Goal: Task Accomplishment & Management: Use online tool/utility

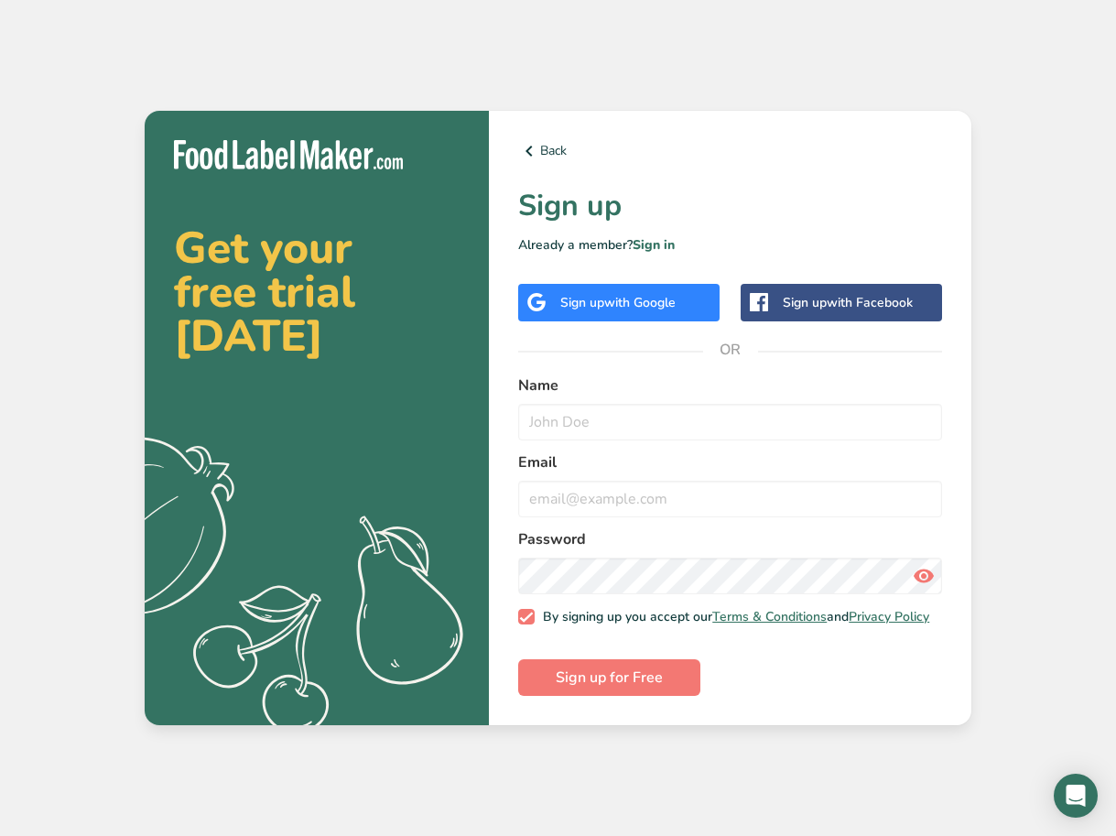
click at [623, 304] on span "with Google" at bounding box center [639, 302] width 71 height 17
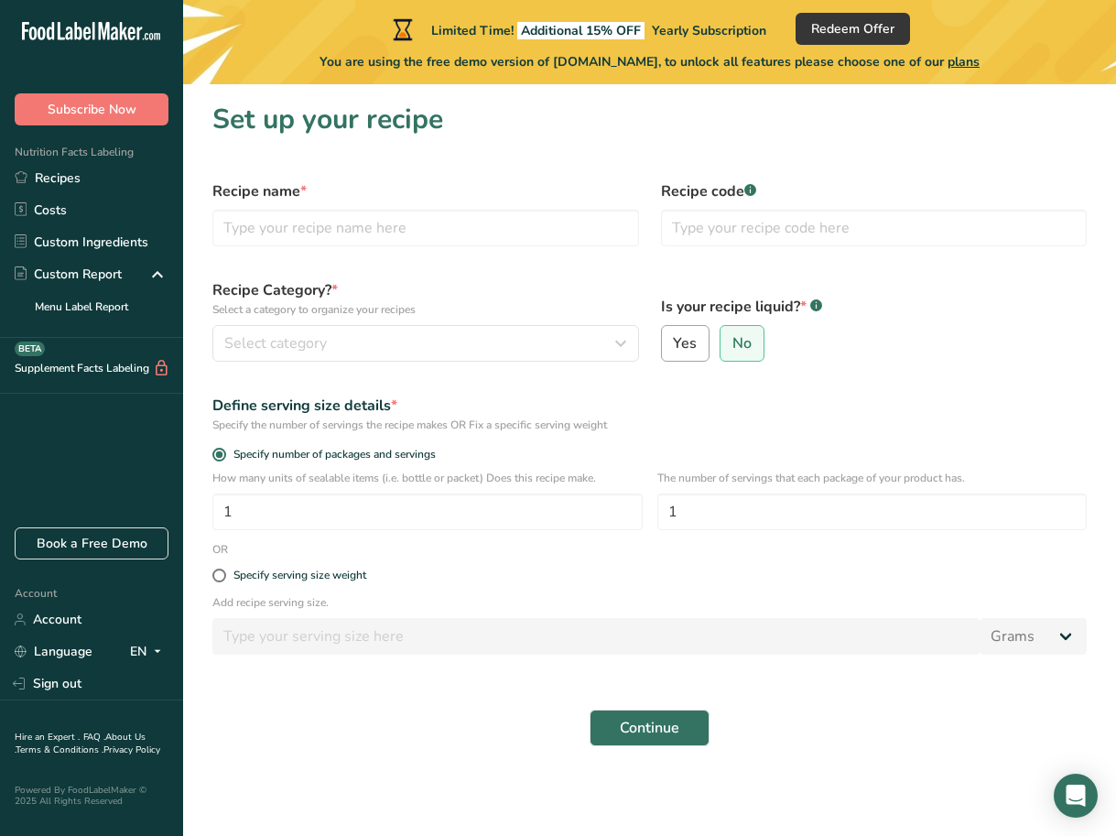
click at [694, 340] on span "Yes" at bounding box center [685, 343] width 24 height 18
click at [674, 340] on input "Yes" at bounding box center [668, 344] width 12 height 12
radio input "true"
radio input "false"
select select "22"
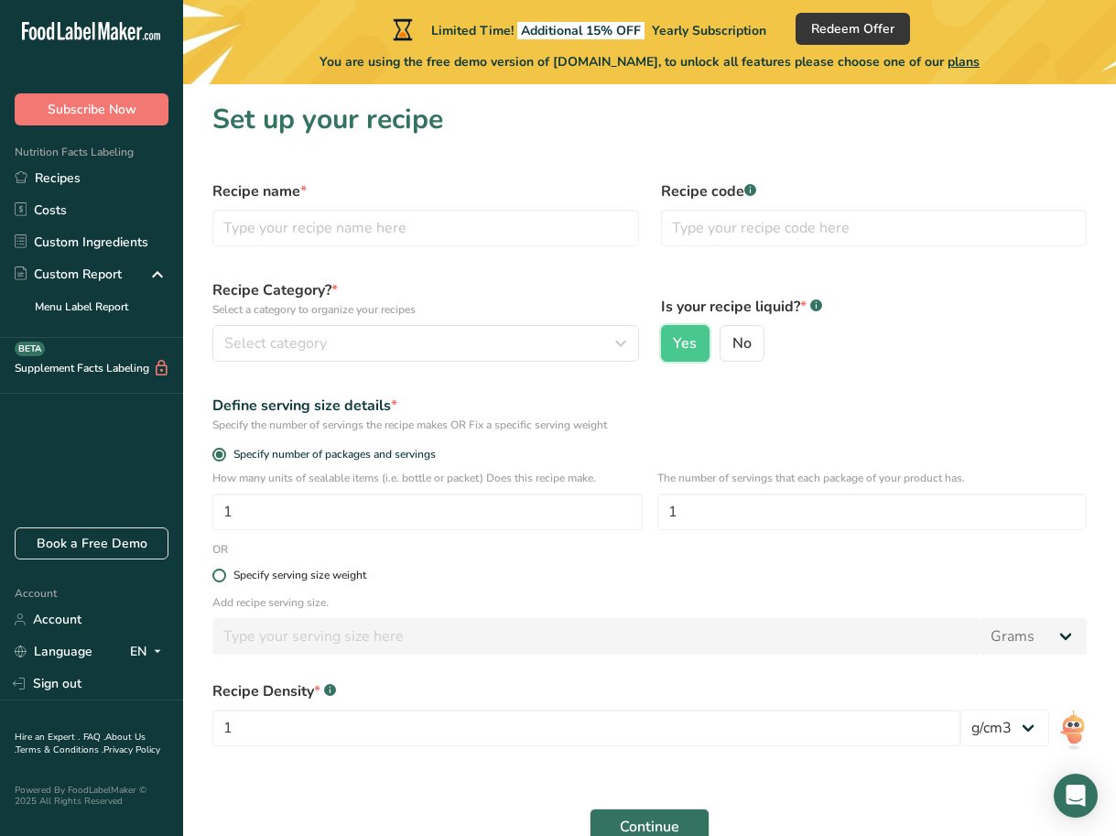
click at [302, 576] on div "Specify serving size weight" at bounding box center [299, 575] width 133 height 14
click at [224, 576] on input "Specify serving size weight" at bounding box center [218, 575] width 12 height 12
radio input "true"
radio input "false"
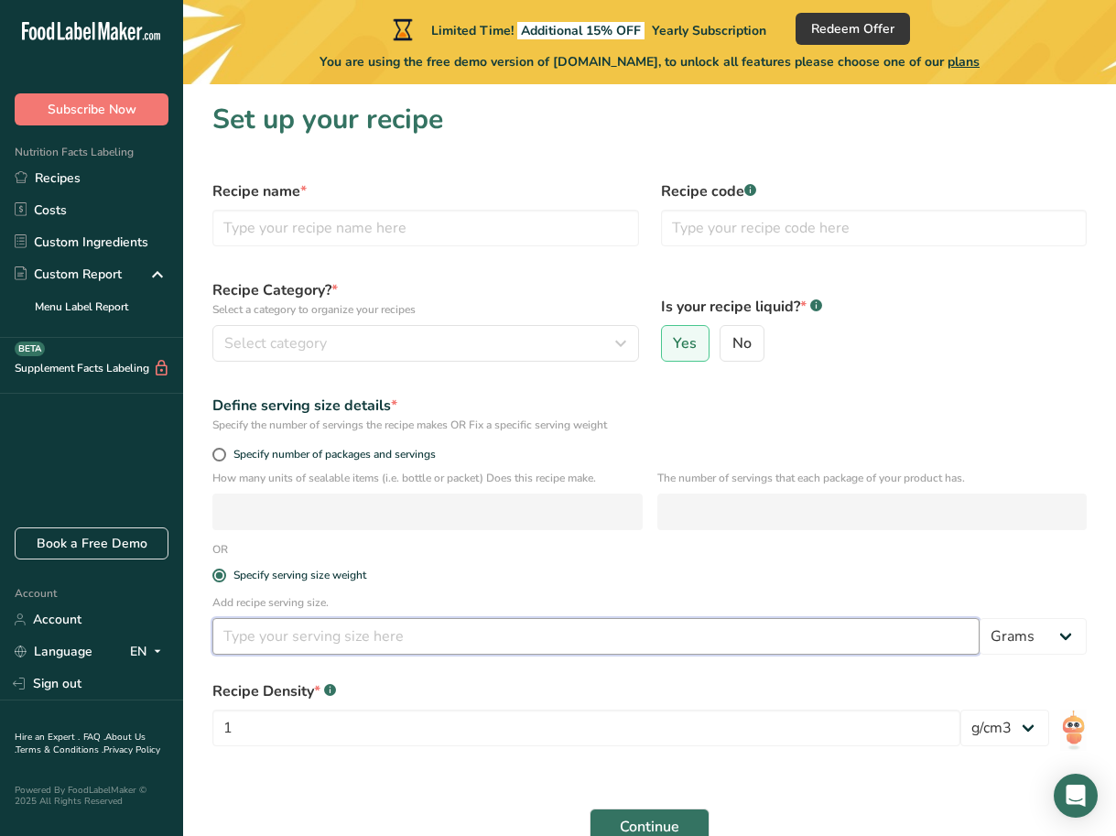
click at [279, 636] on input "number" at bounding box center [595, 636] width 767 height 37
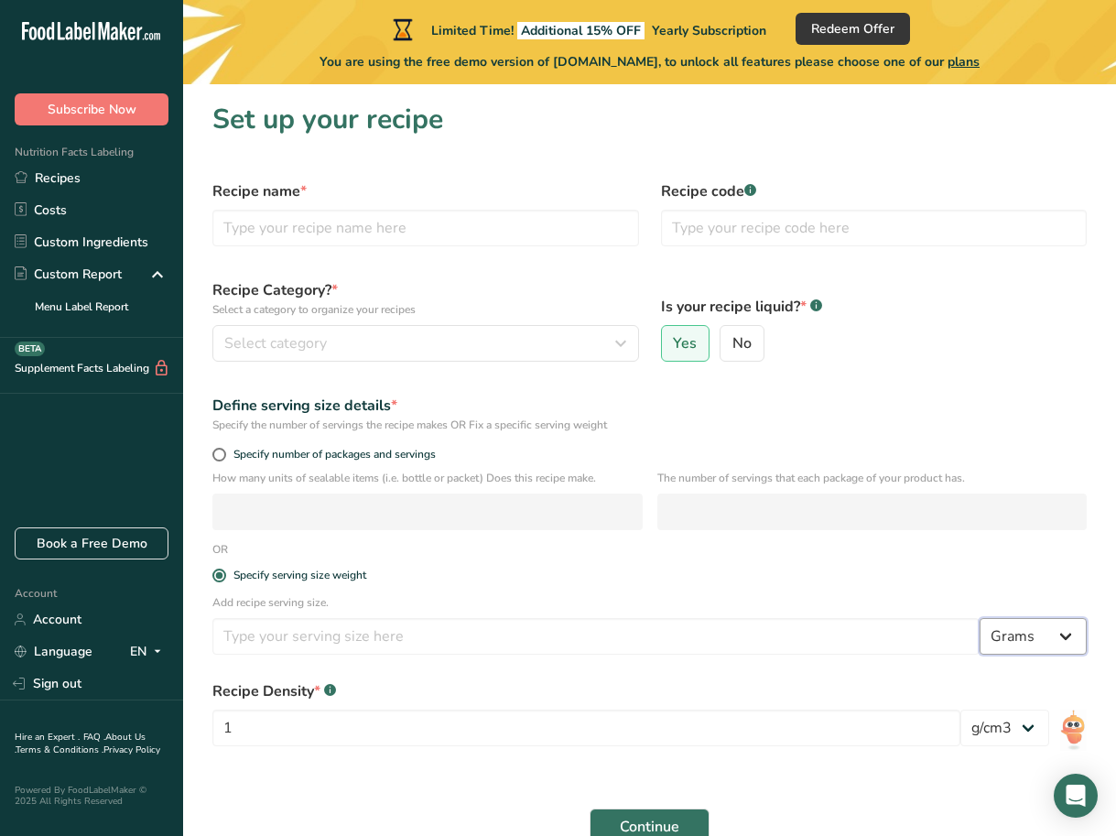
click at [1066, 643] on select "Grams kg mg mcg lb oz l mL fl oz tbsp tsp cup qt gallon" at bounding box center [1032, 636] width 107 height 37
select select "17"
click at [979, 618] on select "Grams kg mg mcg lb oz l mL fl oz tbsp tsp cup qt gallon" at bounding box center [1032, 636] width 107 height 37
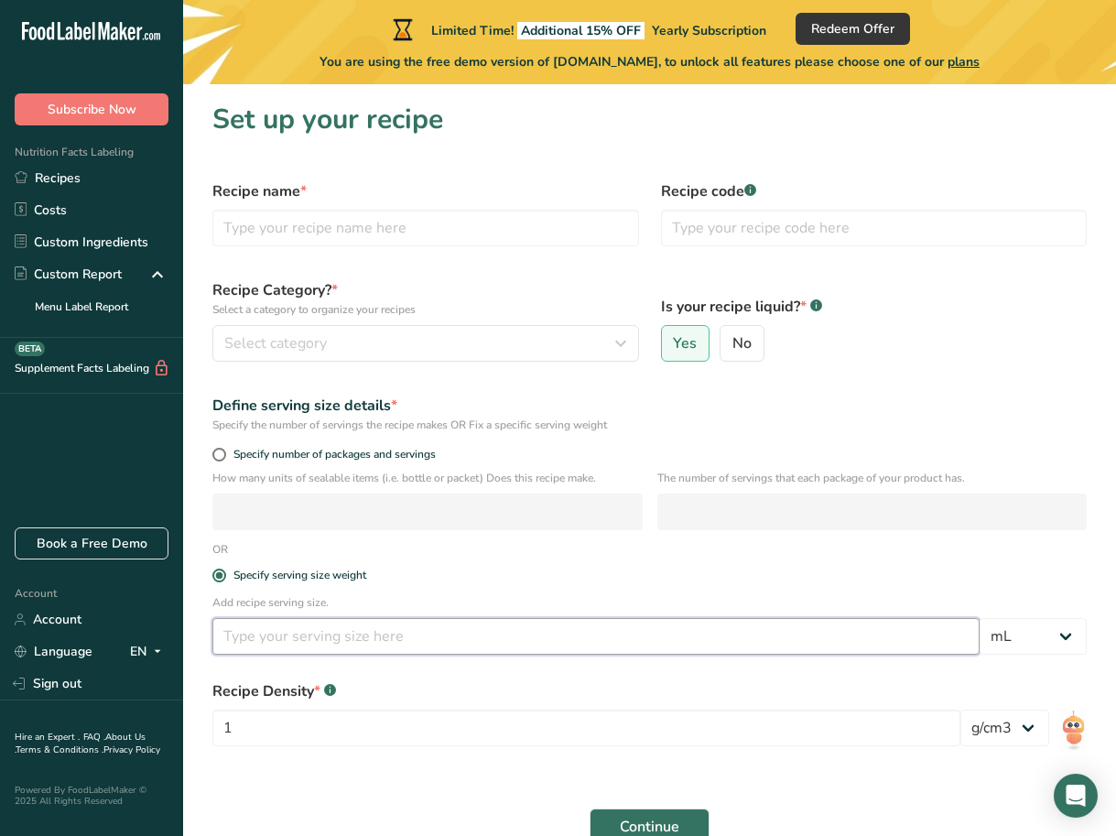
click at [572, 639] on input "number" at bounding box center [595, 636] width 767 height 37
type input "473"
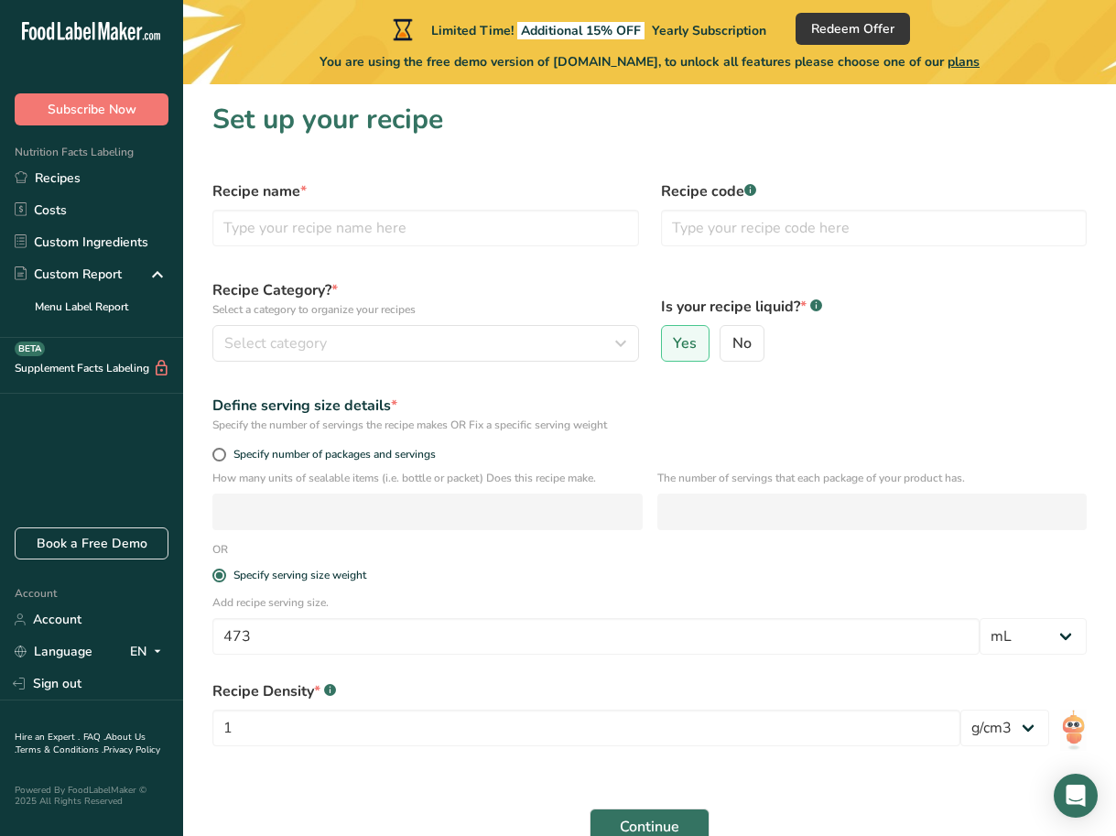
click at [194, 535] on section "Set up your recipe Recipe name * Recipe code .a-a{fill:#347362;}.b-a{fill:#fff;…" at bounding box center [649, 479] width 933 height 790
click at [291, 342] on span "Select category" at bounding box center [275, 343] width 102 height 22
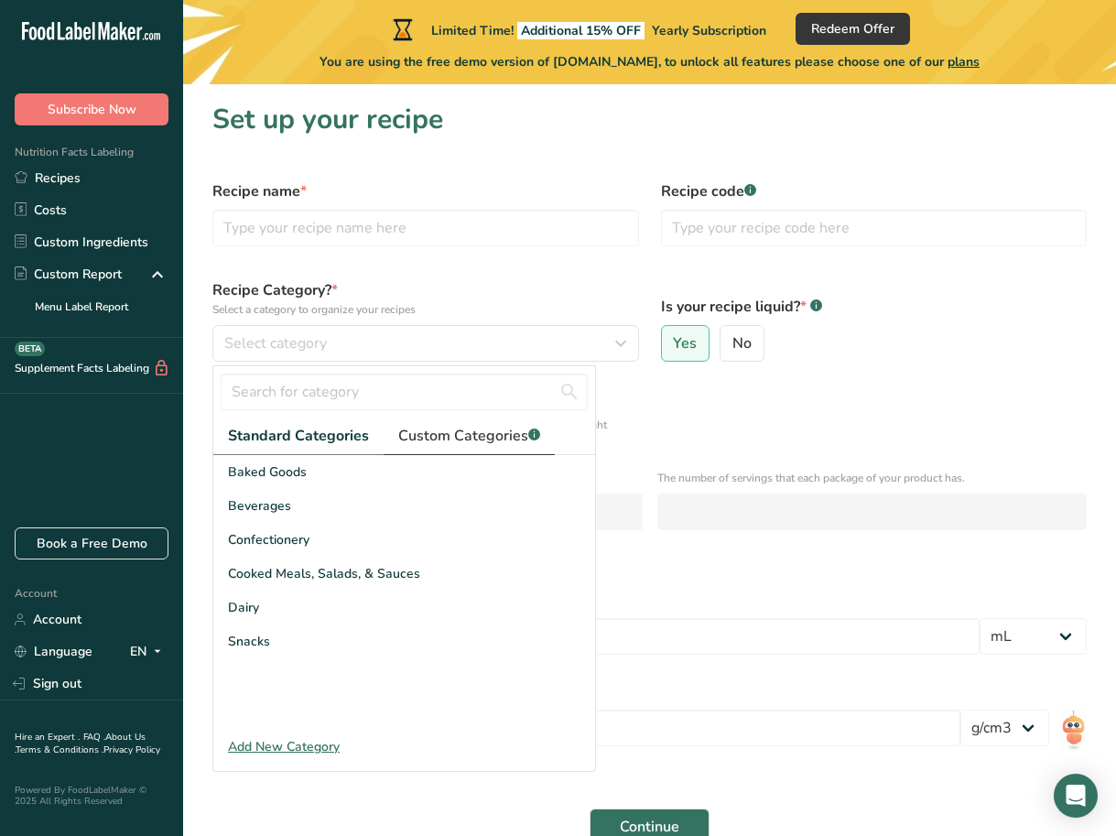
click at [462, 438] on span "Custom Categories .a-a{fill:#347362;}.b-a{fill:#fff;}" at bounding box center [469, 436] width 142 height 22
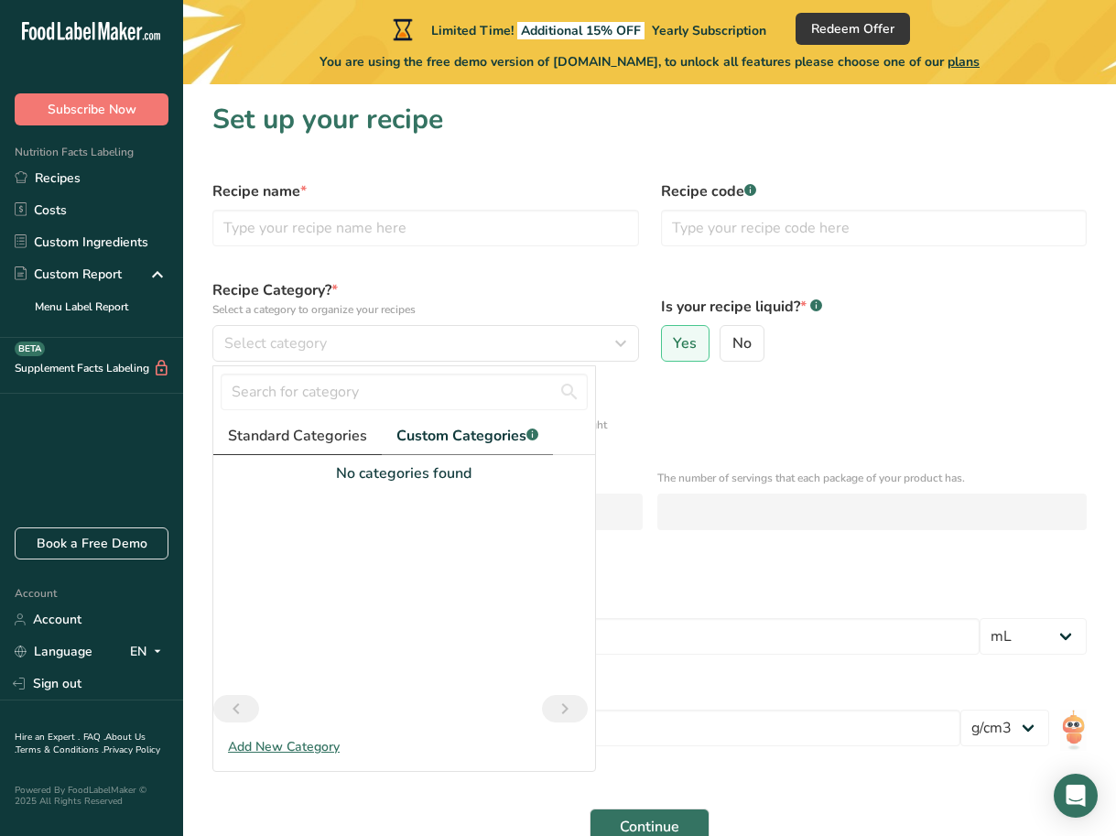
click at [305, 437] on span "Standard Categories" at bounding box center [297, 436] width 139 height 22
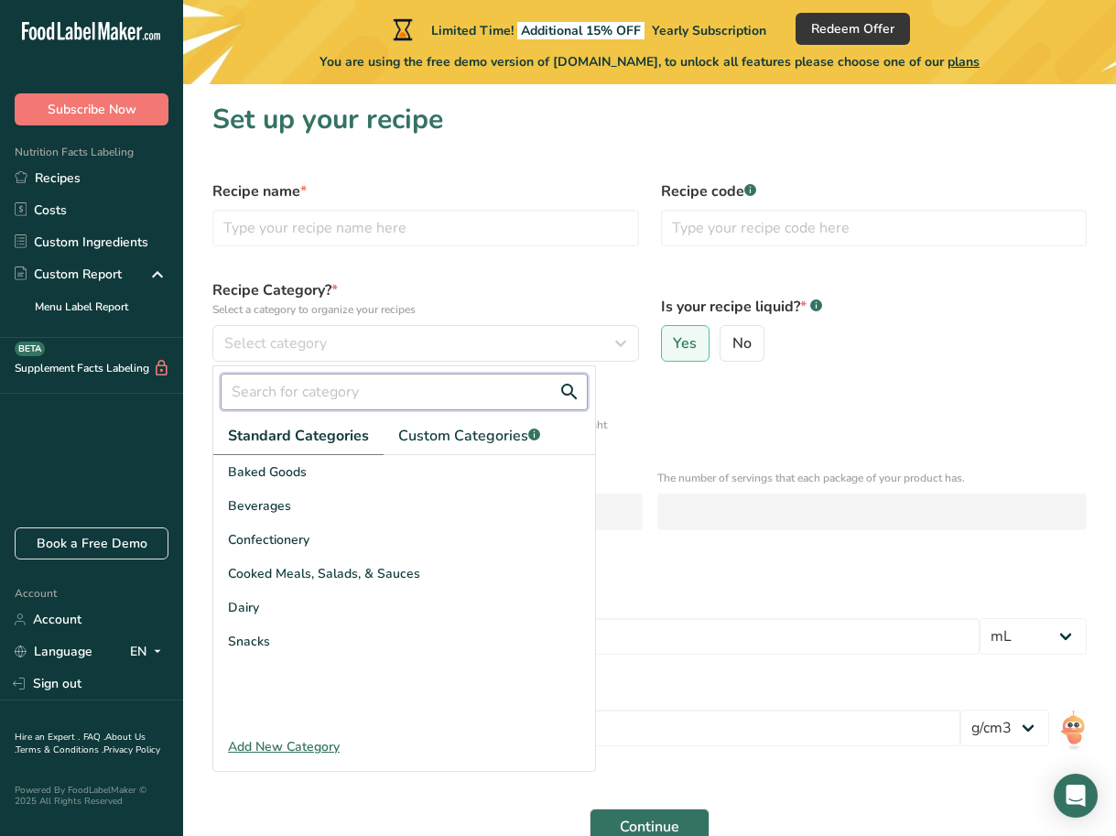
click at [291, 383] on input "text" at bounding box center [404, 391] width 367 height 37
type input "b"
click at [302, 749] on div "Add New Category" at bounding box center [404, 746] width 382 height 19
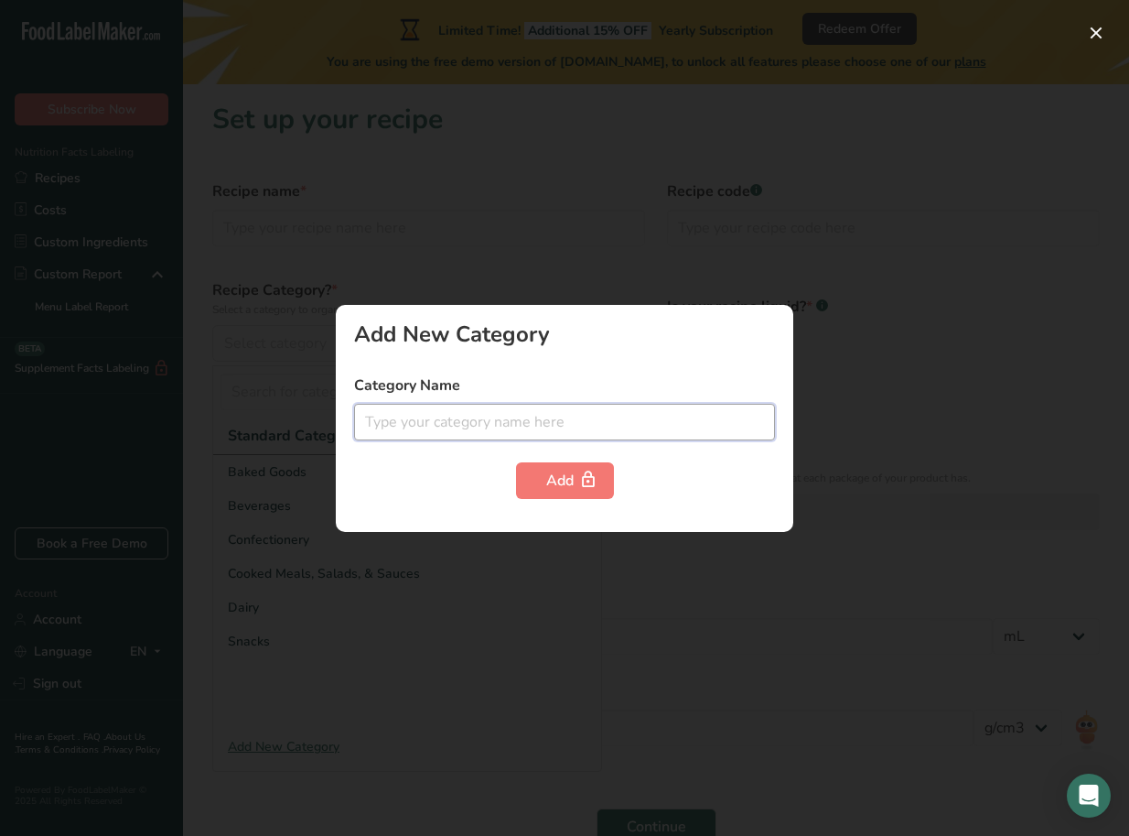
click at [452, 411] on input "text" at bounding box center [564, 422] width 421 height 37
type input "Non-Alcoholic Ber"
click at [697, 505] on div "Add New Category Category Name Non-Alcoholic Ber Add" at bounding box center [565, 418] width 458 height 227
click at [534, 604] on div at bounding box center [564, 418] width 1129 height 836
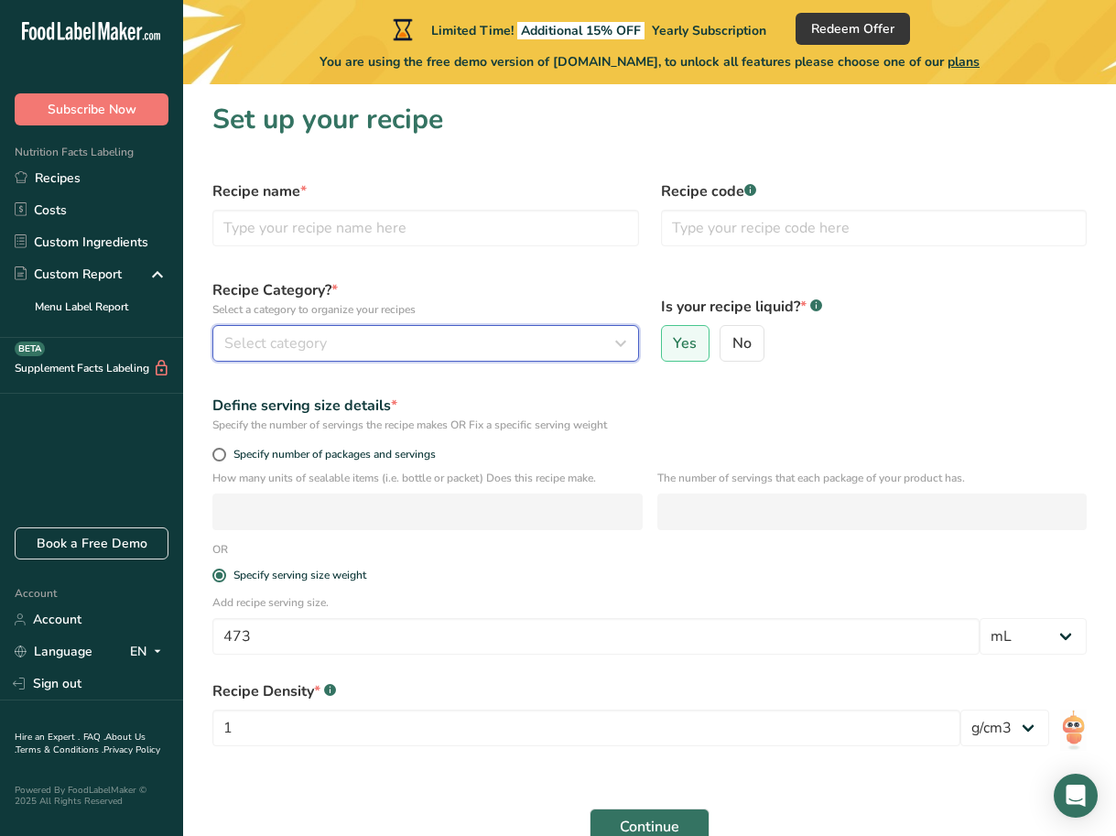
click at [341, 341] on div "Select category" at bounding box center [420, 343] width 392 height 22
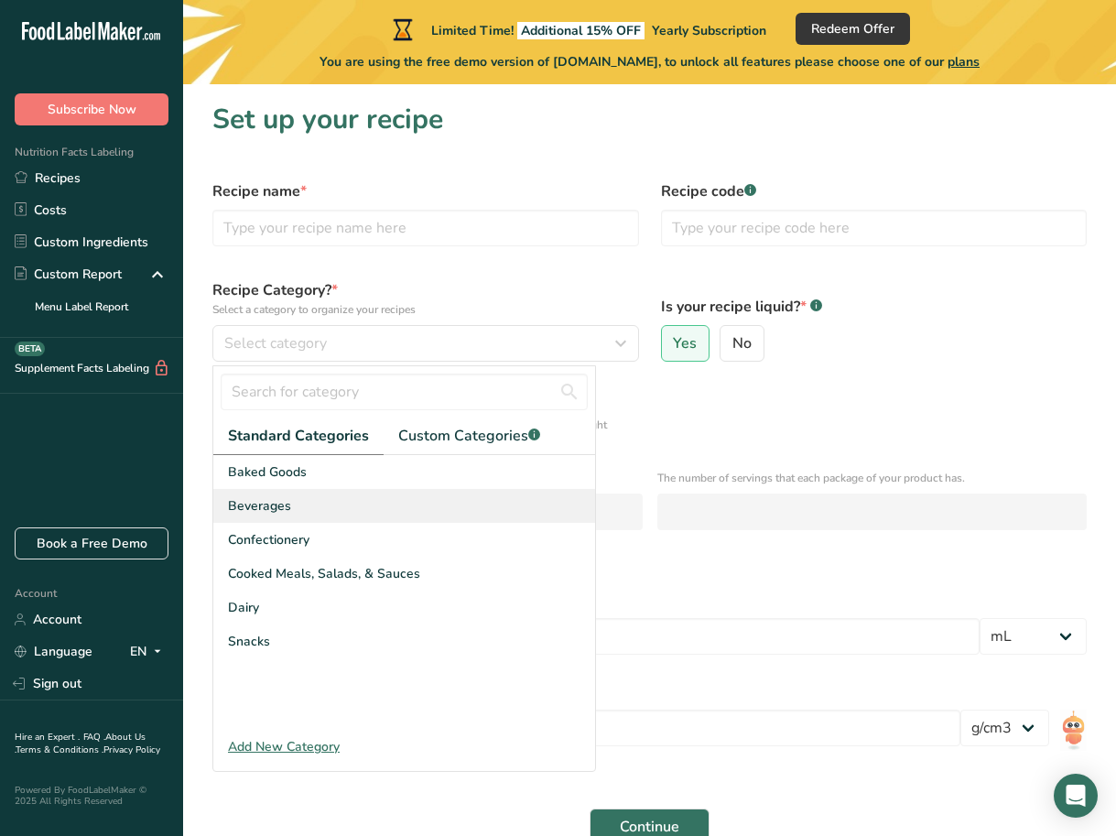
click at [349, 496] on div "Beverages" at bounding box center [404, 506] width 382 height 34
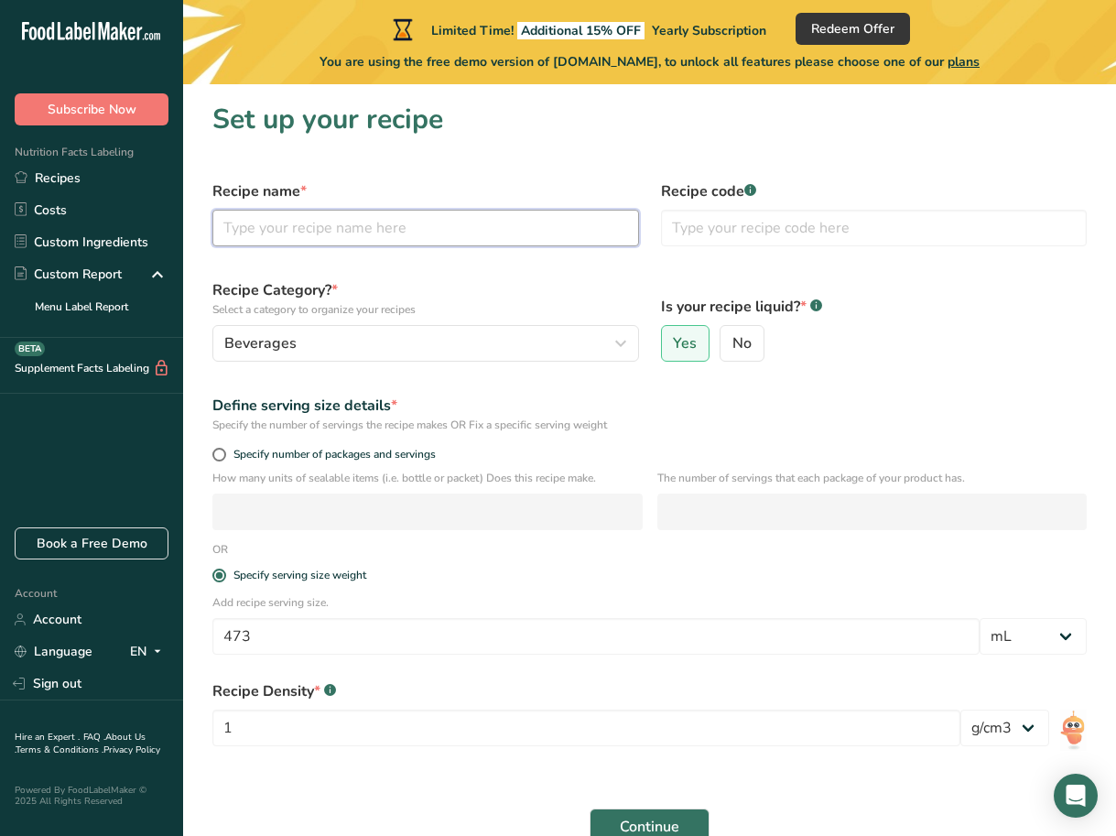
click at [282, 217] on input "text" at bounding box center [425, 228] width 426 height 37
type input "Billie - Hazy IPA 473ml"
click at [724, 223] on input "text" at bounding box center [874, 228] width 426 height 37
click at [738, 239] on input "text" at bounding box center [874, 228] width 426 height 37
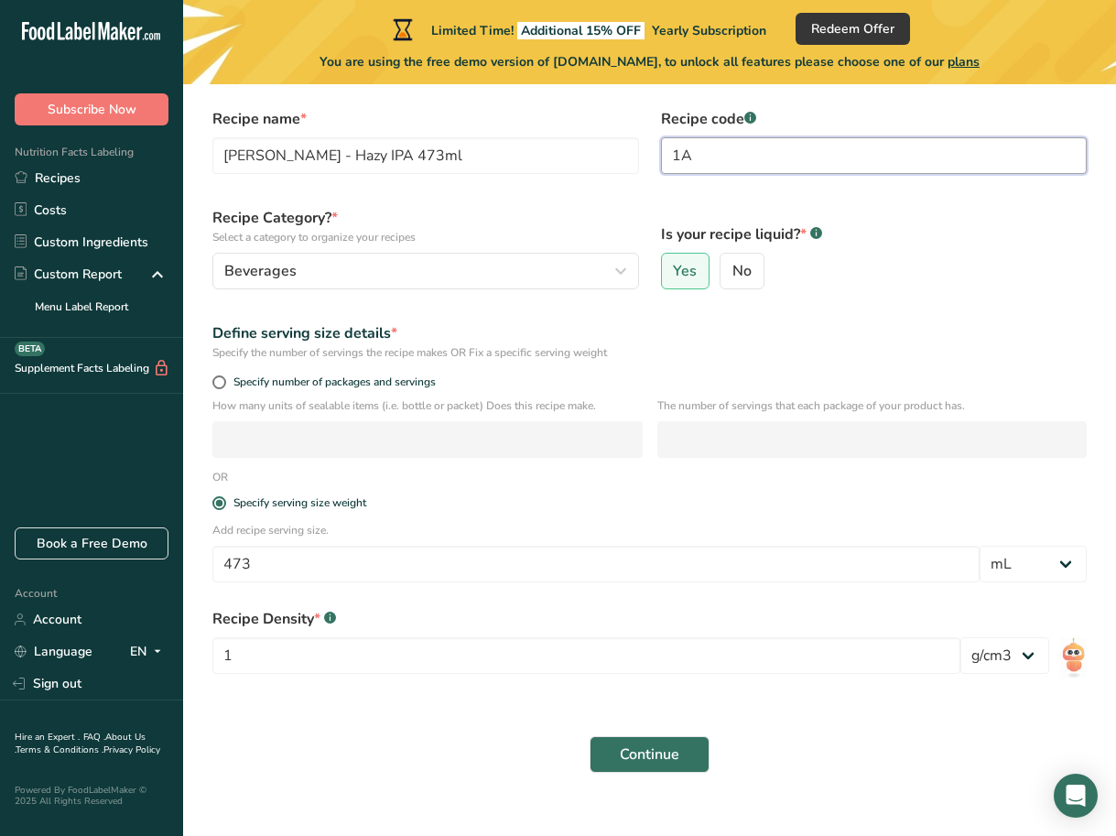
scroll to position [119, 0]
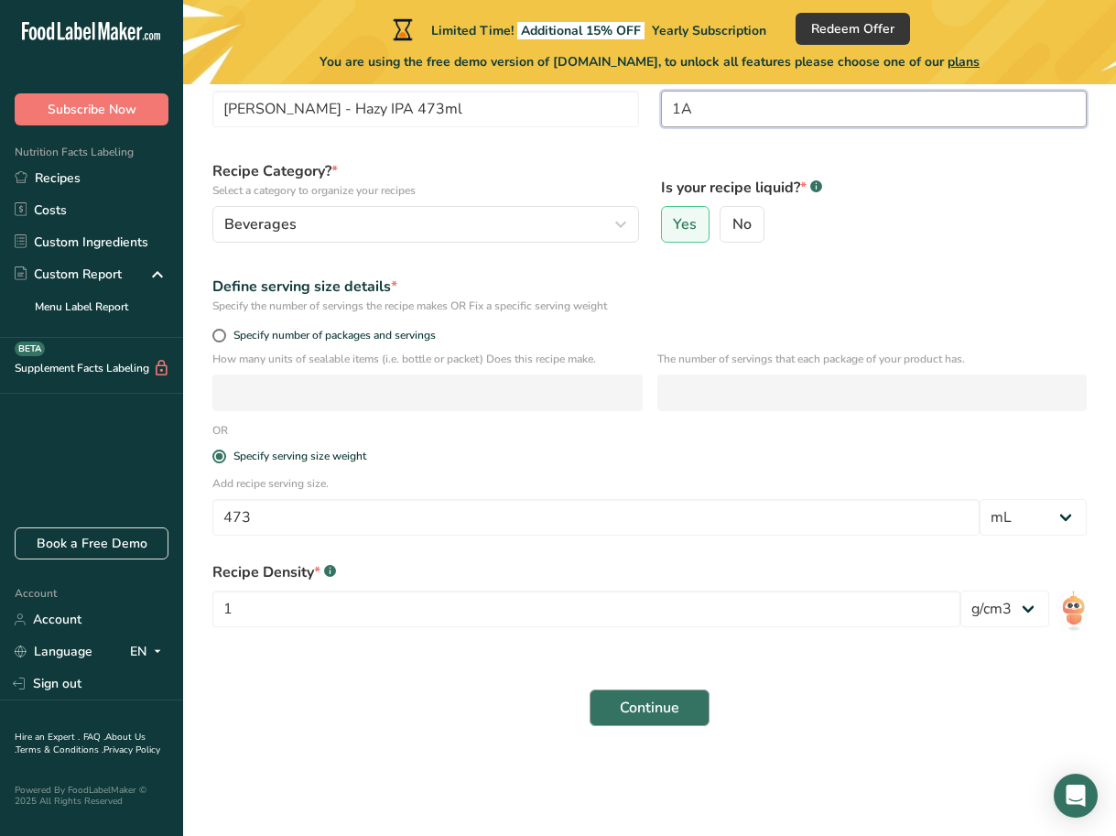
type input "1A"
click at [676, 716] on span "Continue" at bounding box center [649, 707] width 59 height 22
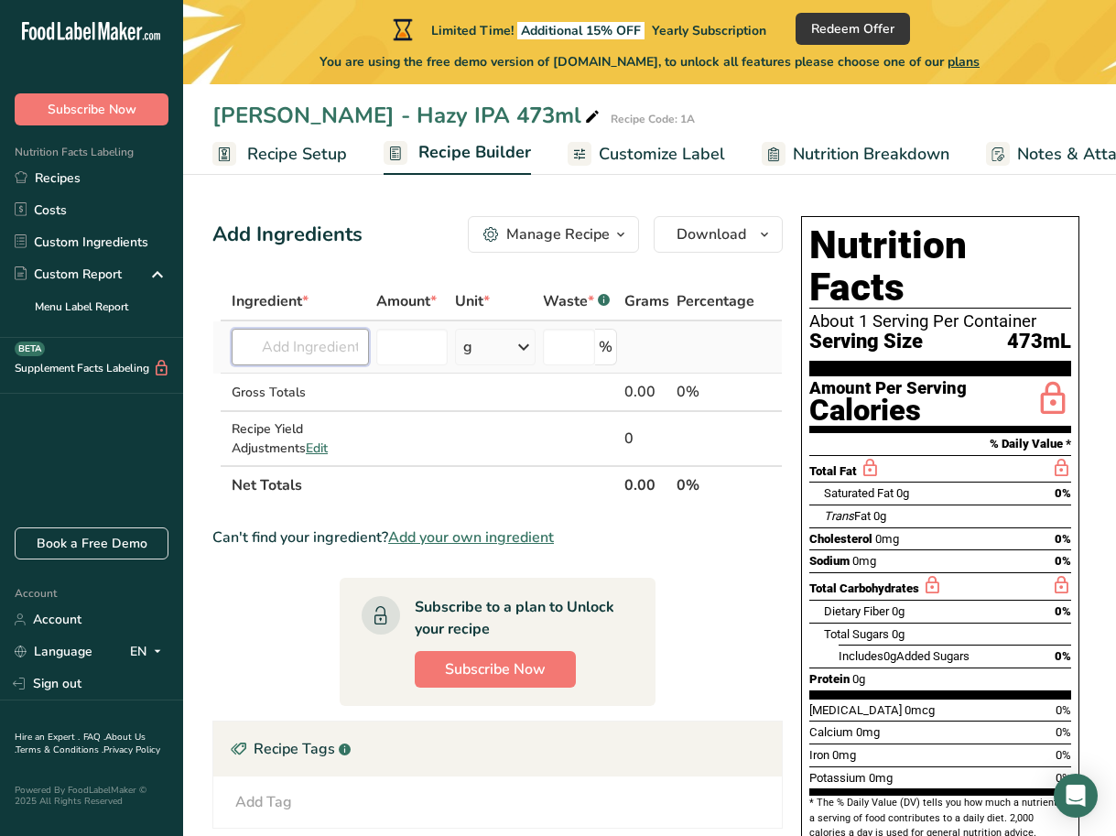
click at [315, 344] on input "text" at bounding box center [300, 347] width 137 height 37
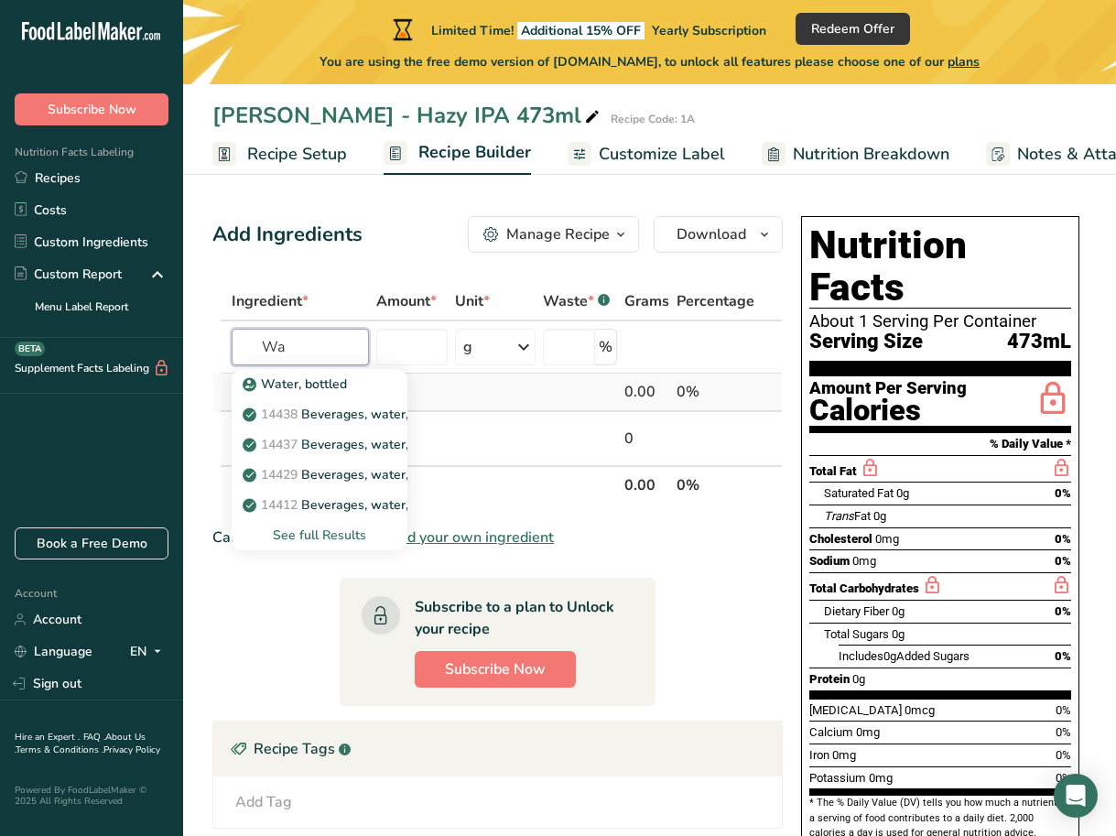
type input "W"
type input "Water"
click at [238, 657] on section "Ingredient * Amount * Unit * Waste * .a-a{fill:#347362;}.b-a{fill:#fff;} Grams …" at bounding box center [497, 713] width 570 height 863
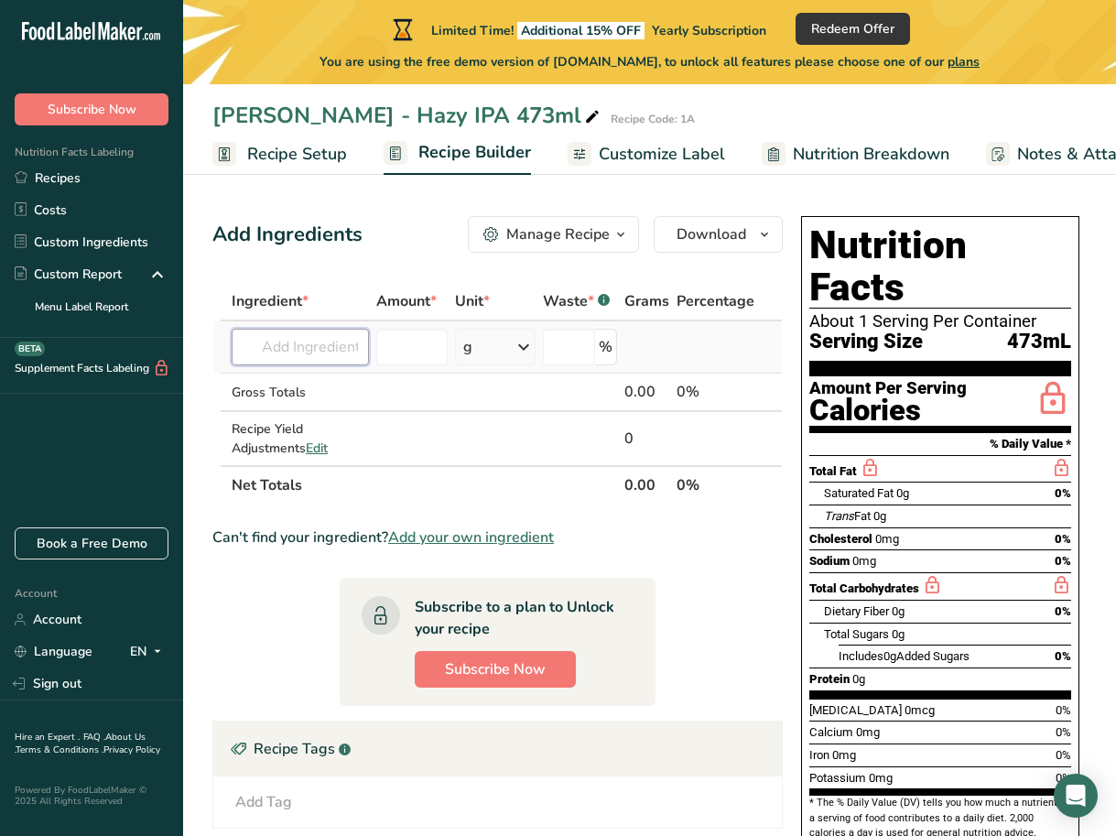
click at [305, 360] on input "text" at bounding box center [300, 347] width 137 height 37
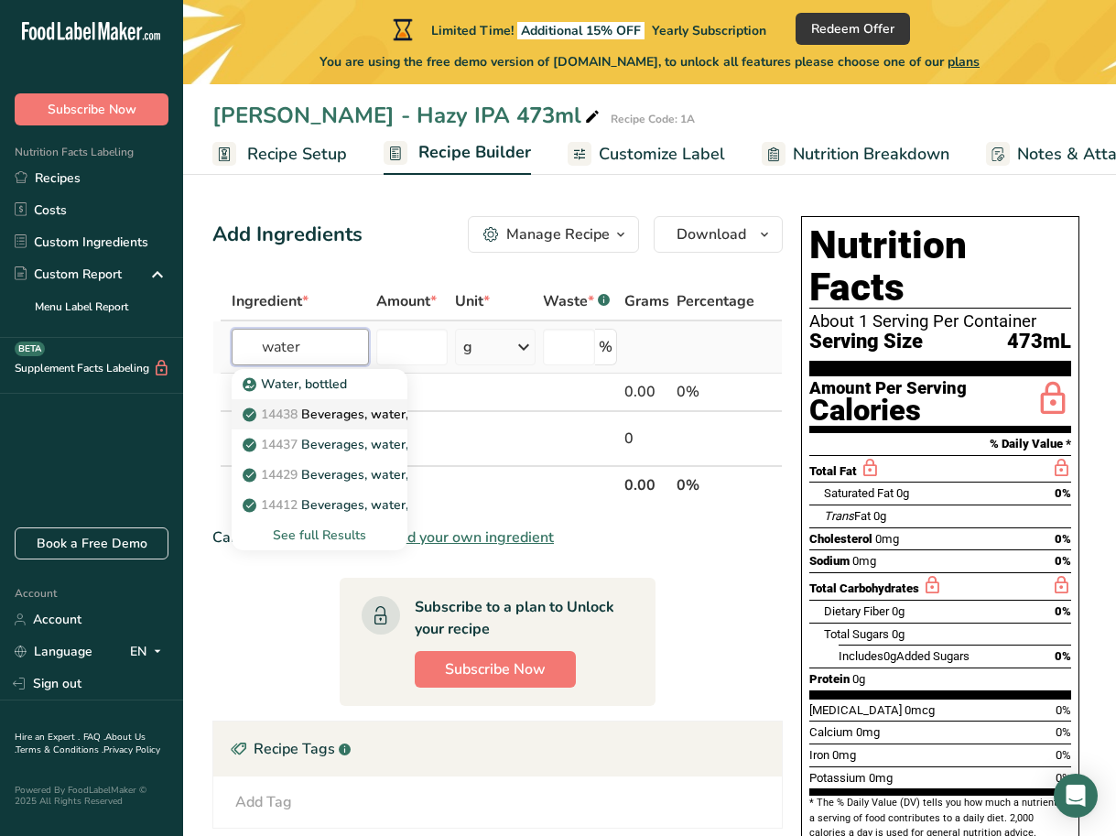
type input "water"
click at [355, 420] on p "14438 Beverages, water, bottled, non-carbonated, CRYSTAL GEYSER" at bounding box center [457, 414] width 422 height 19
type input "Beverages, water, bottled, non-carbonated, CRYSTAL GEYSER"
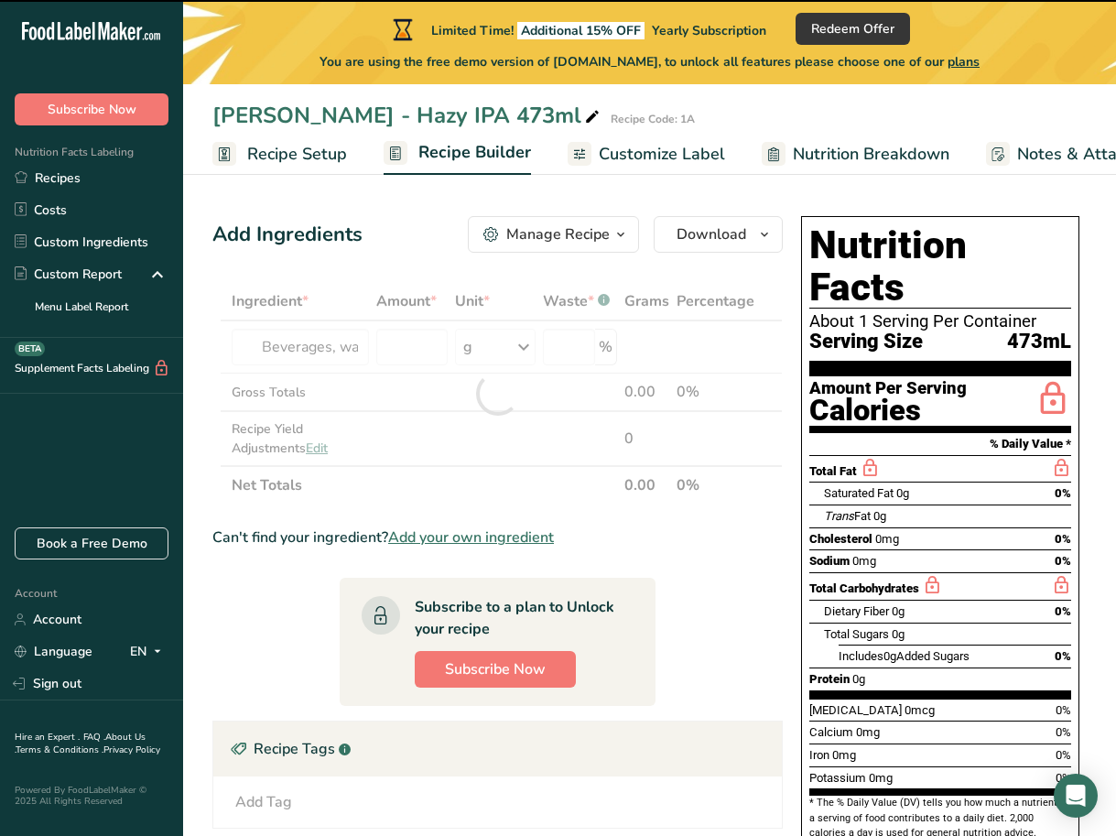
type input "0"
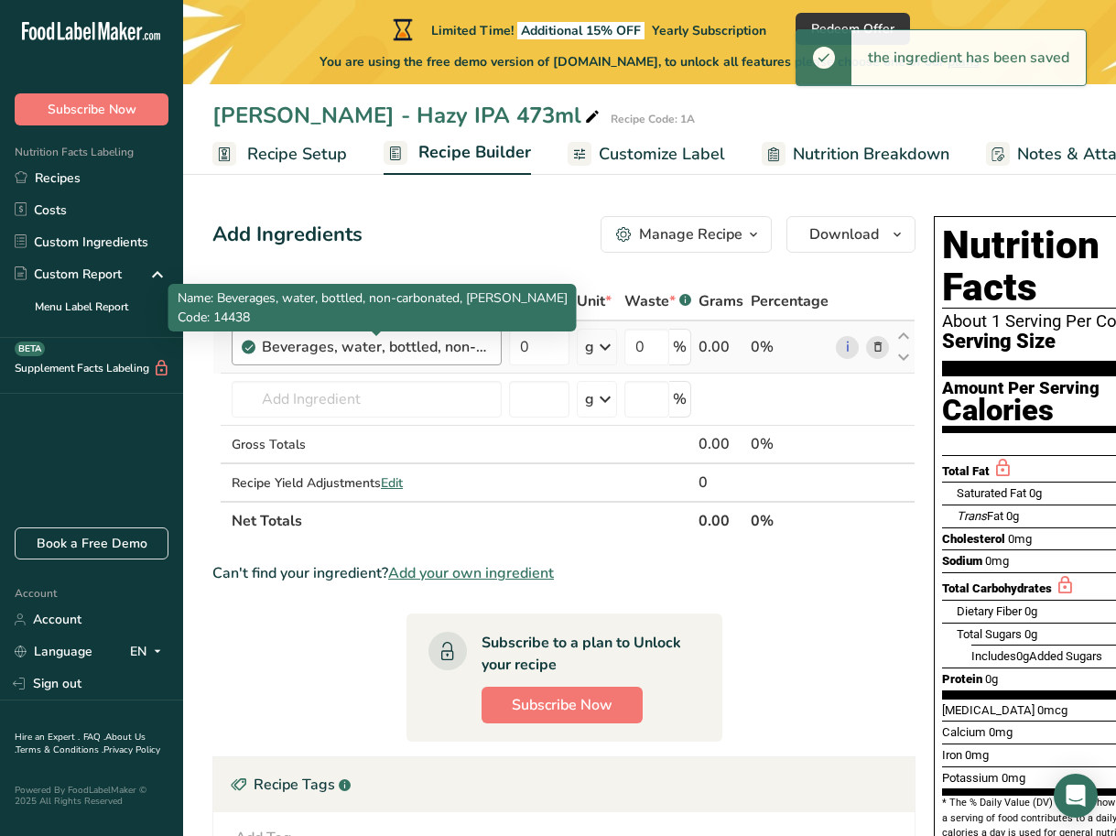
click at [423, 352] on div "Beverages, water, bottled, non-carbonated, CRYSTAL GEYSER" at bounding box center [376, 347] width 229 height 22
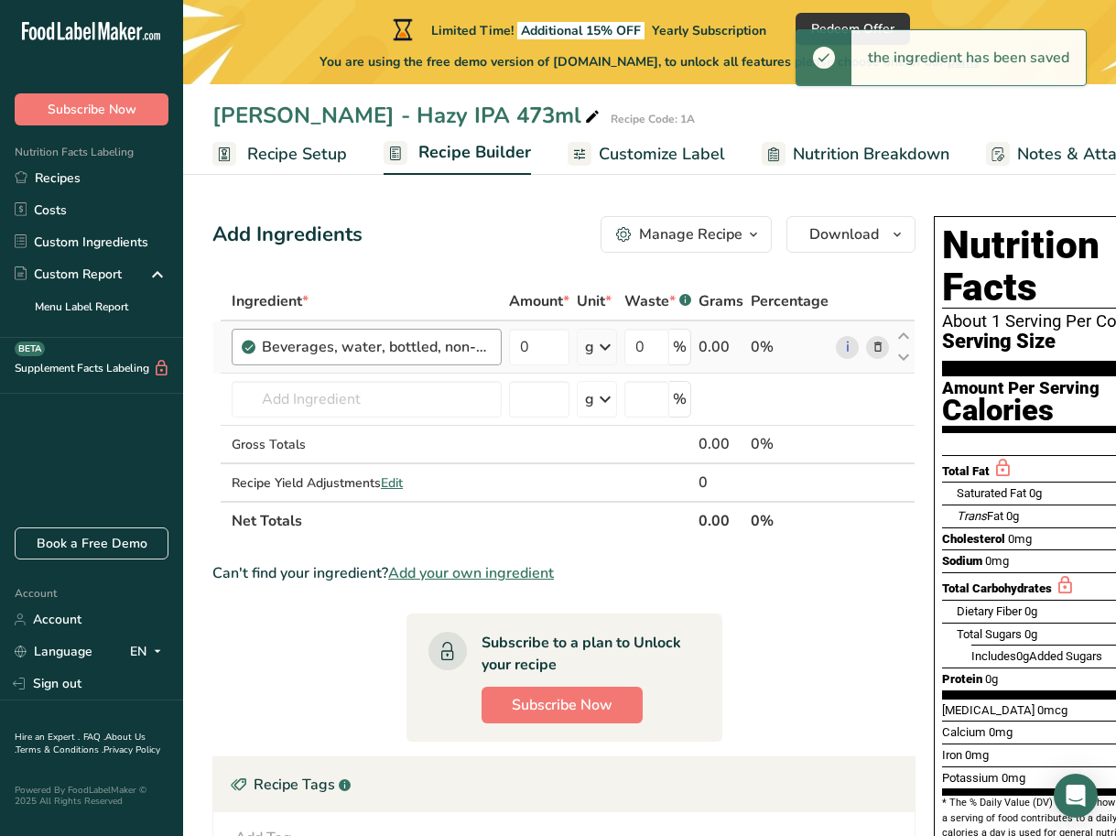
click at [423, 352] on div "Beverages, water, bottled, non-carbonated, CRYSTAL GEYSER" at bounding box center [376, 347] width 229 height 22
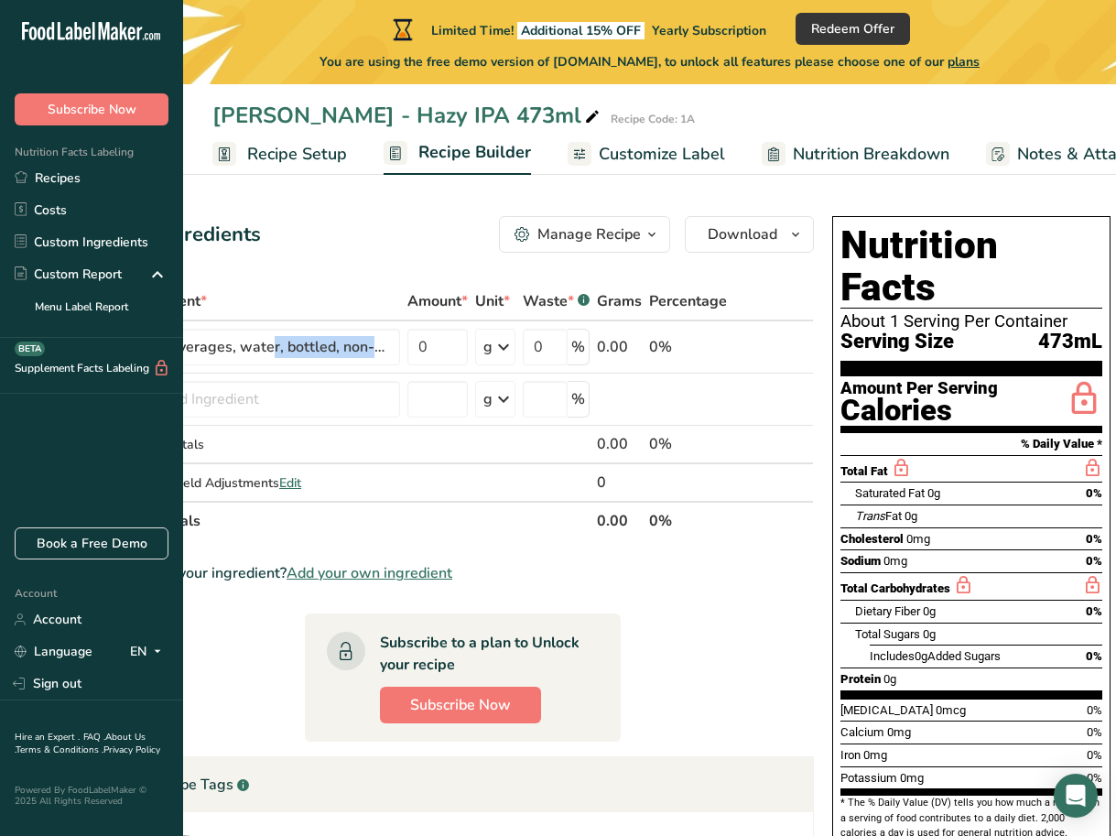
click at [637, 146] on span "Customize Label" at bounding box center [662, 154] width 126 height 25
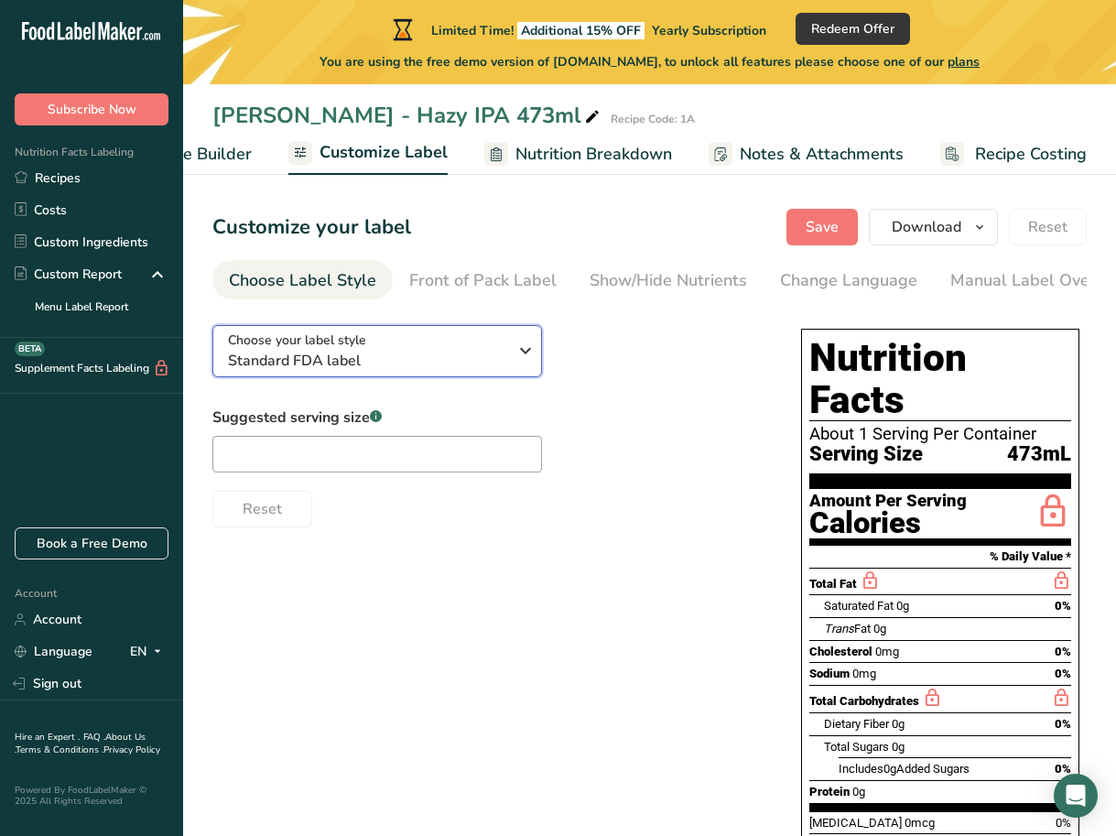
click at [498, 359] on span "Standard FDA label" at bounding box center [367, 361] width 279 height 22
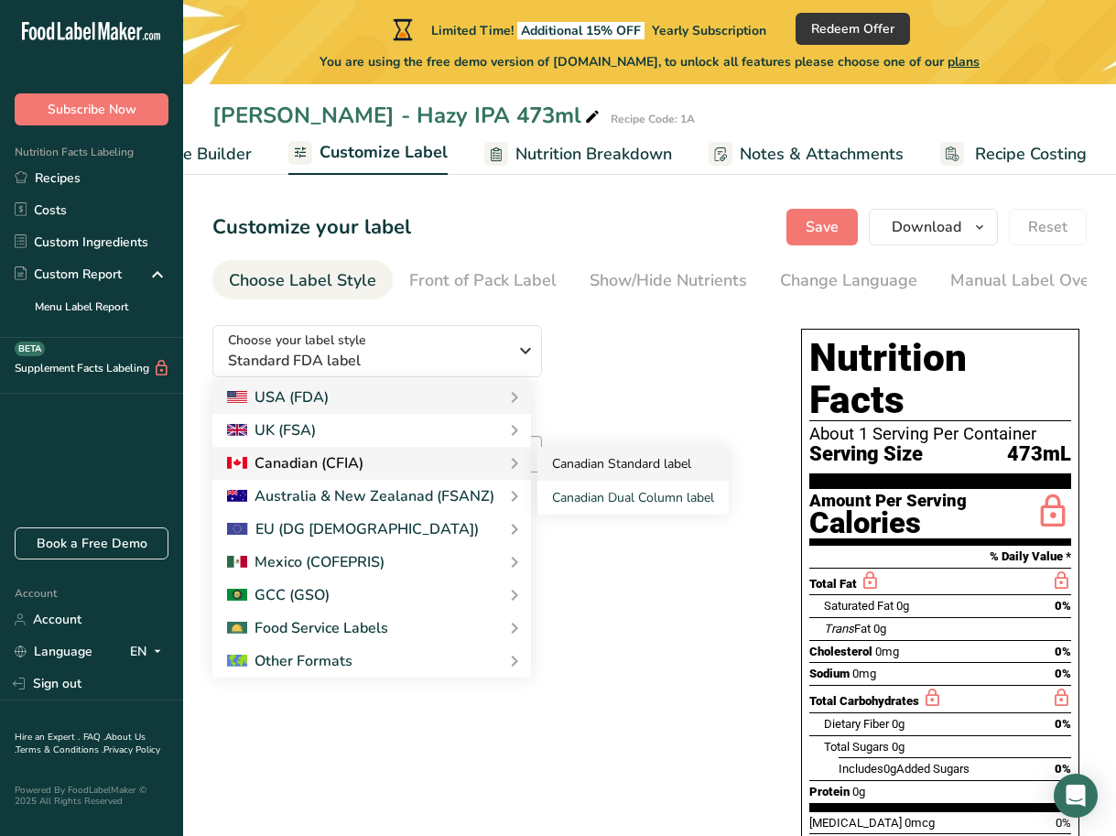
click at [588, 468] on link "Canadian Standard label" at bounding box center [632, 464] width 191 height 34
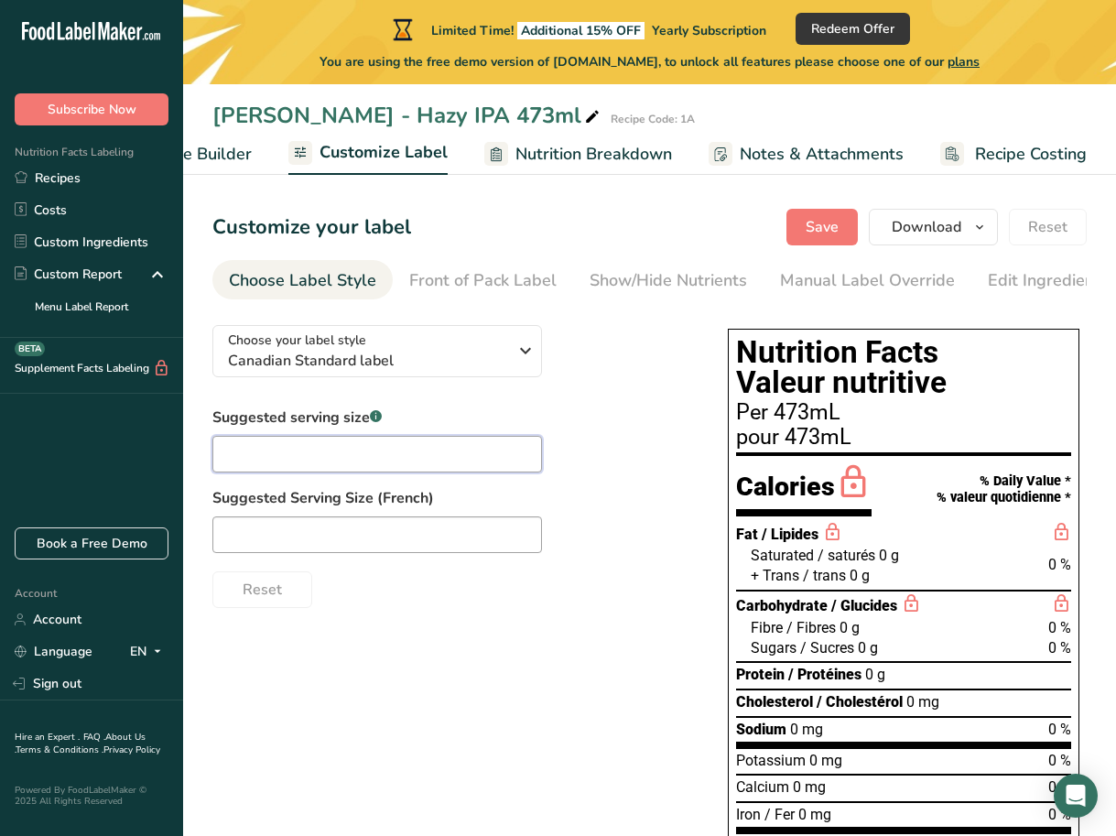
click at [356, 455] on input "text" at bounding box center [376, 454] width 329 height 37
type input "473"
click at [405, 532] on input "text" at bounding box center [376, 534] width 329 height 37
type input "473"
click at [538, 573] on div "Reset" at bounding box center [451, 586] width 479 height 44
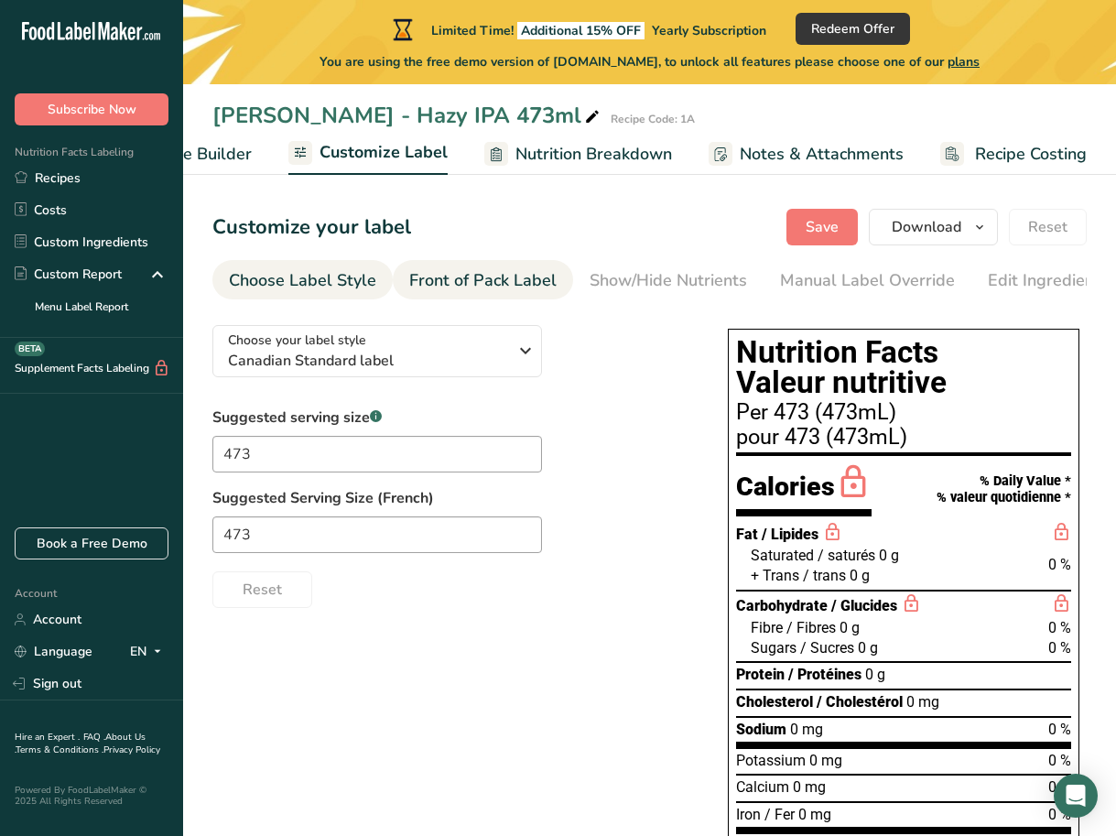
click at [472, 283] on div "Front of Pack Label" at bounding box center [482, 280] width 147 height 25
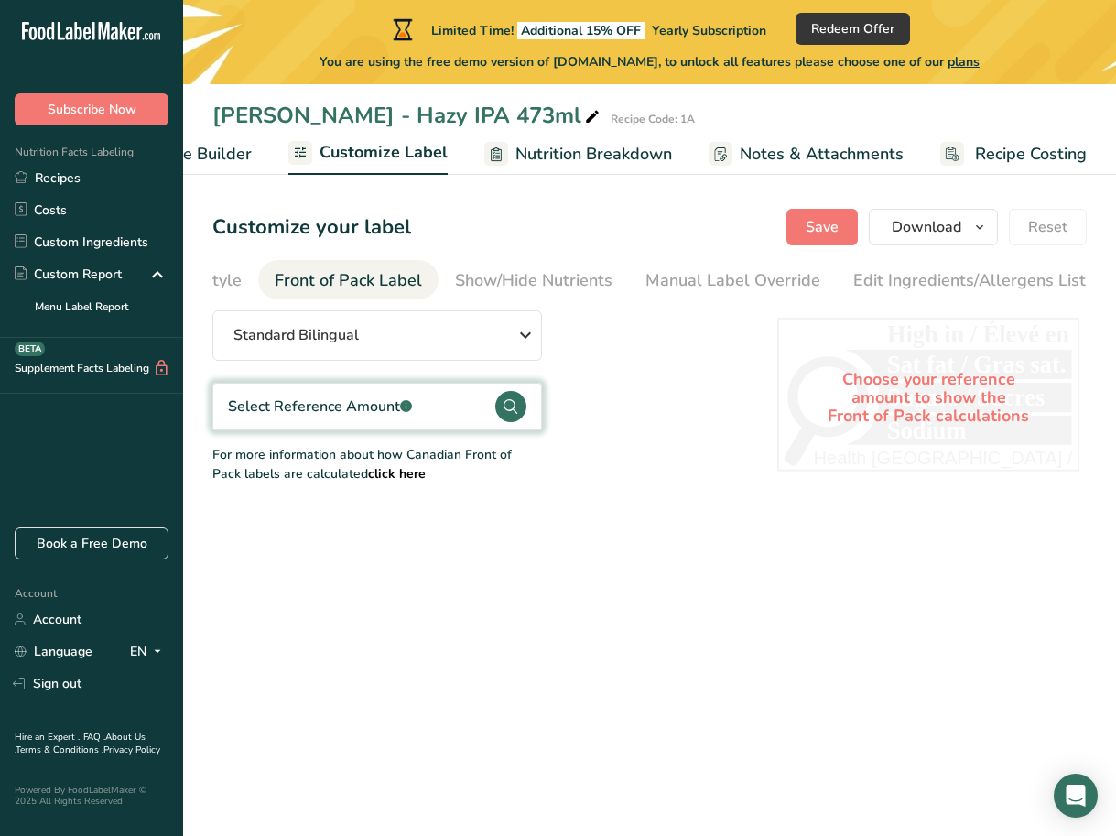
scroll to position [0, 178]
click at [457, 272] on div "Show/Hide Nutrients" at bounding box center [490, 280] width 157 height 25
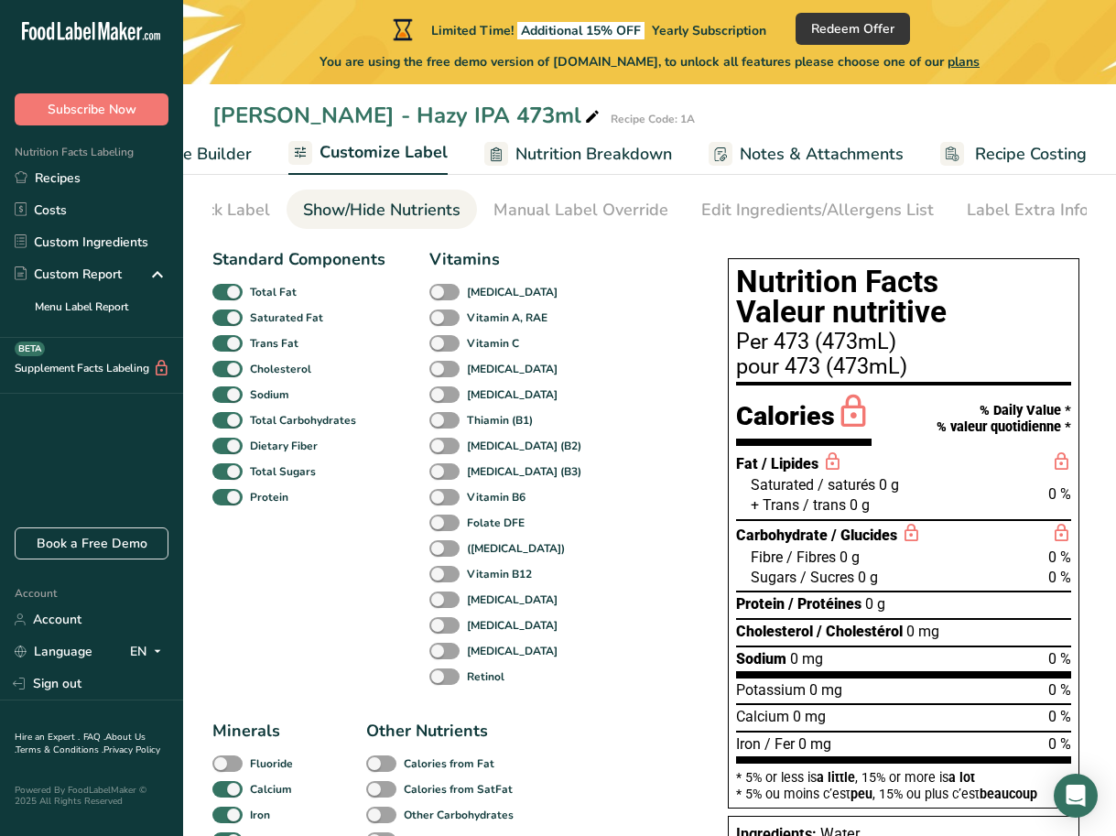
scroll to position [68, 0]
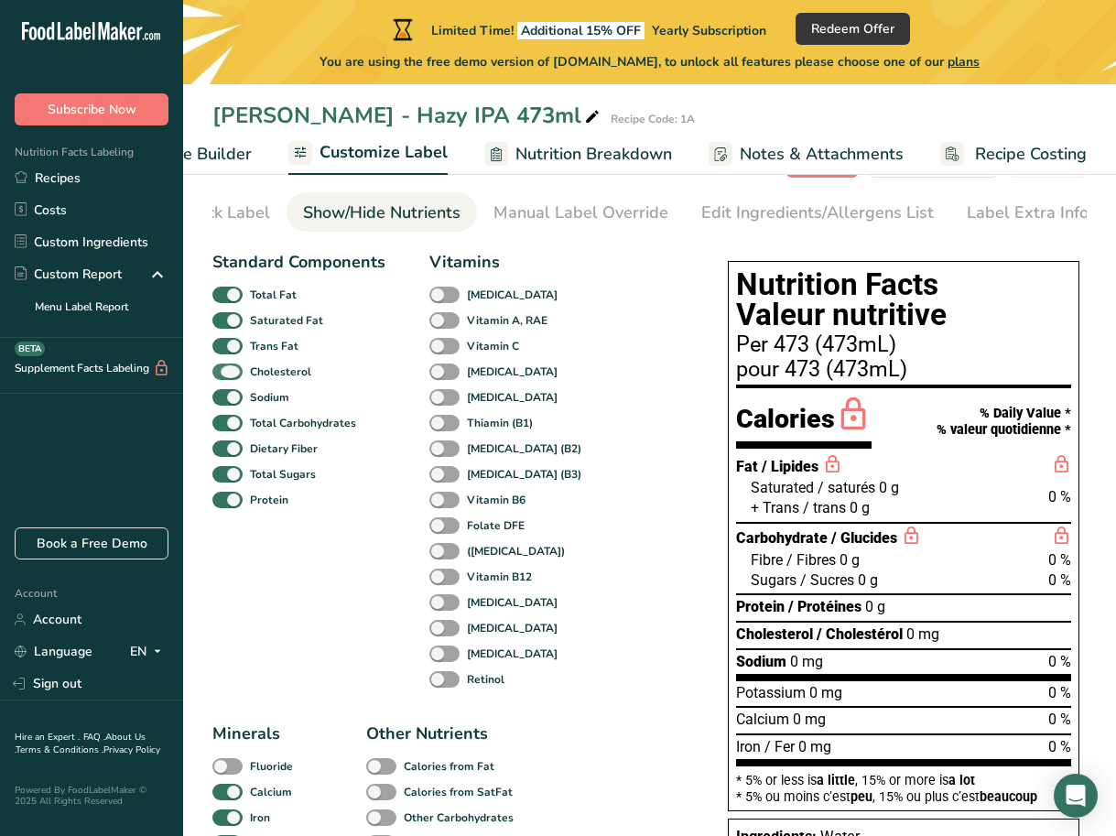
click at [232, 377] on span at bounding box center [227, 371] width 30 height 17
click at [224, 377] on input "Cholesterol" at bounding box center [218, 371] width 12 height 12
checkbox input "false"
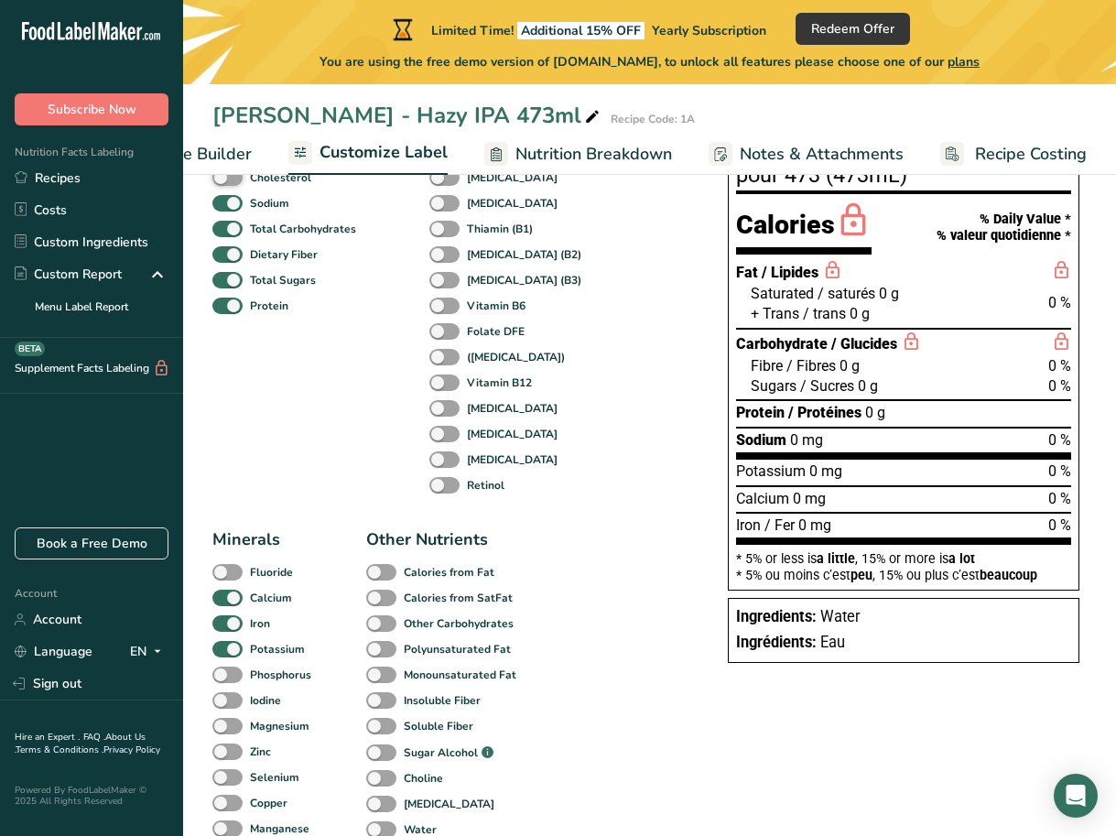
scroll to position [263, 0]
click at [239, 605] on span at bounding box center [227, 596] width 30 height 17
click at [224, 602] on input "Calcium" at bounding box center [218, 596] width 12 height 12
checkbox input "false"
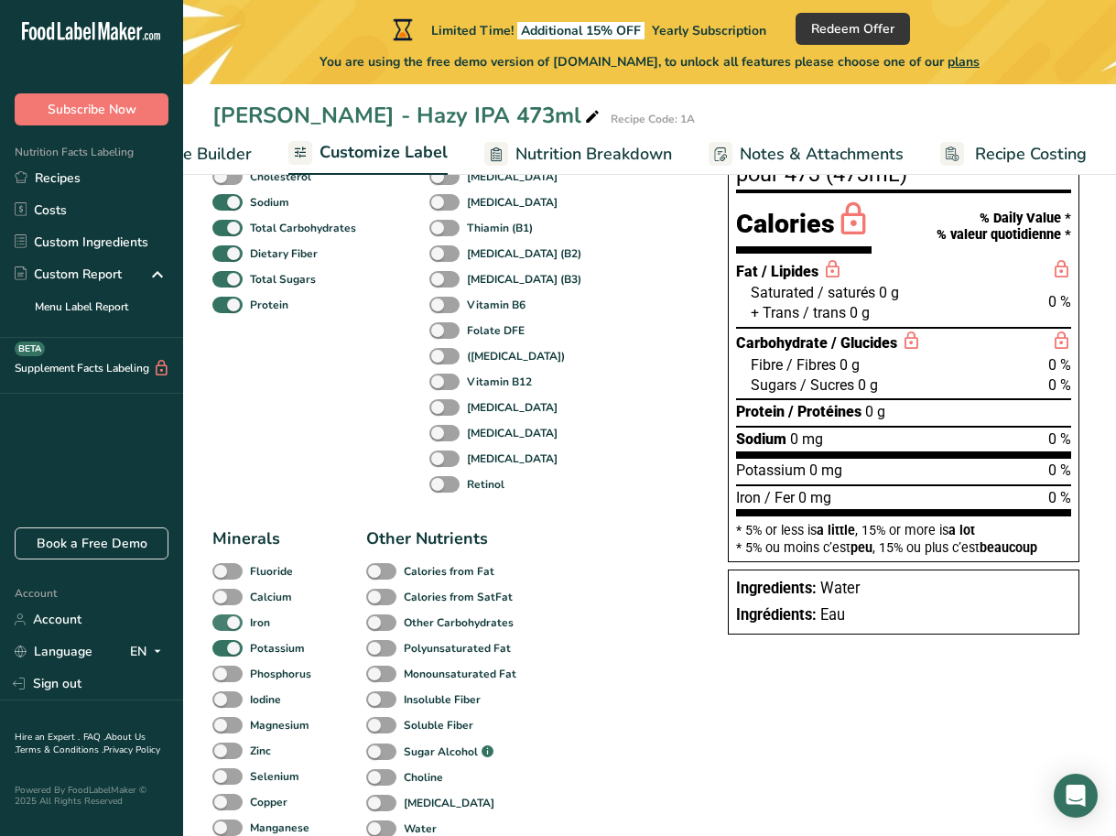
click at [229, 626] on span at bounding box center [227, 622] width 30 height 17
click at [224, 626] on input "Iron" at bounding box center [218, 622] width 12 height 12
checkbox input "false"
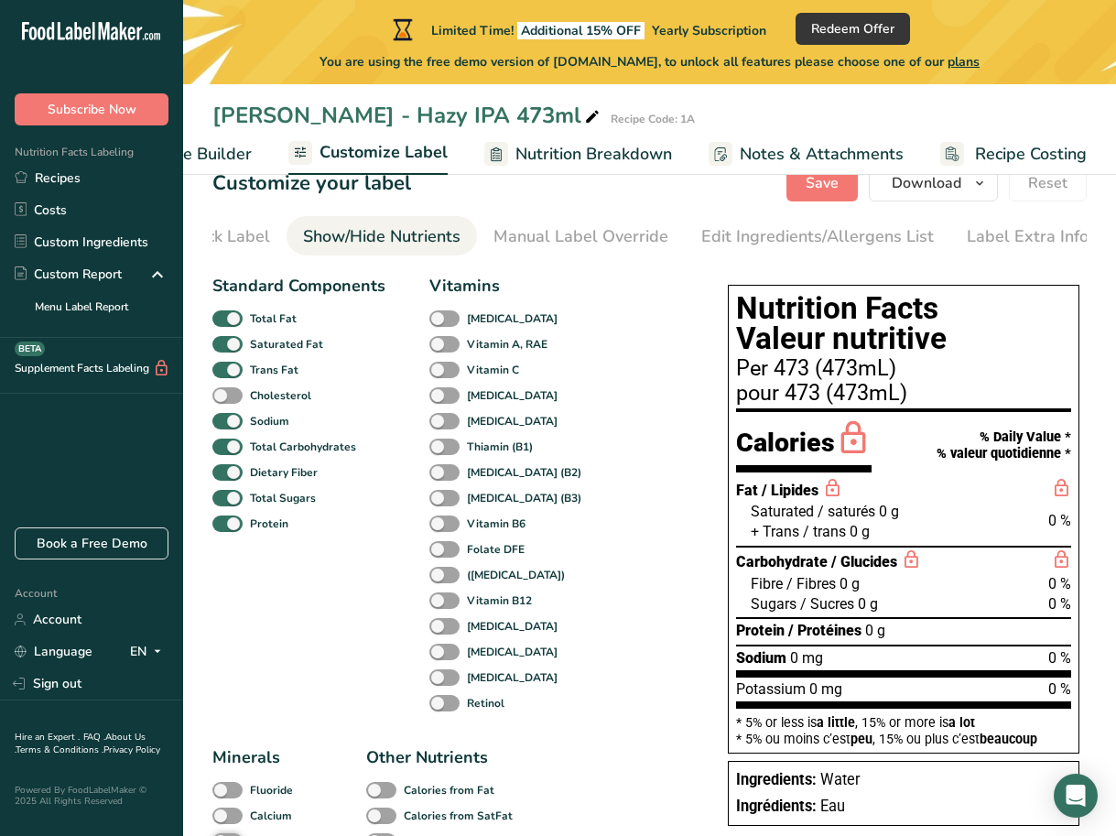
scroll to position [43, 0]
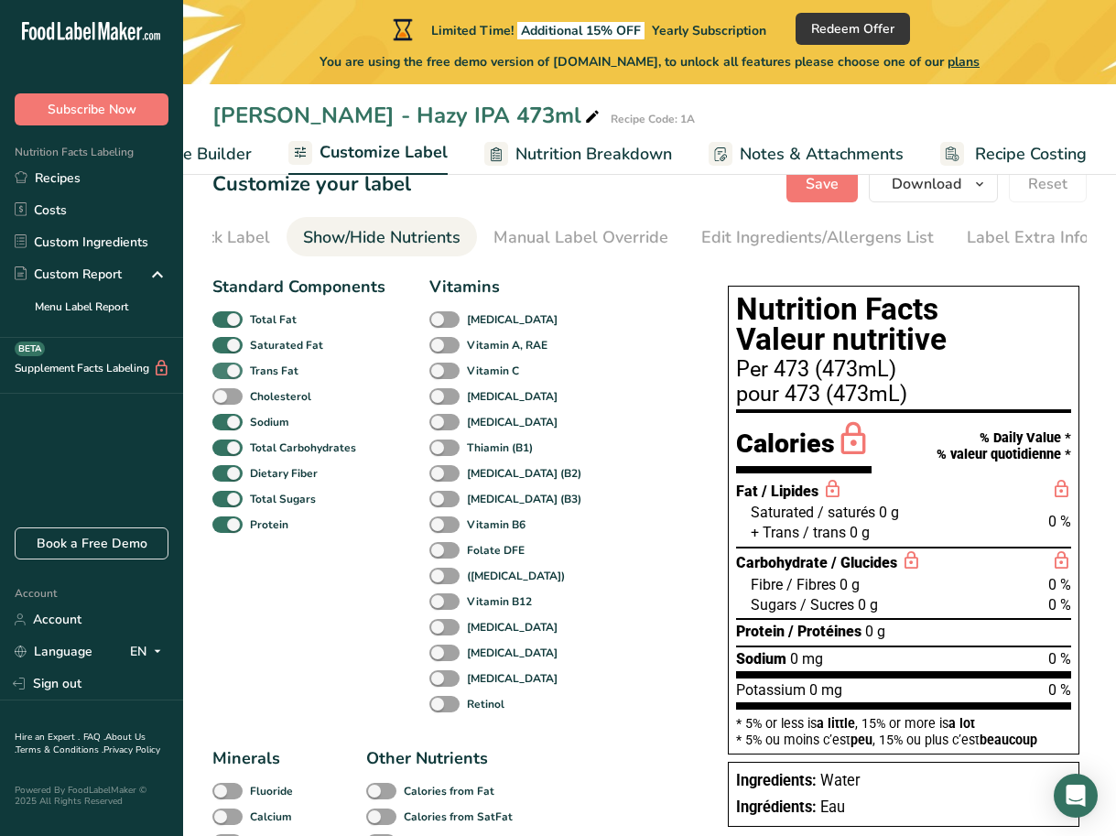
click at [230, 372] on span at bounding box center [227, 370] width 30 height 17
click at [224, 372] on input "Trans Fat" at bounding box center [218, 370] width 12 height 12
checkbox input "false"
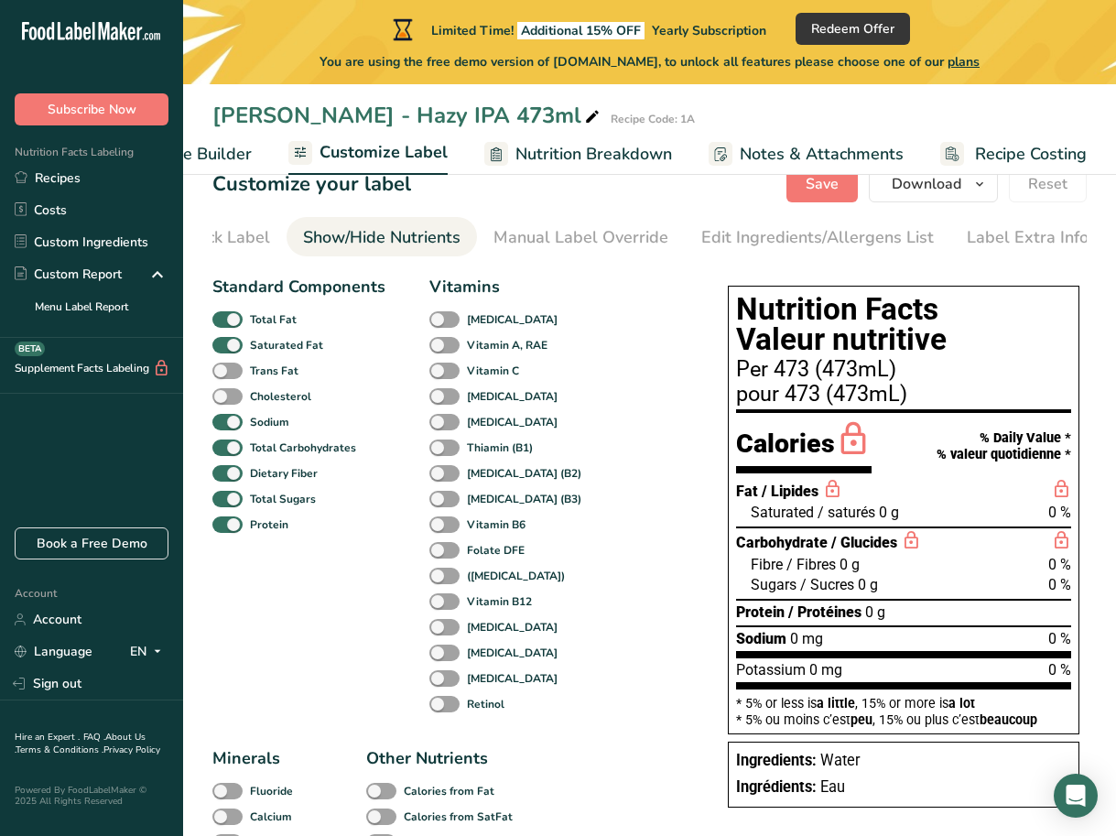
click at [235, 339] on div "Saturated Fat" at bounding box center [233, 345] width 43 height 26
click at [235, 347] on span at bounding box center [227, 345] width 30 height 17
click at [224, 347] on input "Saturated Fat" at bounding box center [218, 345] width 12 height 12
checkbox input "false"
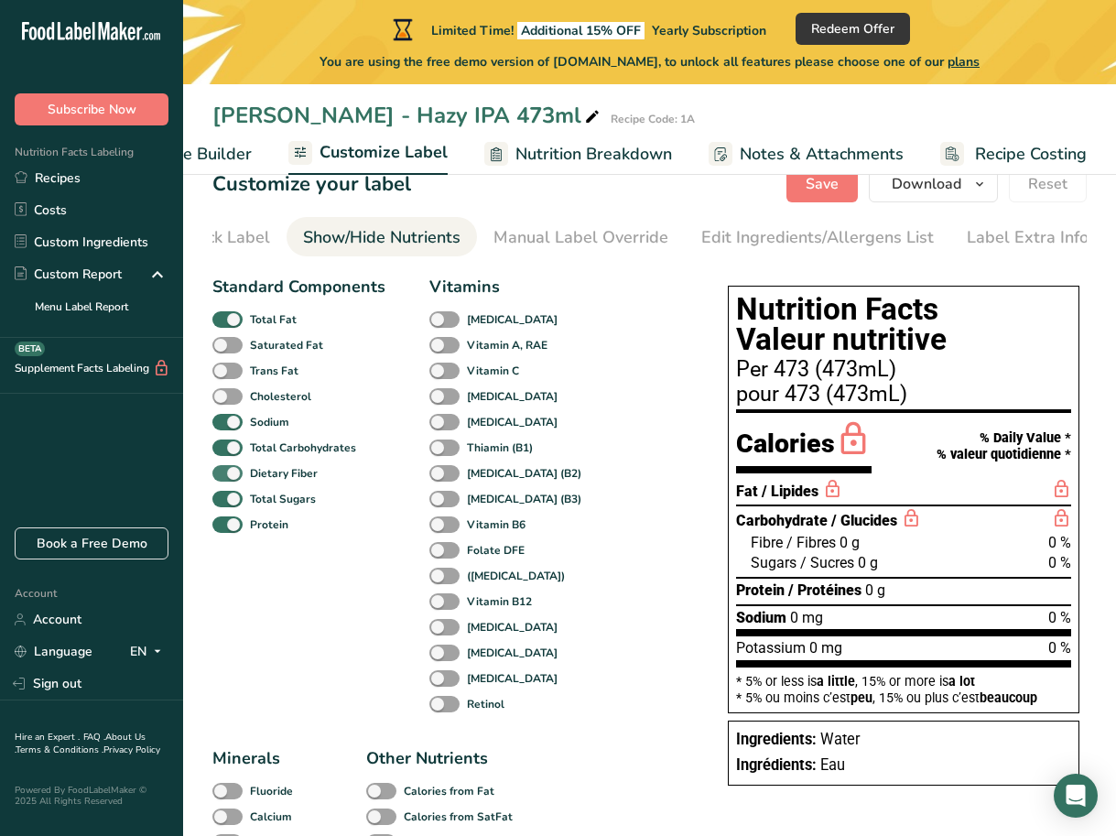
click at [232, 480] on span at bounding box center [227, 473] width 30 height 17
click at [224, 479] on input "Dietary Fiber" at bounding box center [218, 473] width 12 height 12
checkbox input "false"
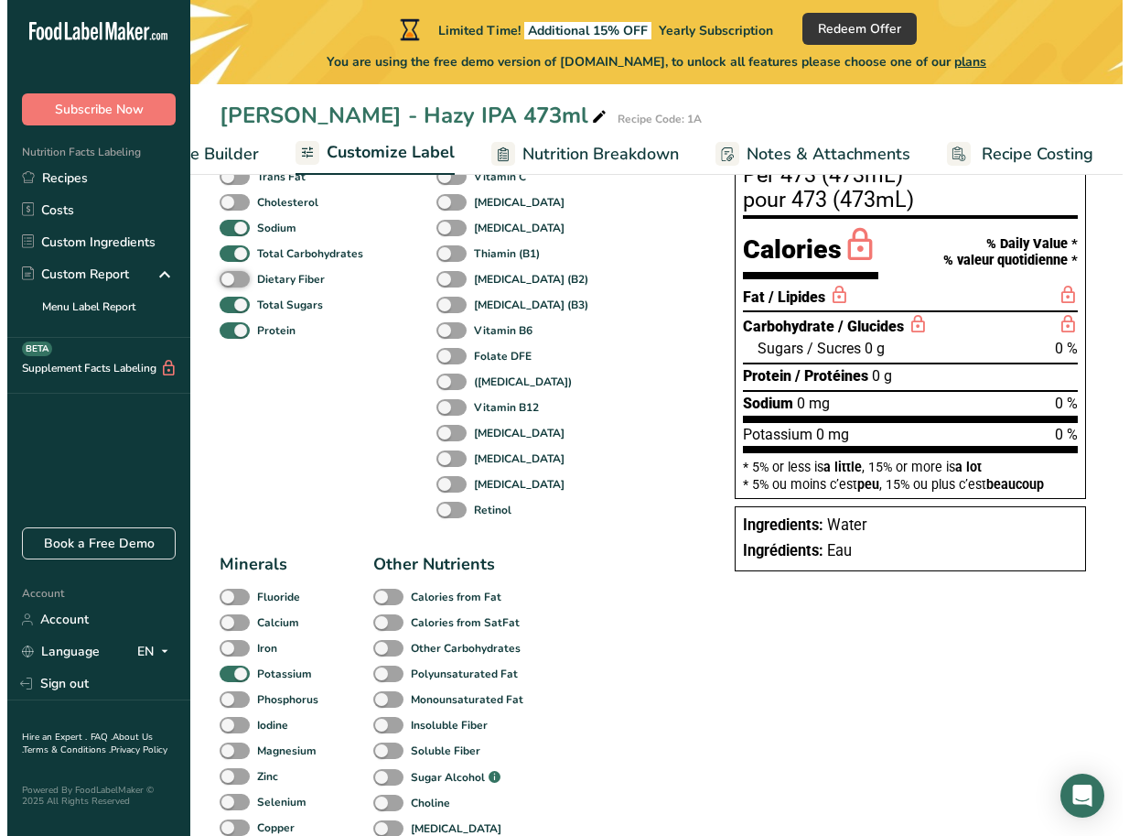
scroll to position [0, 0]
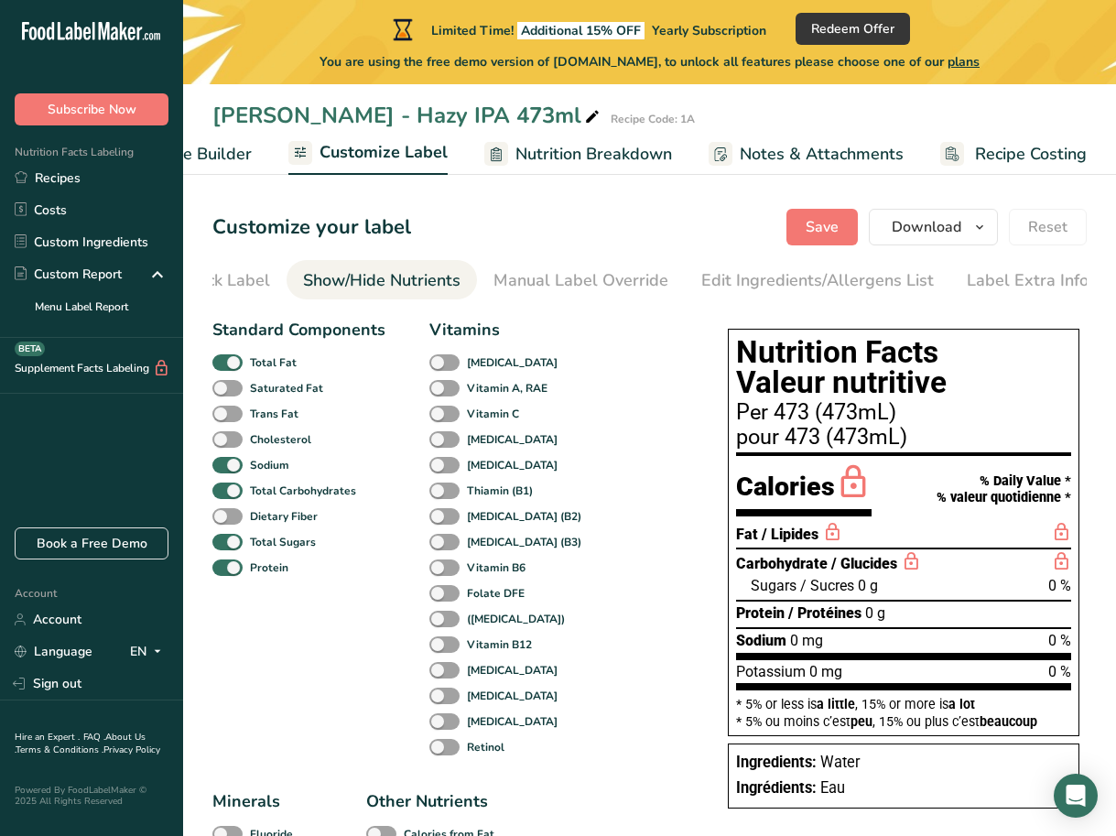
click at [571, 151] on span "Nutrition Breakdown" at bounding box center [593, 154] width 156 height 25
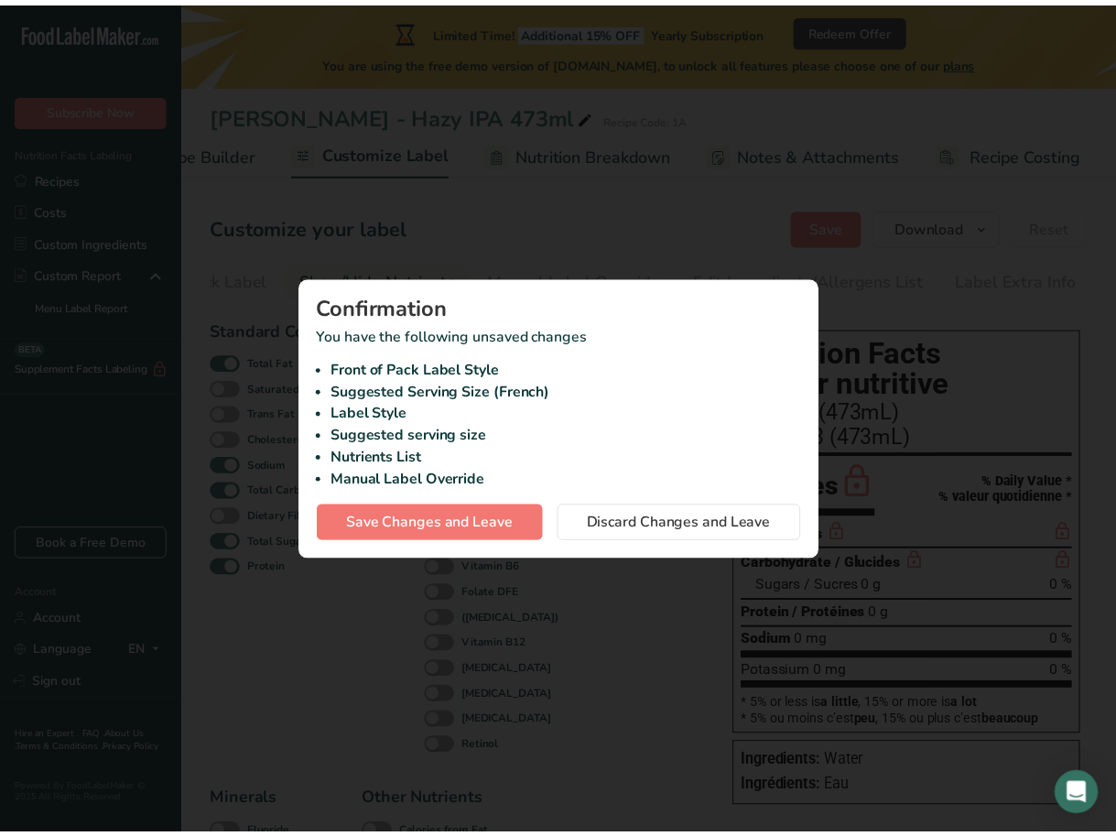
scroll to position [0, 263]
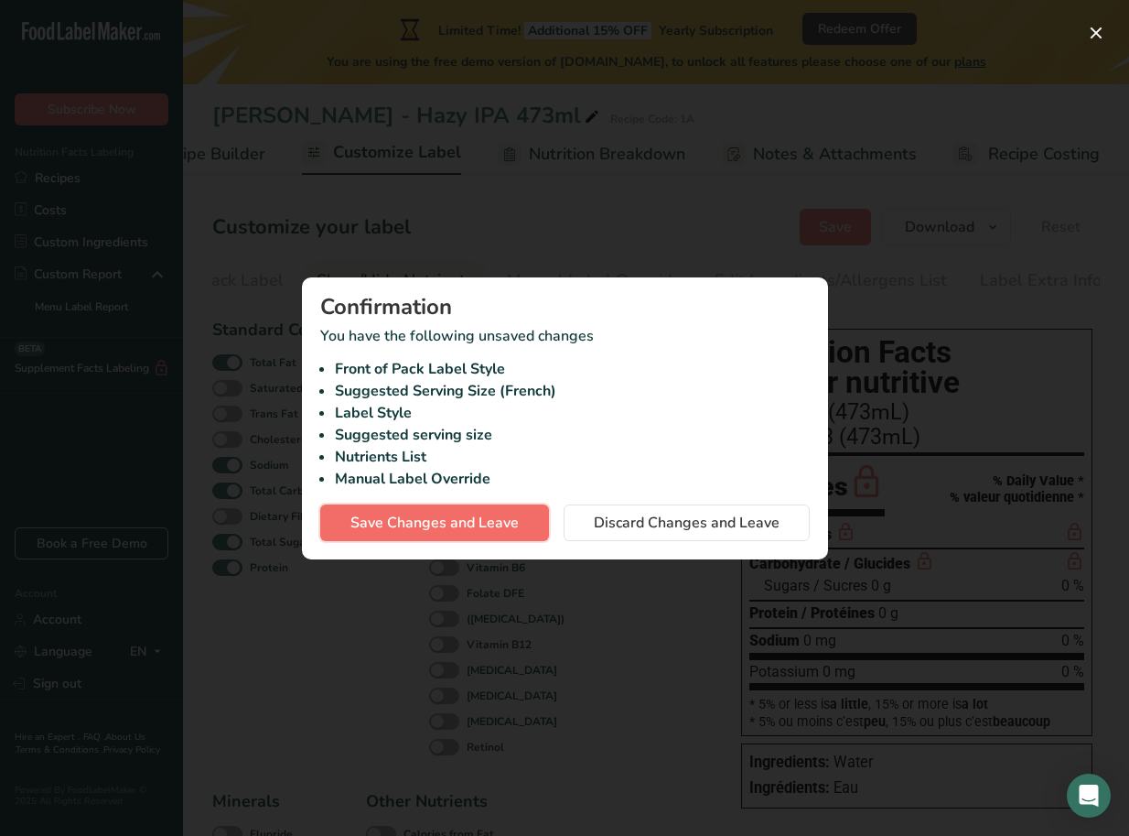
click at [516, 514] on span "Save Changes and Leave" at bounding box center [435, 523] width 168 height 22
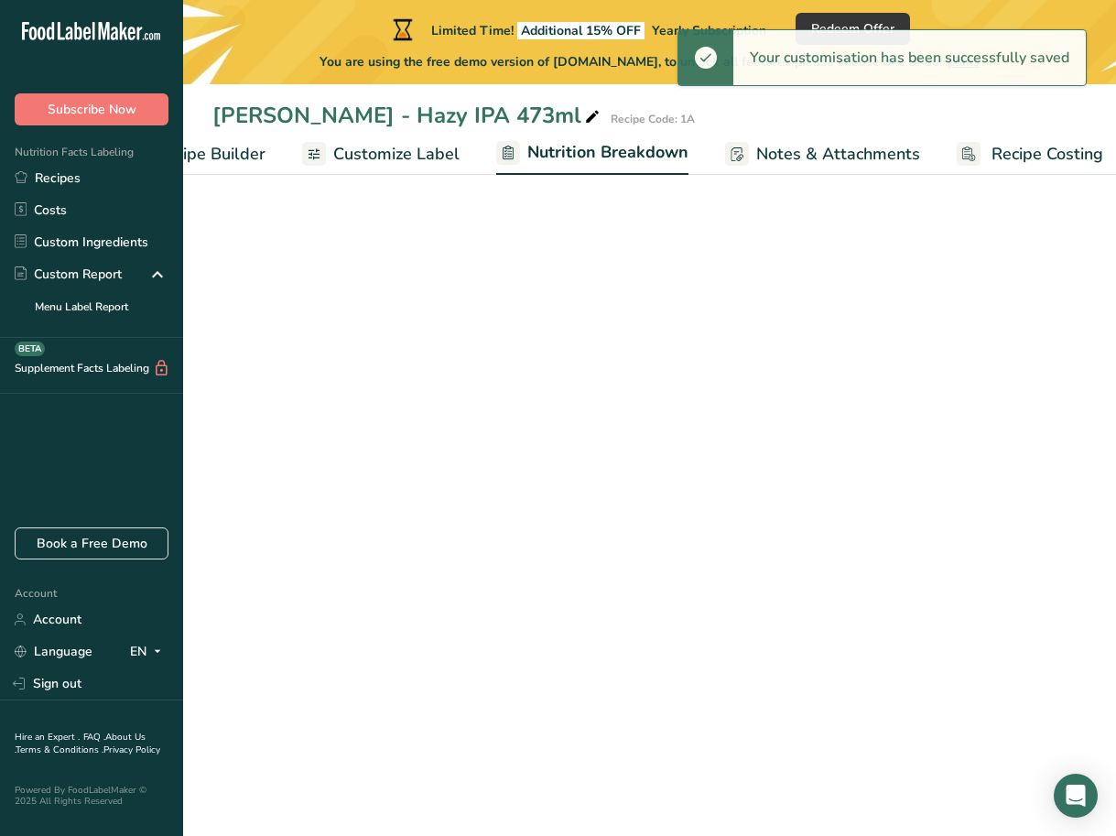
select select "Calories"
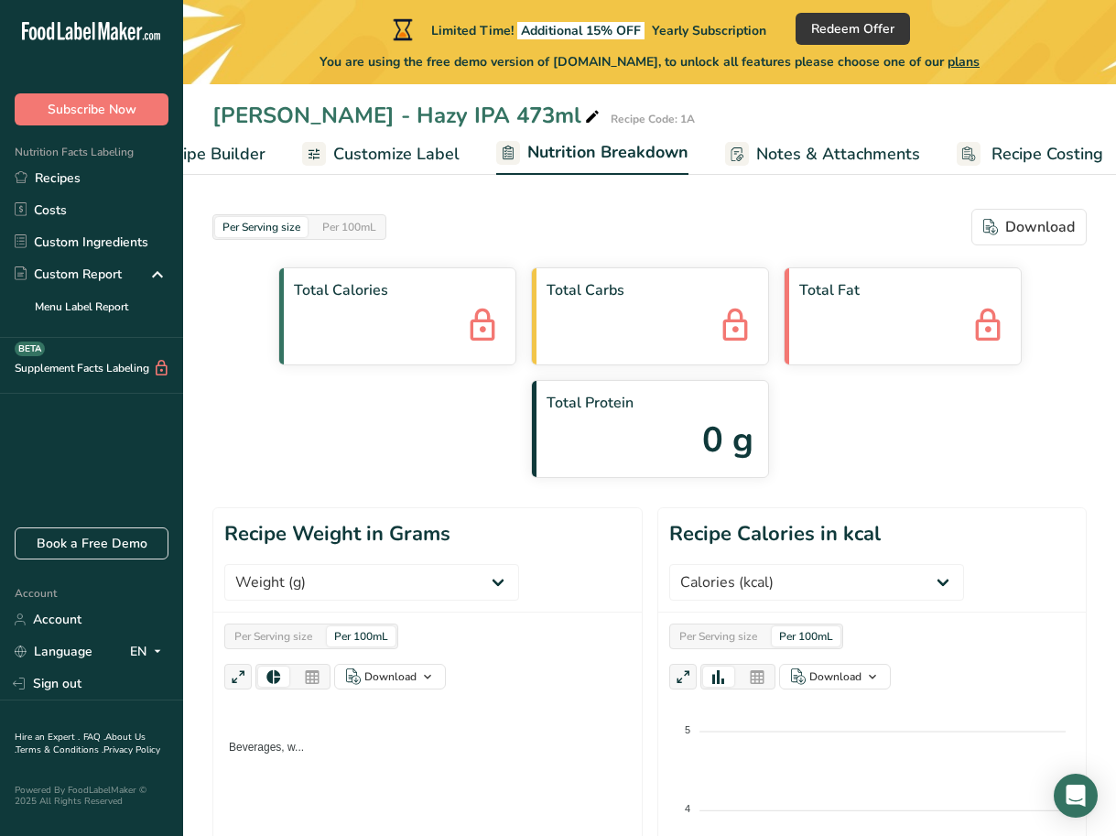
click at [706, 438] on span "0 g" at bounding box center [727, 440] width 51 height 52
drag, startPoint x: 725, startPoint y: 432, endPoint x: 684, endPoint y: 432, distance: 41.2
click at [684, 432] on div "Total Protein 0 g" at bounding box center [650, 429] width 238 height 98
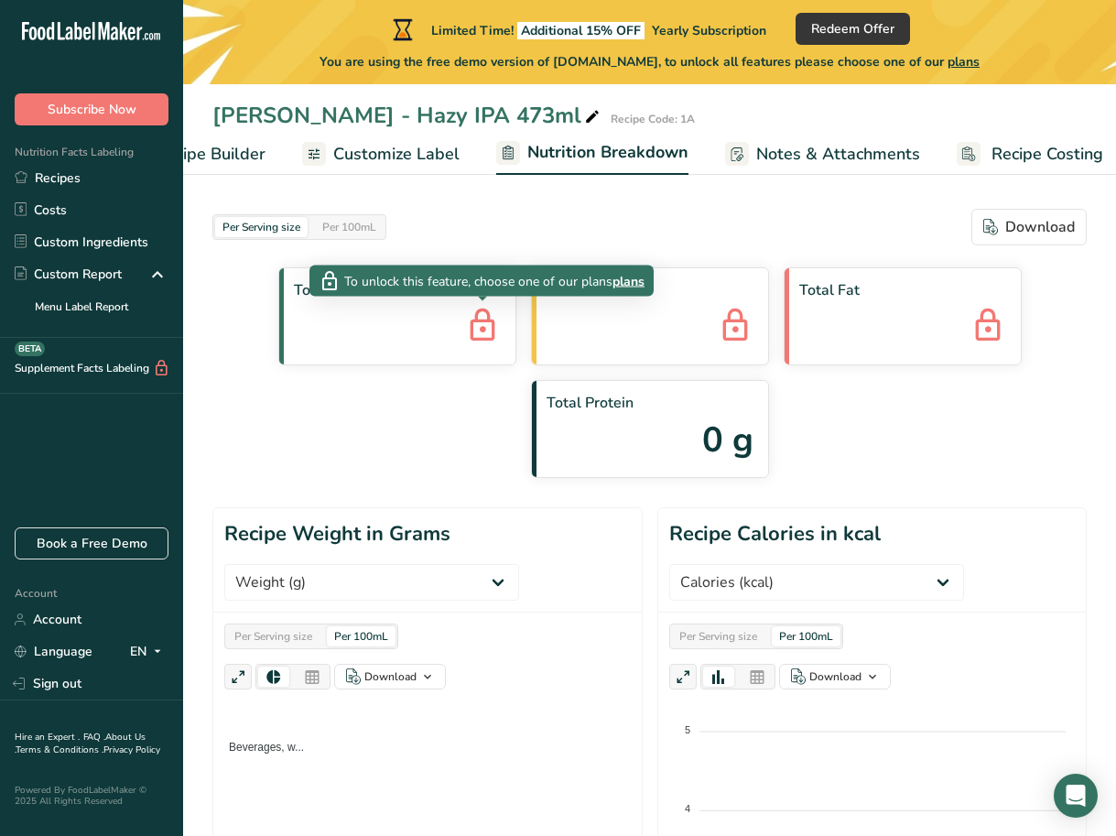
click at [479, 327] on icon at bounding box center [482, 326] width 37 height 49
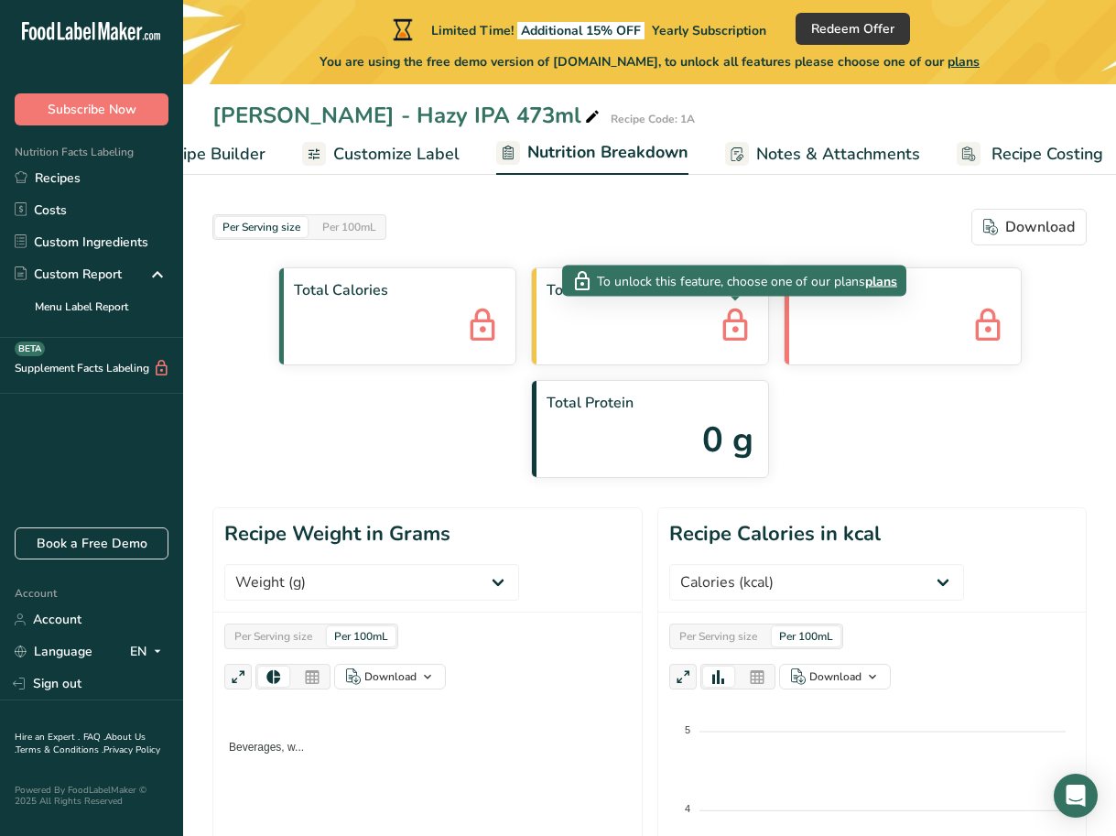
click at [736, 325] on icon at bounding box center [735, 326] width 37 height 49
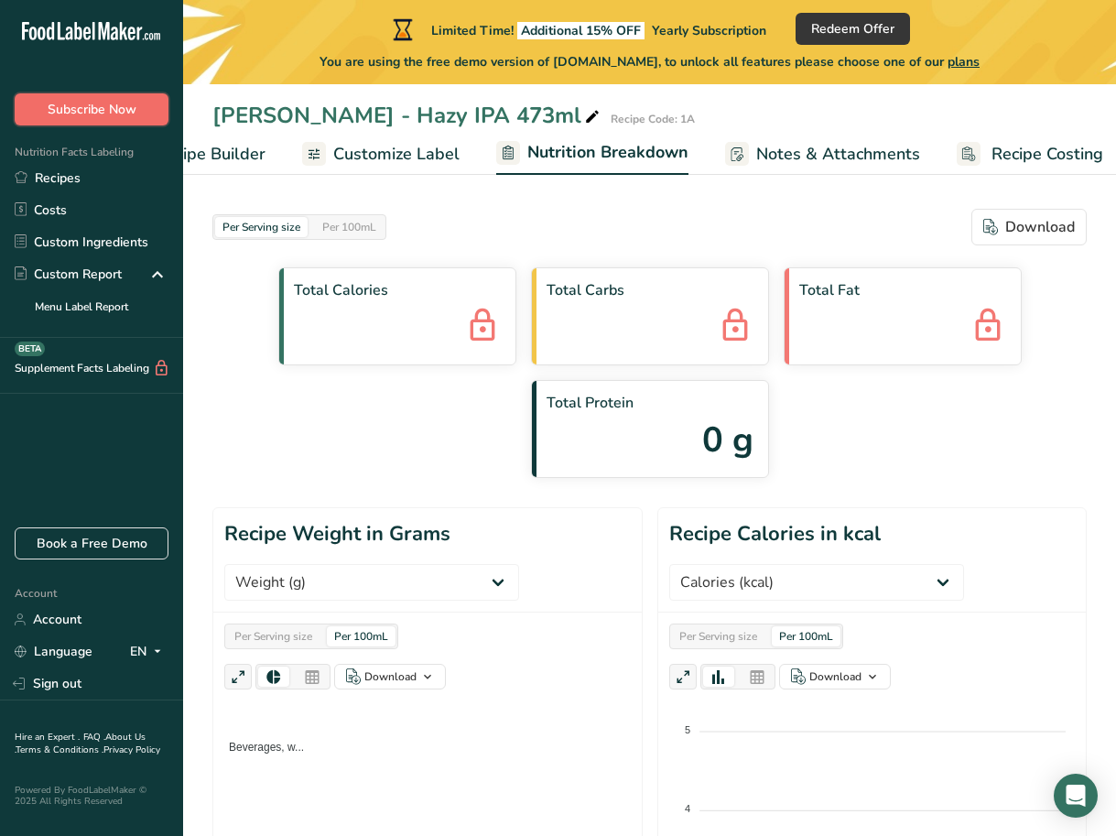
click at [141, 106] on button "Subscribe Now" at bounding box center [92, 109] width 154 height 32
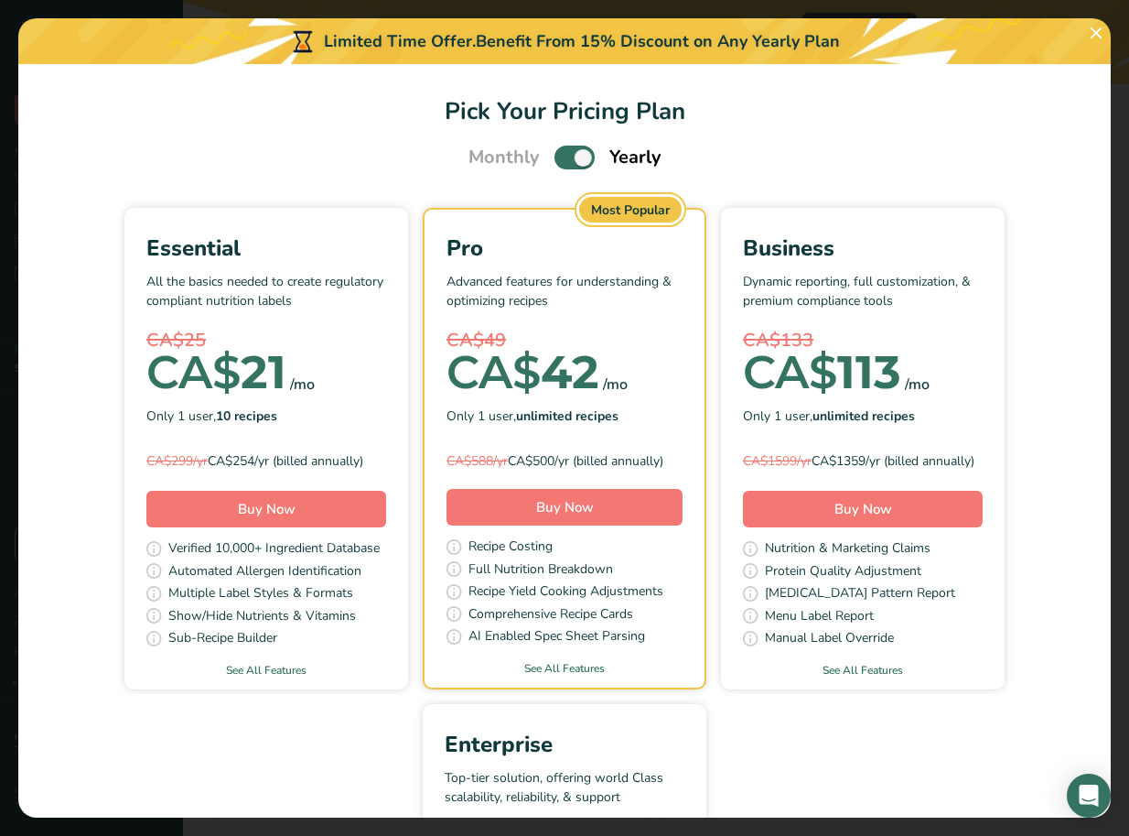
click at [311, 264] on div "Essential All the basics needed to create regulatory compliant nutrition labels…" at bounding box center [266, 354] width 240 height 244
click at [1095, 33] on button "Pick Your Pricing Plan Modal" at bounding box center [1096, 32] width 29 height 29
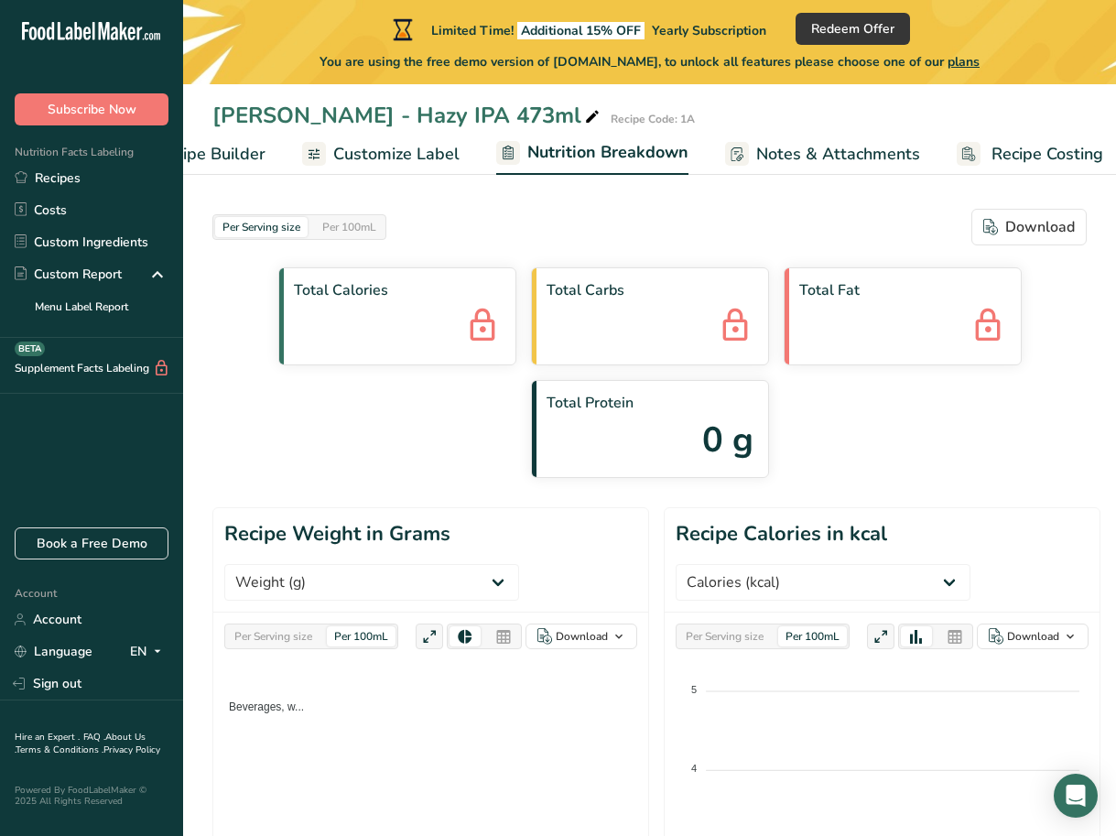
click at [784, 141] on link "Notes & Attachments" at bounding box center [822, 154] width 195 height 41
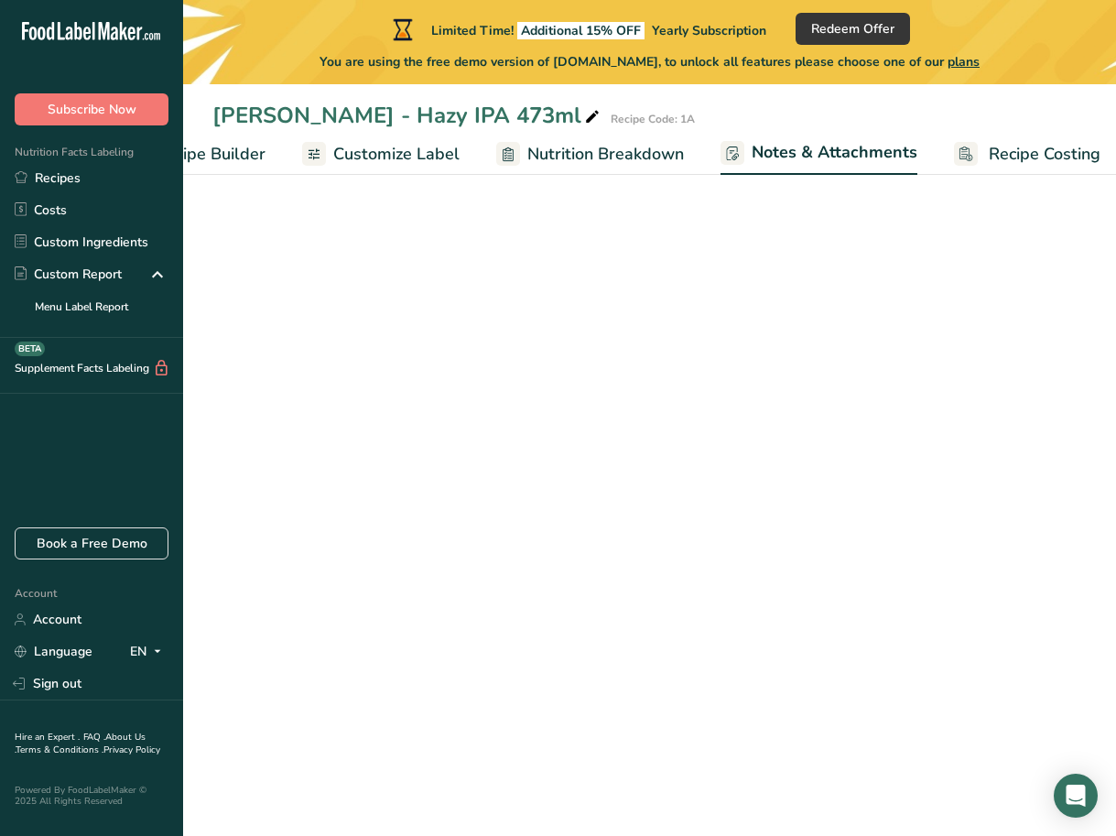
scroll to position [0, 277]
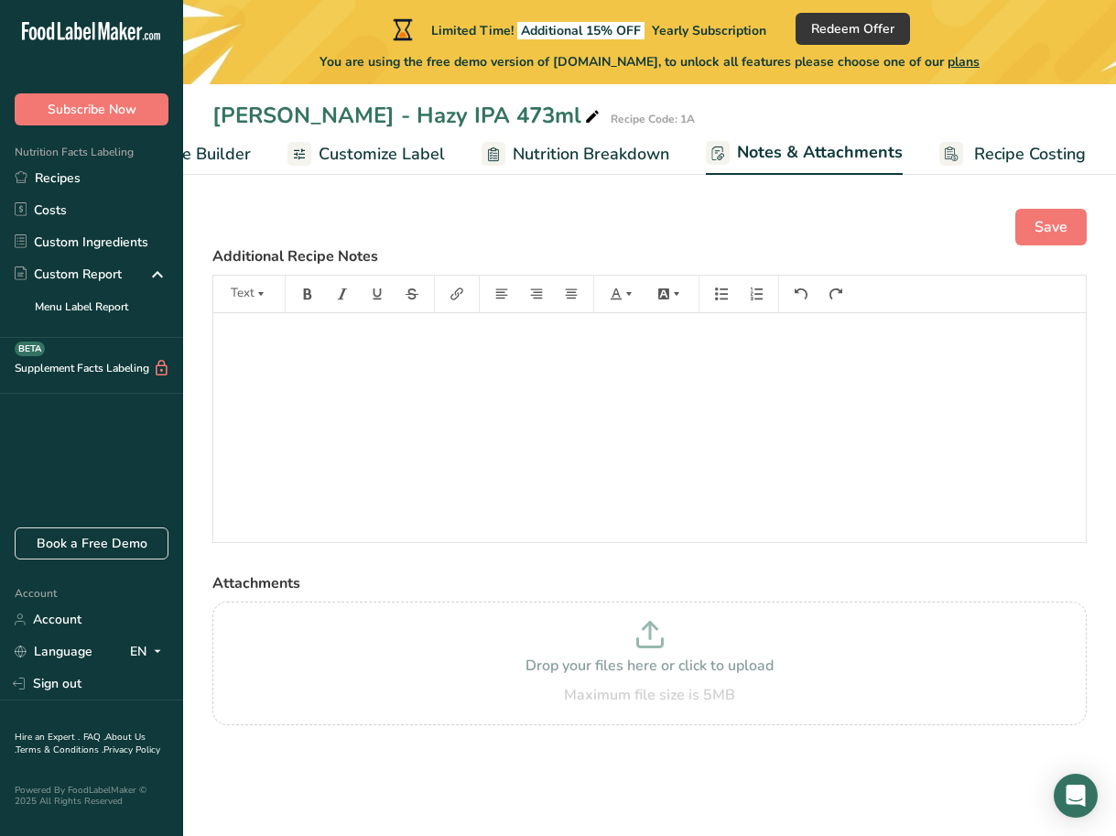
click at [403, 146] on span "Customize Label" at bounding box center [381, 154] width 126 height 25
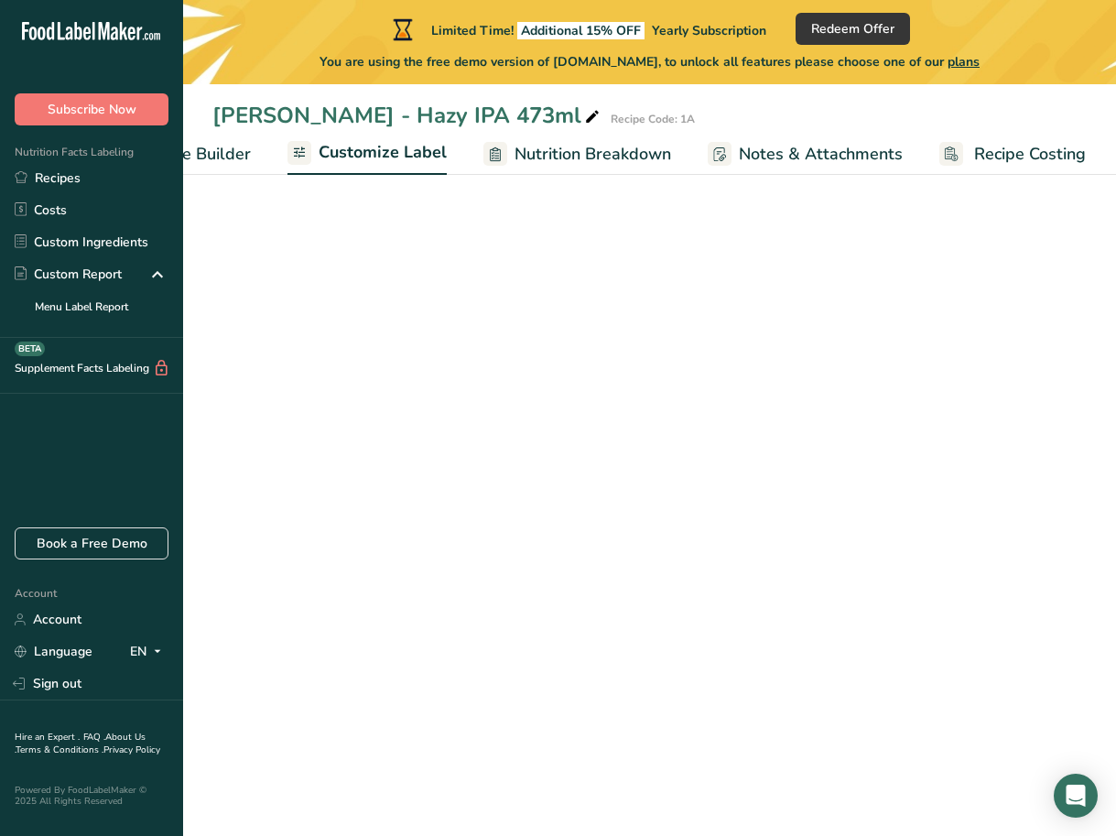
scroll to position [0, 276]
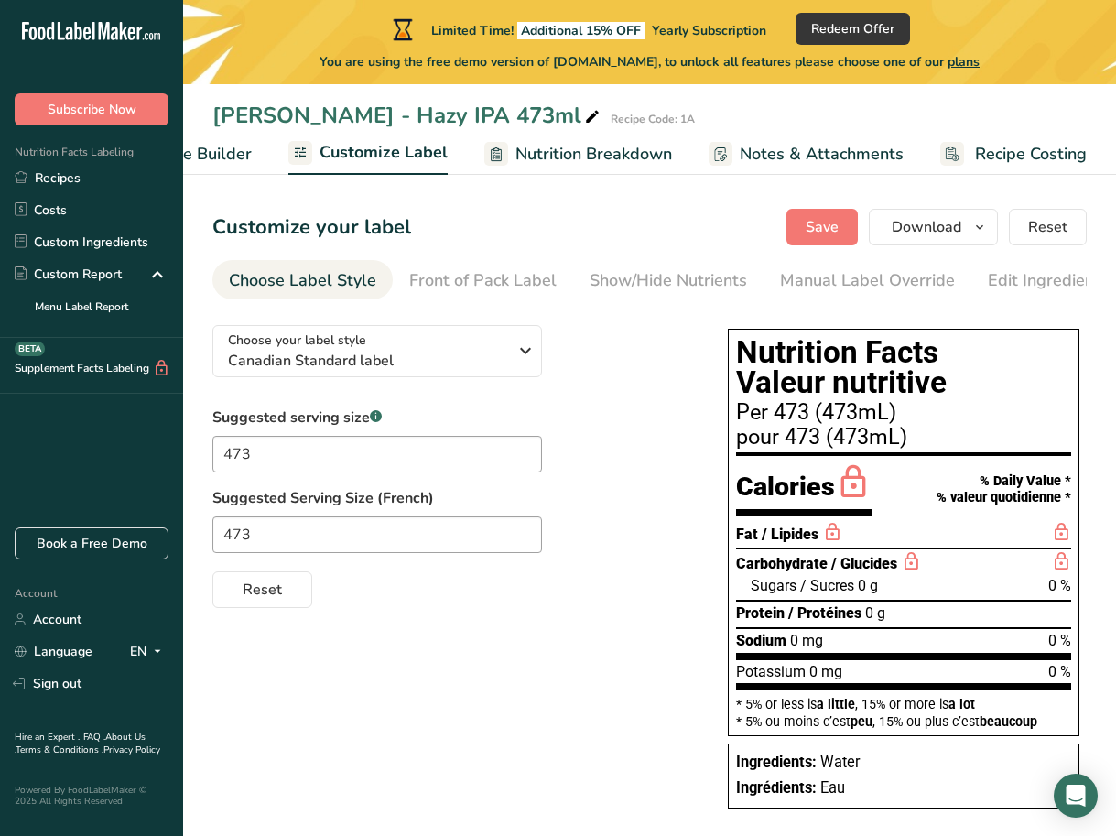
click at [223, 156] on span "Recipe Builder" at bounding box center [197, 154] width 110 height 25
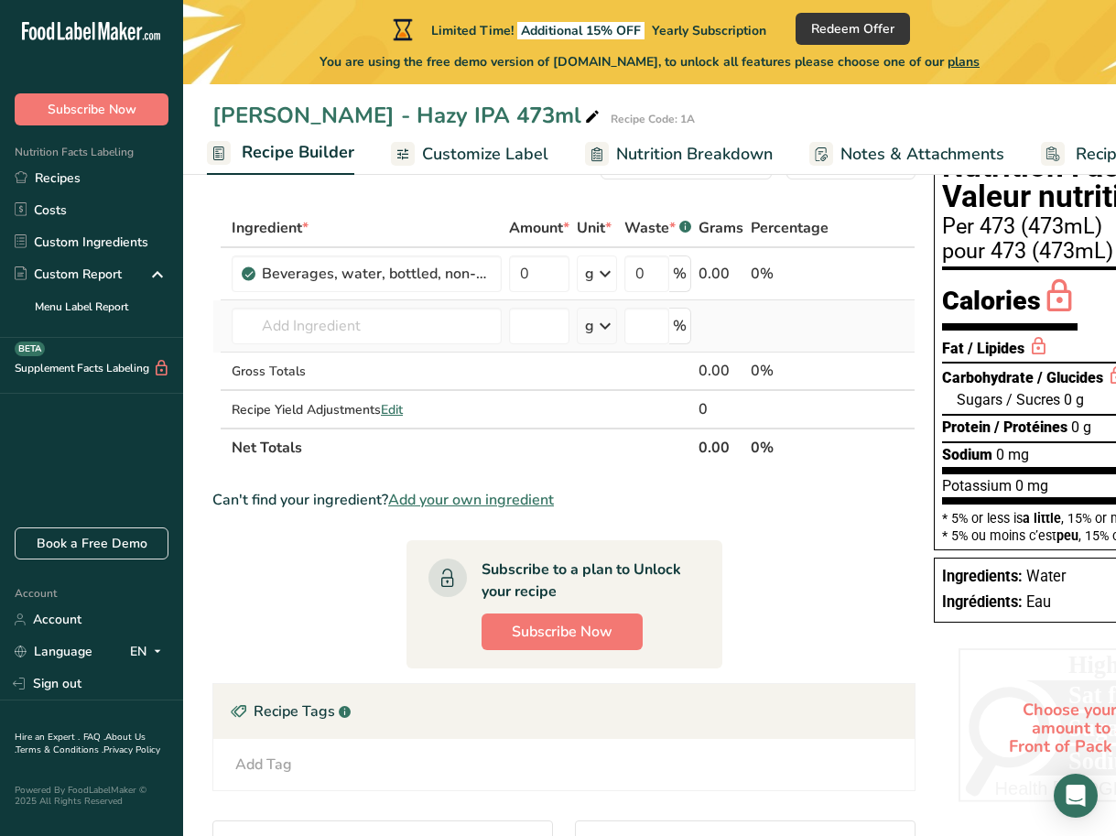
scroll to position [74, 0]
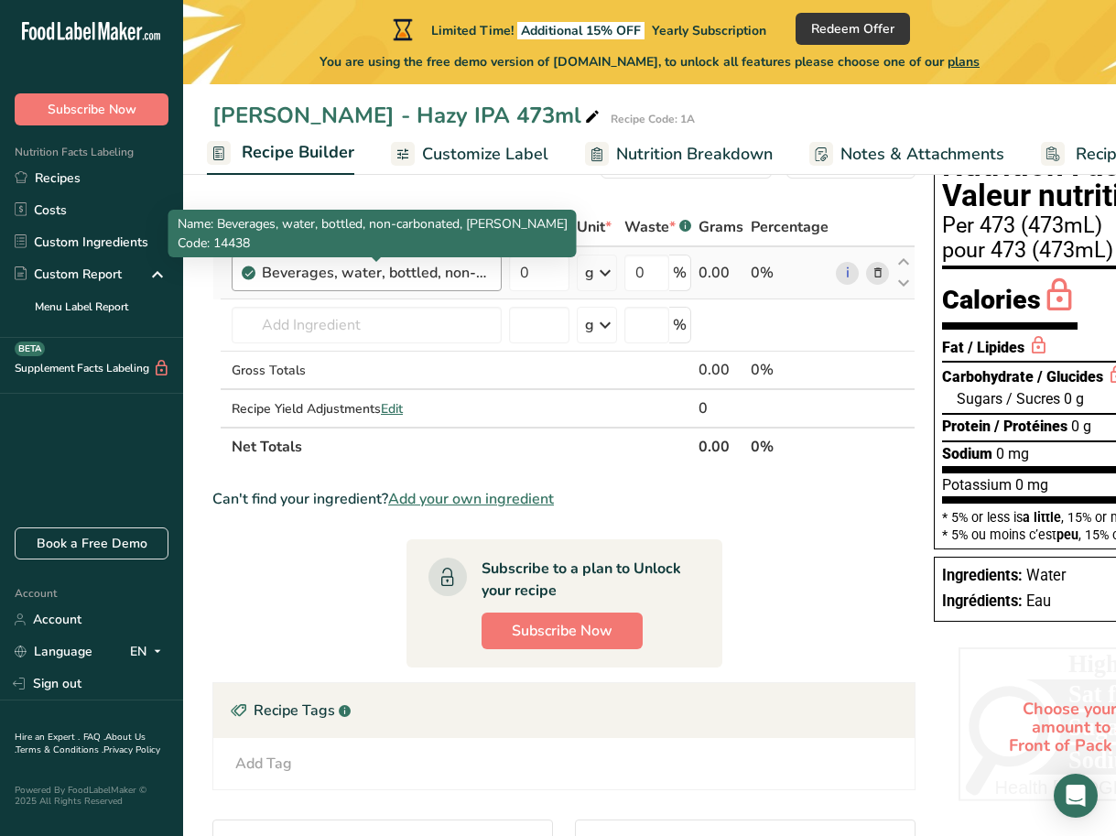
click at [473, 280] on div "Beverages, water, bottled, non-carbonated, CRYSTAL GEYSER" at bounding box center [376, 273] width 229 height 22
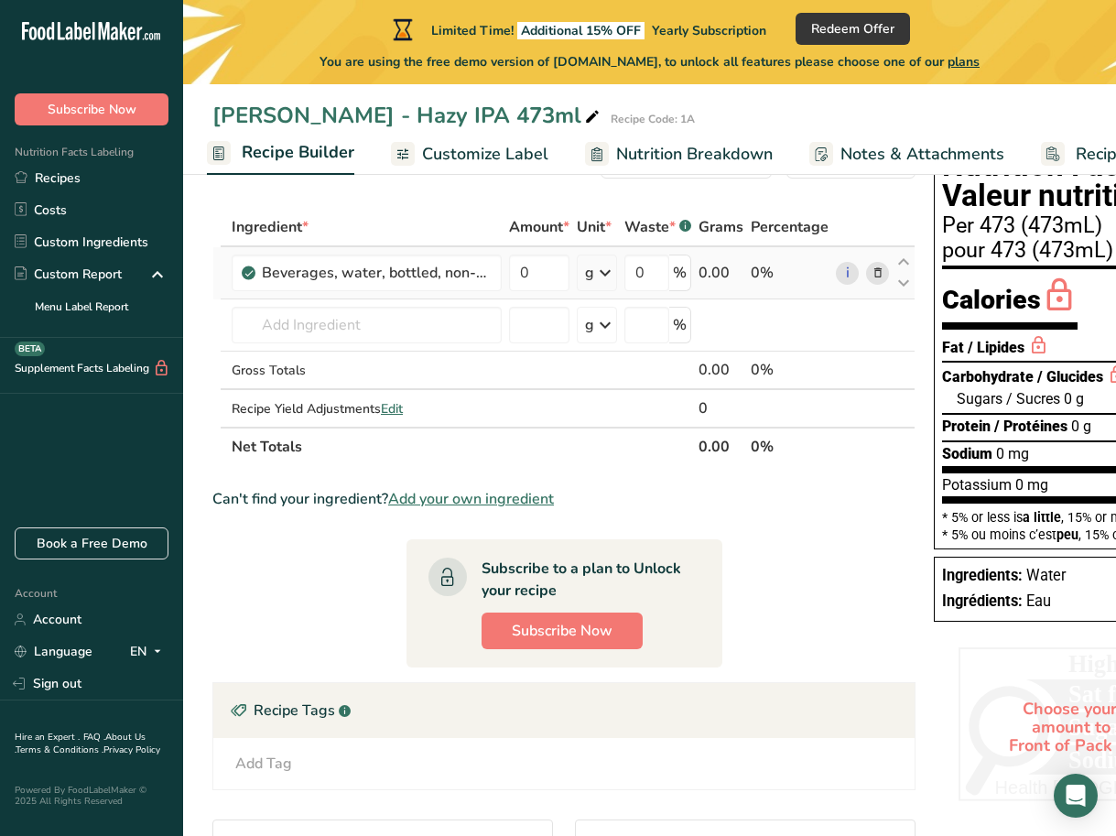
click at [876, 269] on icon at bounding box center [877, 273] width 13 height 19
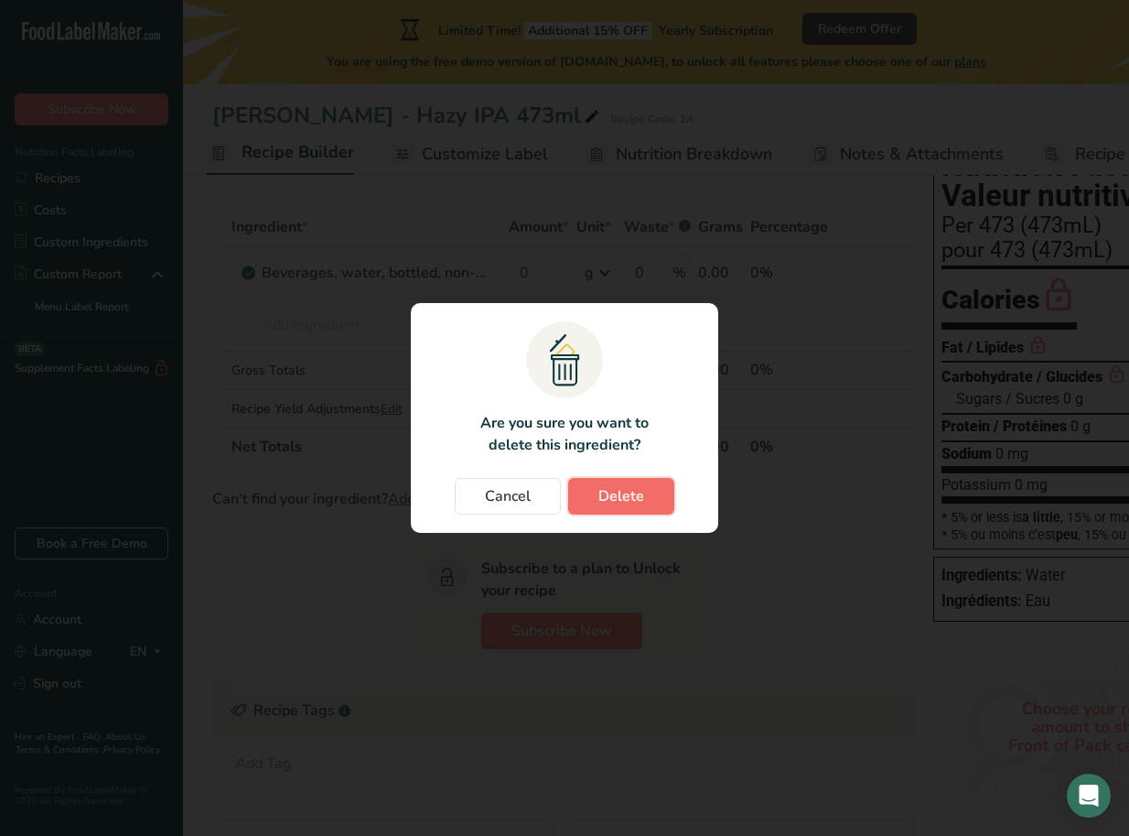
click at [633, 491] on span "Delete" at bounding box center [622, 496] width 46 height 22
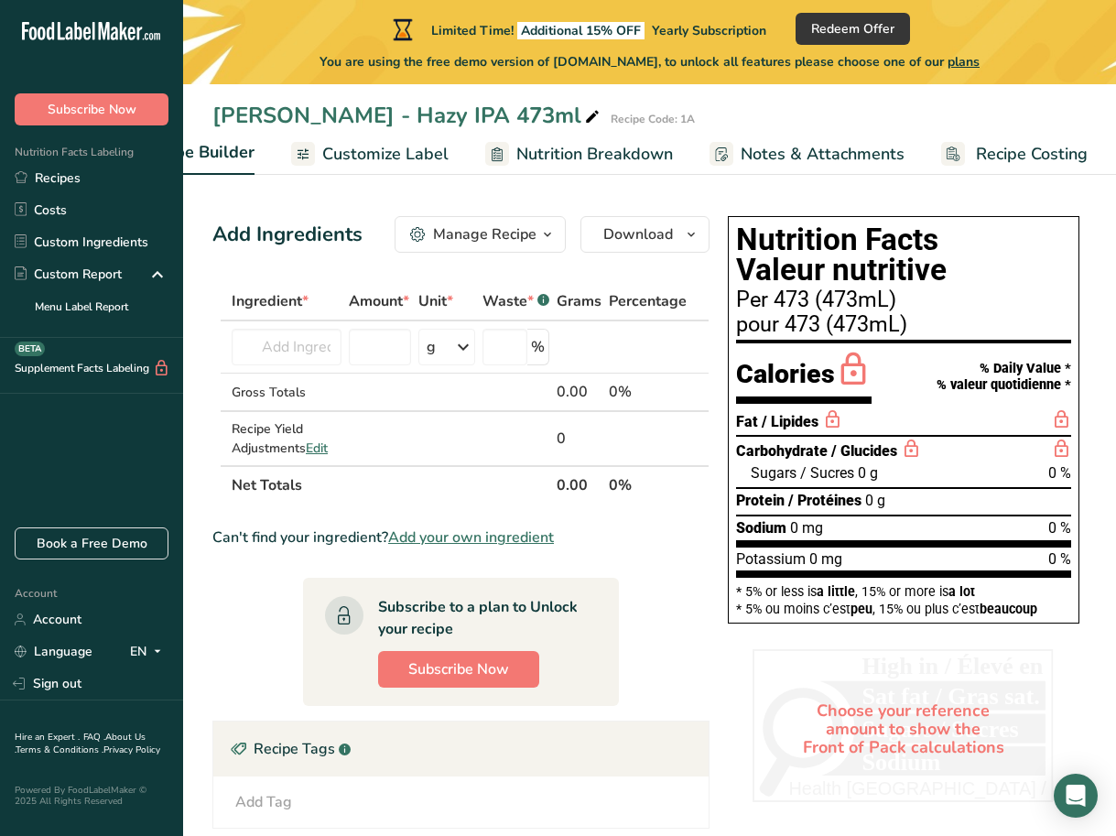
scroll to position [0, 0]
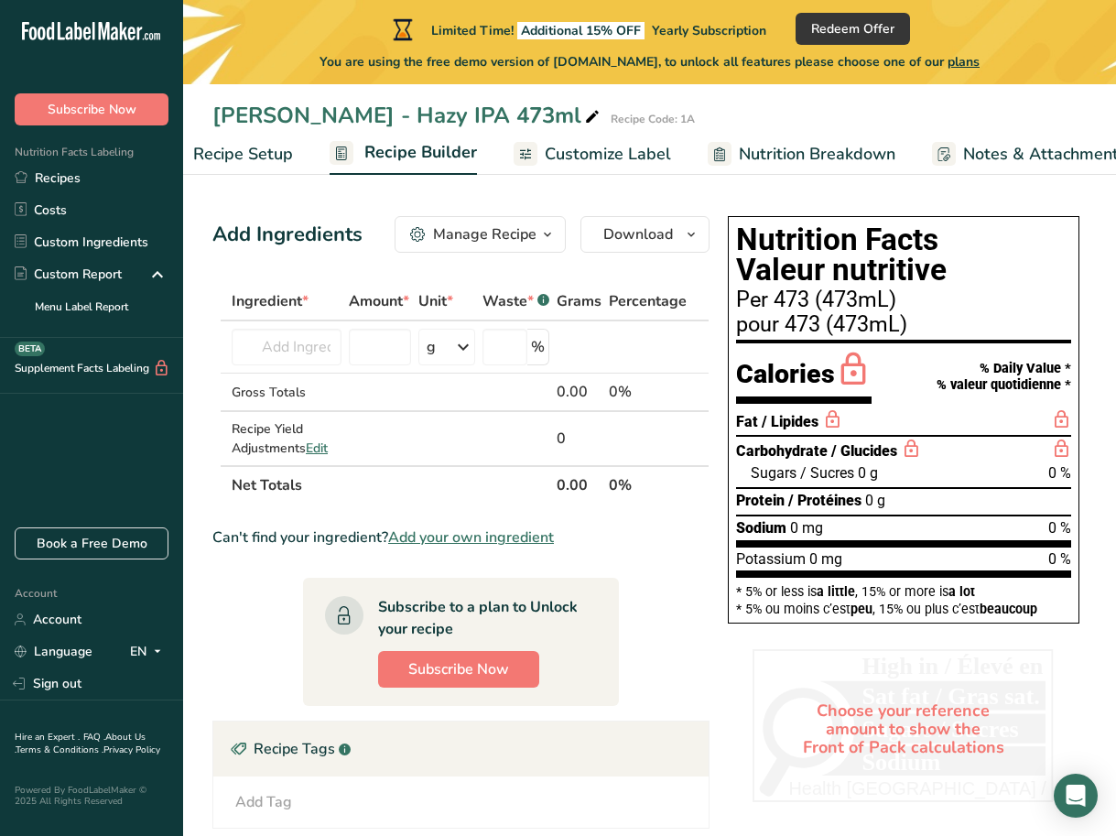
click at [569, 156] on span "Customize Label" at bounding box center [608, 154] width 126 height 25
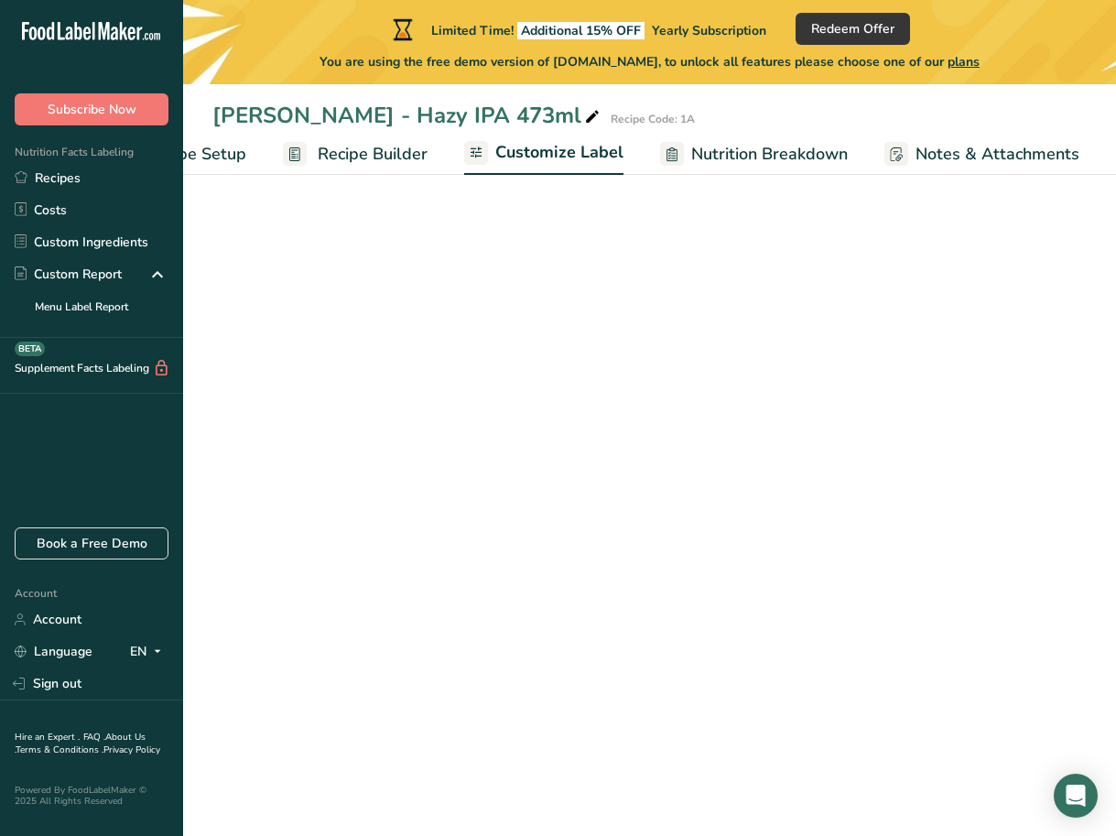
scroll to position [0, 276]
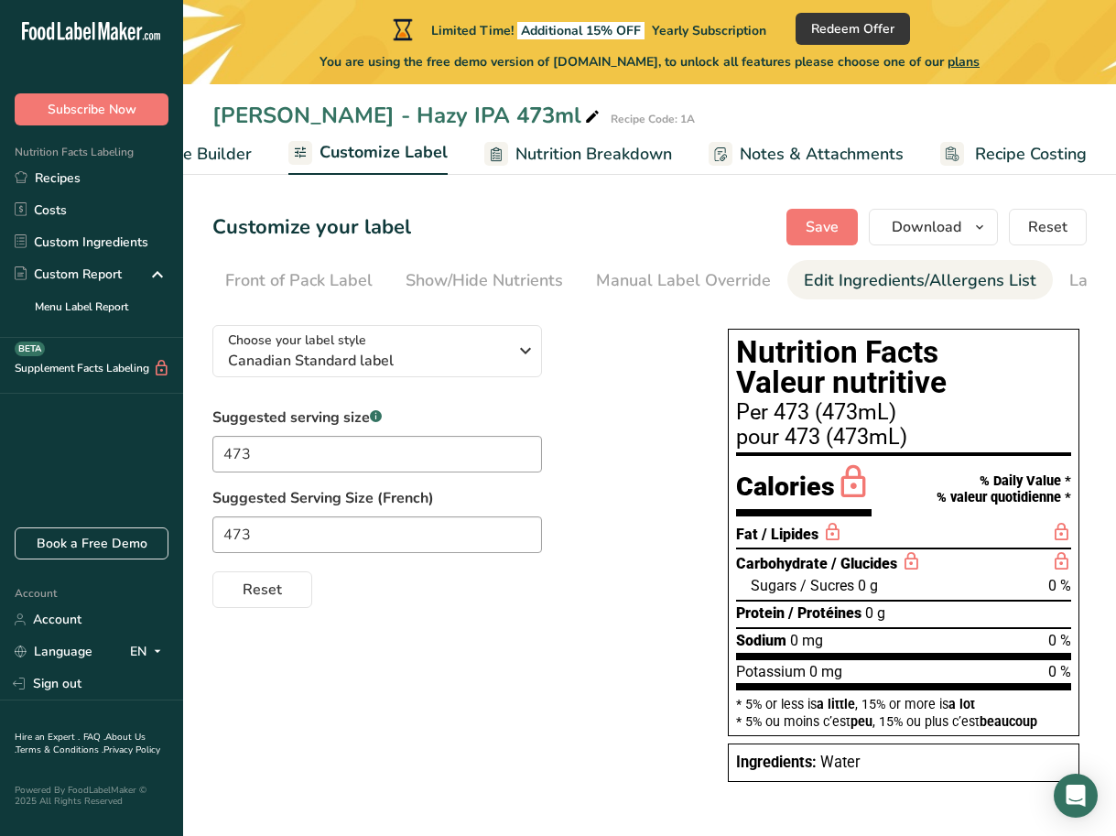
click at [906, 286] on div "Edit Ingredients/Allergens List" at bounding box center [920, 280] width 232 height 25
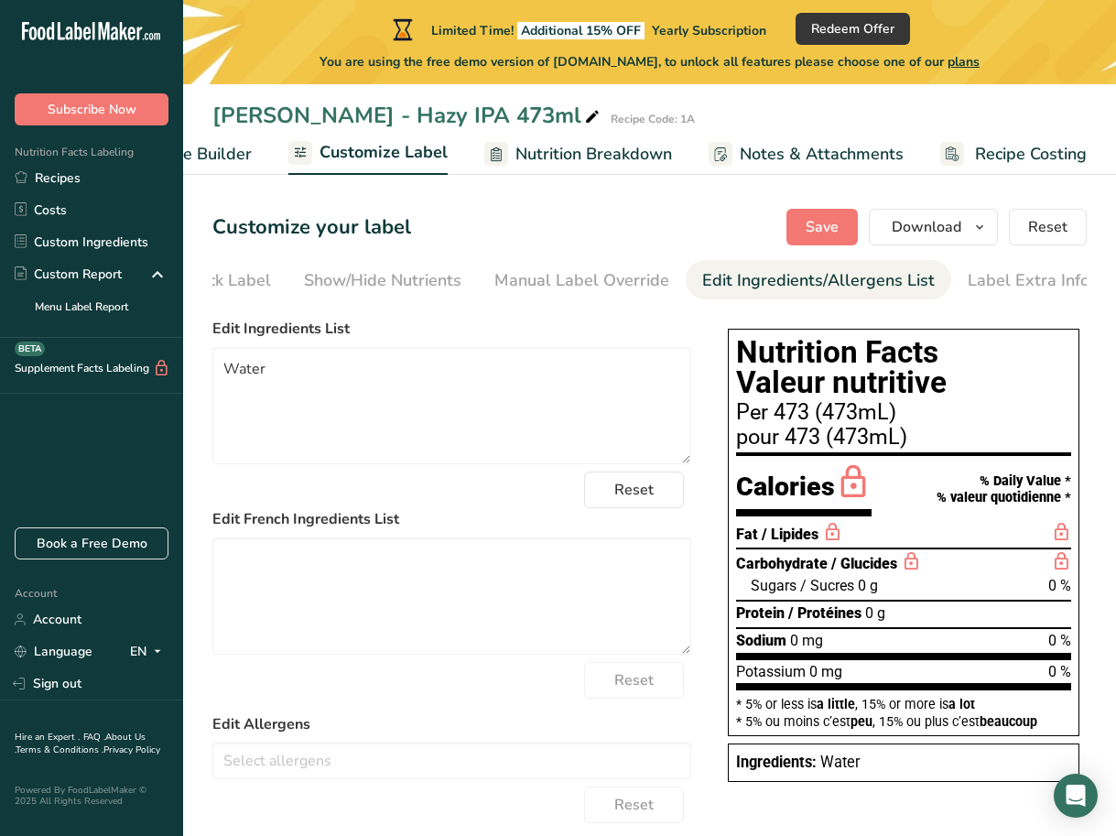
scroll to position [0, 286]
click at [512, 394] on textarea "Water" at bounding box center [451, 405] width 479 height 117
click at [318, 372] on textarea "Water, Malted Barley, Wheat, Oats" at bounding box center [451, 405] width 479 height 117
drag, startPoint x: 322, startPoint y: 373, endPoint x: 270, endPoint y: 377, distance: 52.3
click at [270, 377] on textarea "Water, Malted Barley, Wheat, Oats" at bounding box center [451, 405] width 479 height 117
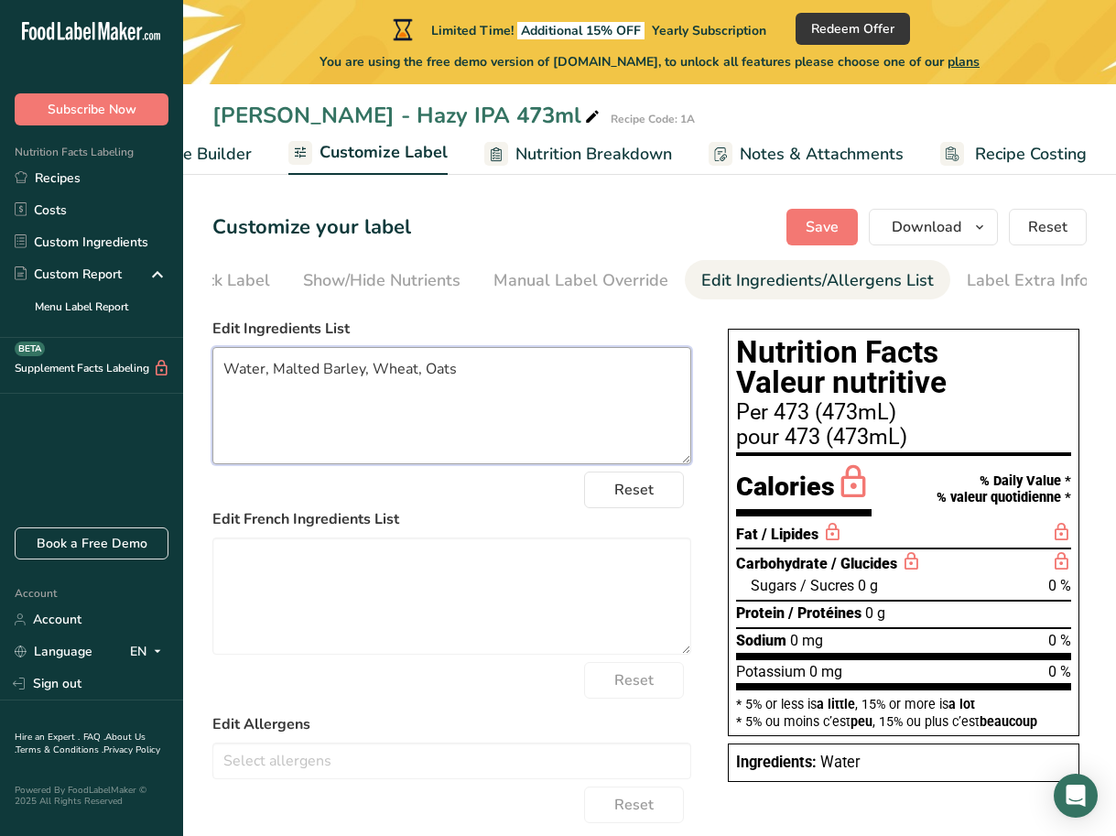
click at [486, 378] on textarea "Water, Malted Barley, Wheat, Oats" at bounding box center [451, 405] width 479 height 117
type textarea "Water, Malted Barley, Wheat, Oats, Hops, Yeast"
click at [424, 517] on label "Edit French Ingredients List" at bounding box center [451, 519] width 479 height 22
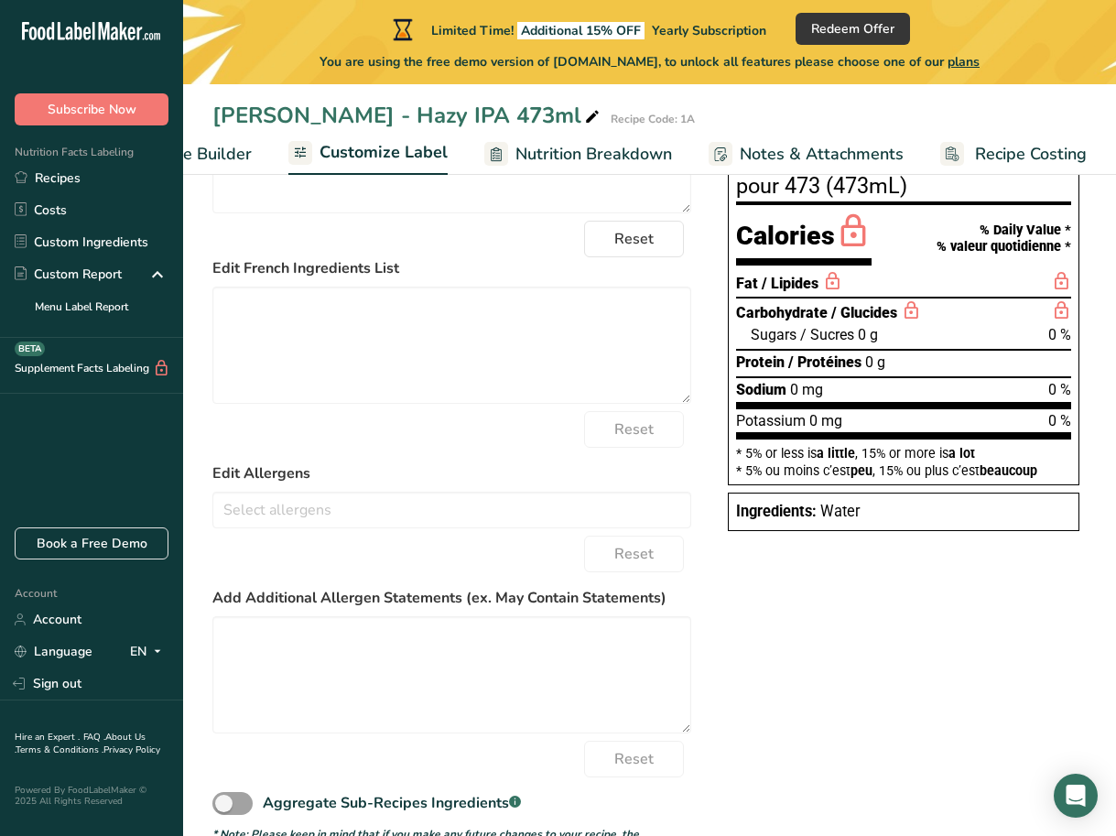
scroll to position [252, 0]
click at [365, 523] on input "text" at bounding box center [451, 508] width 477 height 28
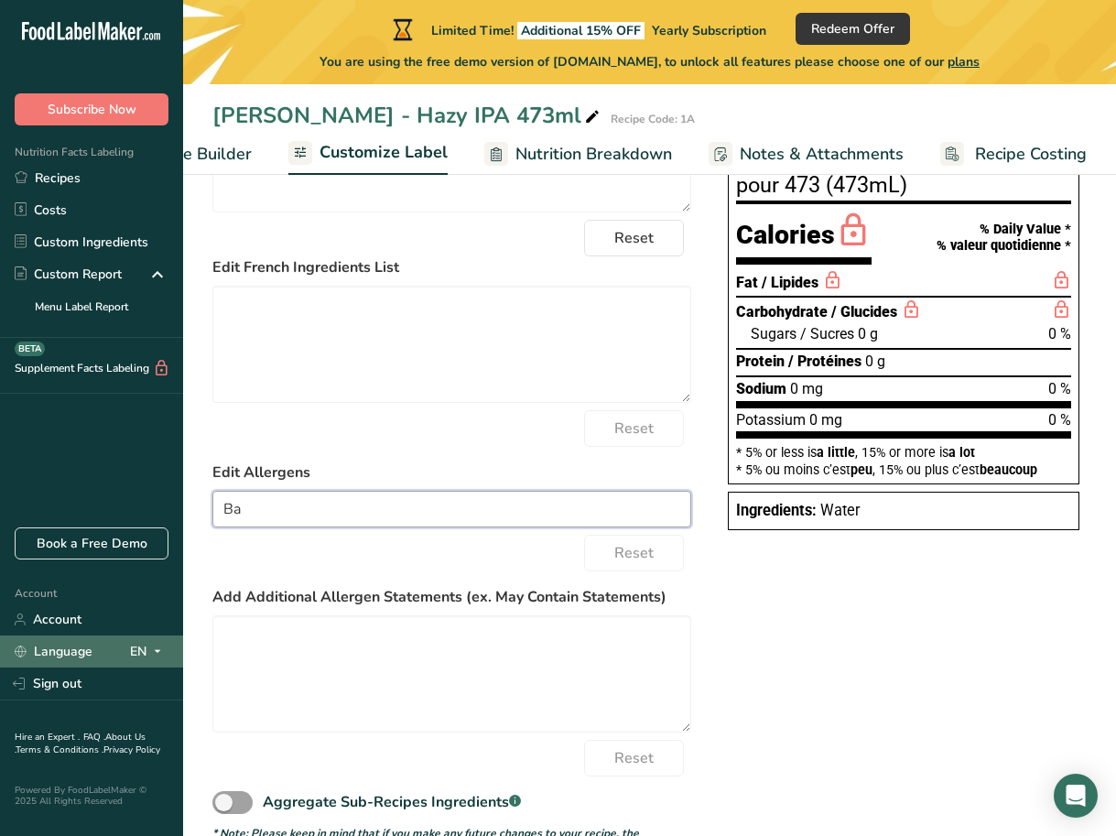
type input "B"
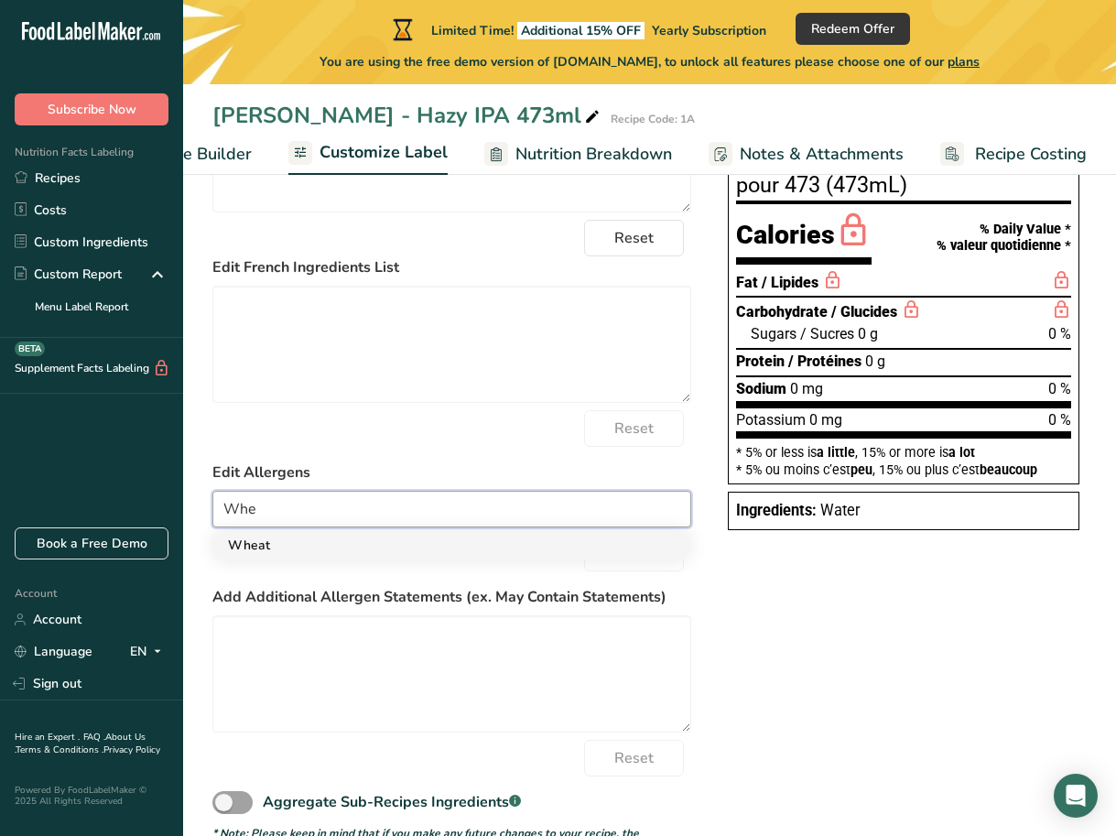
type input "Whe"
click at [256, 552] on link "Wheat" at bounding box center [451, 545] width 477 height 30
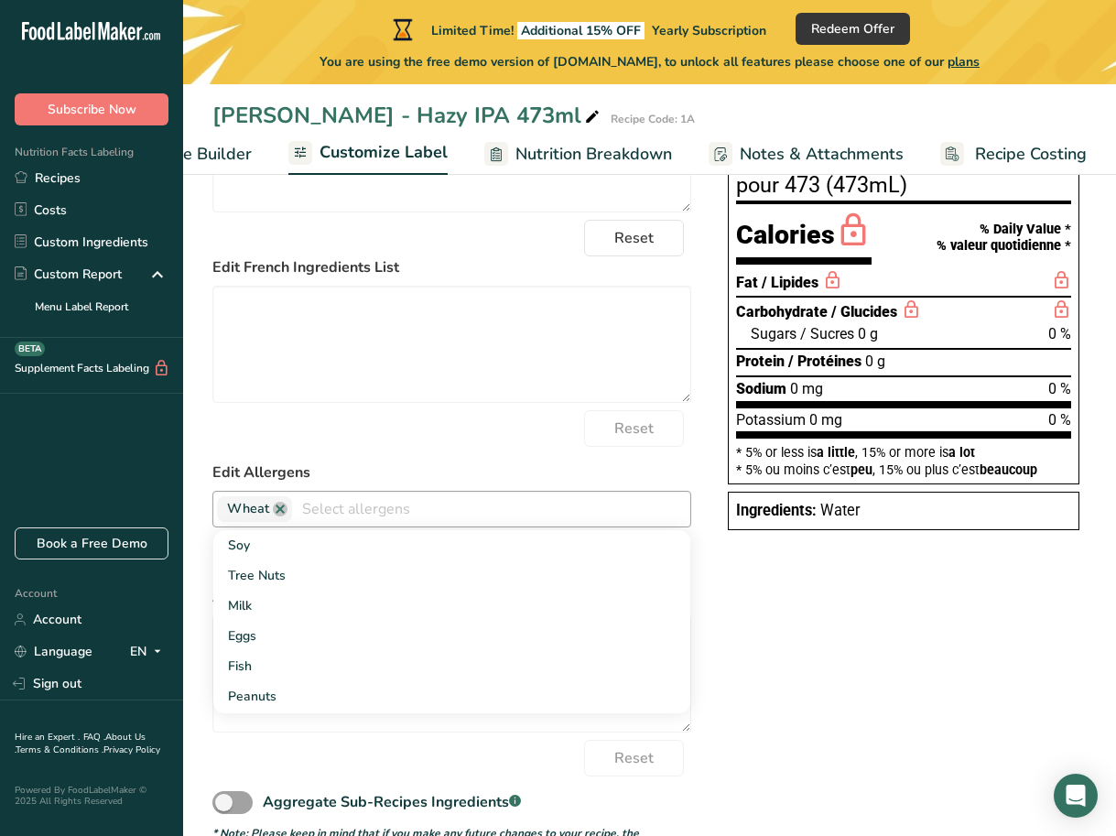
click at [318, 512] on input "text" at bounding box center [491, 508] width 398 height 28
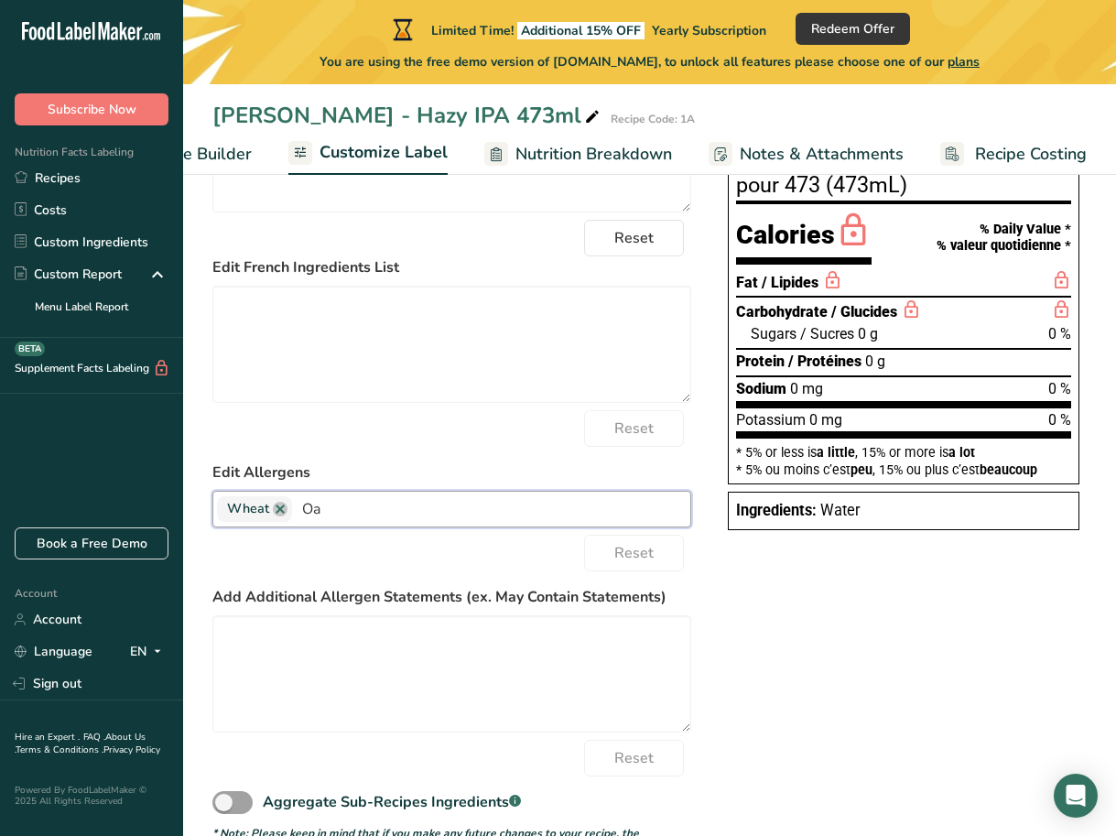
type input "O"
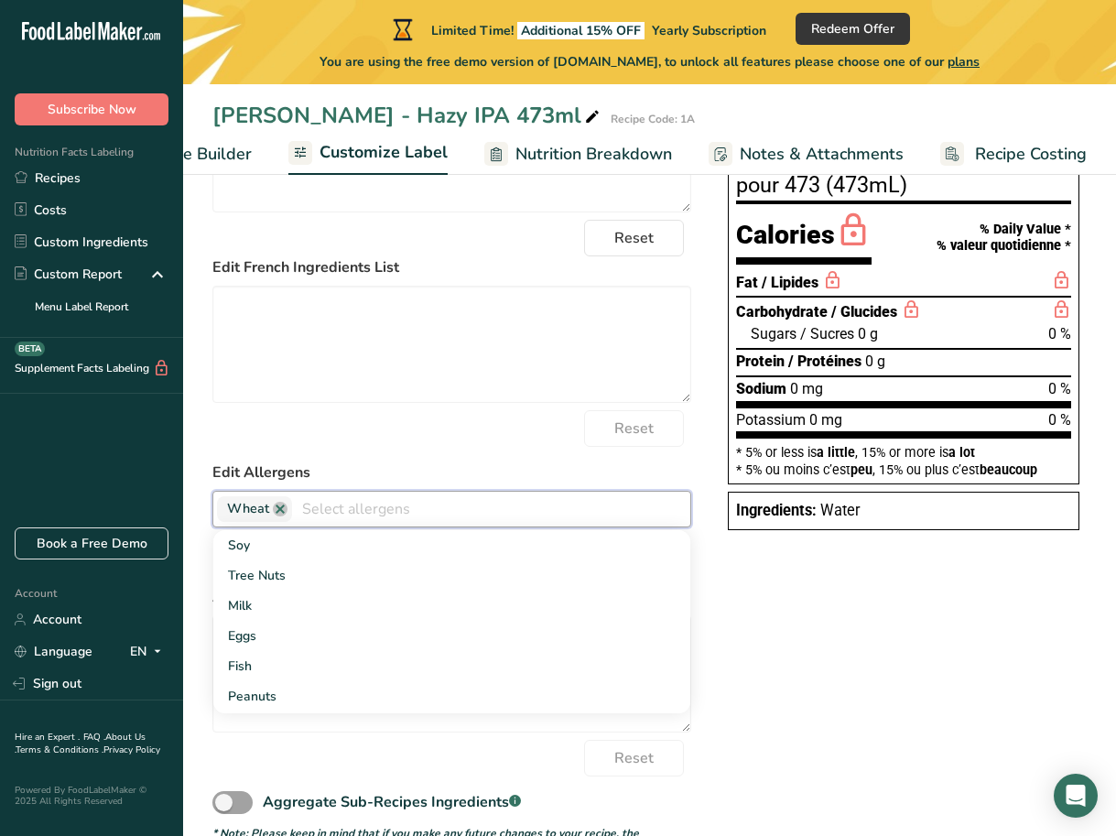
click at [756, 585] on div "Choose your label style Canadian Standard label USA (FDA) Standard FDA label Ta…" at bounding box center [649, 458] width 874 height 799
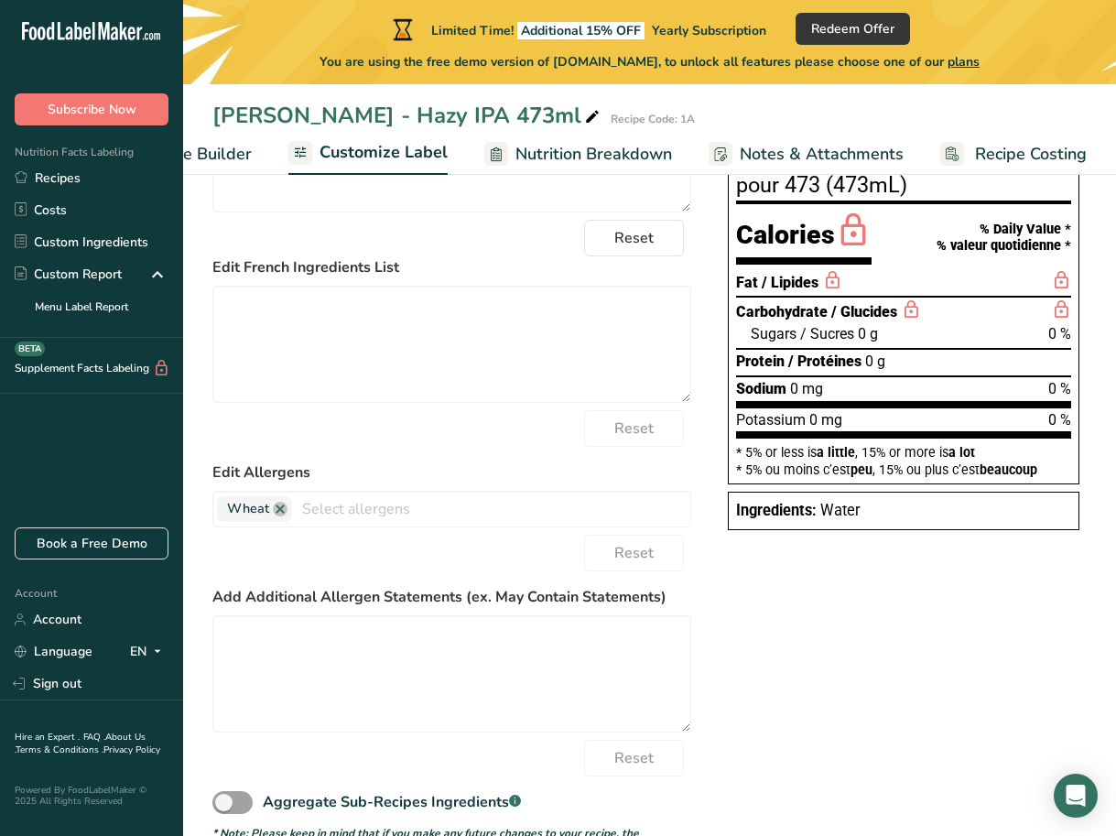
scroll to position [307, 0]
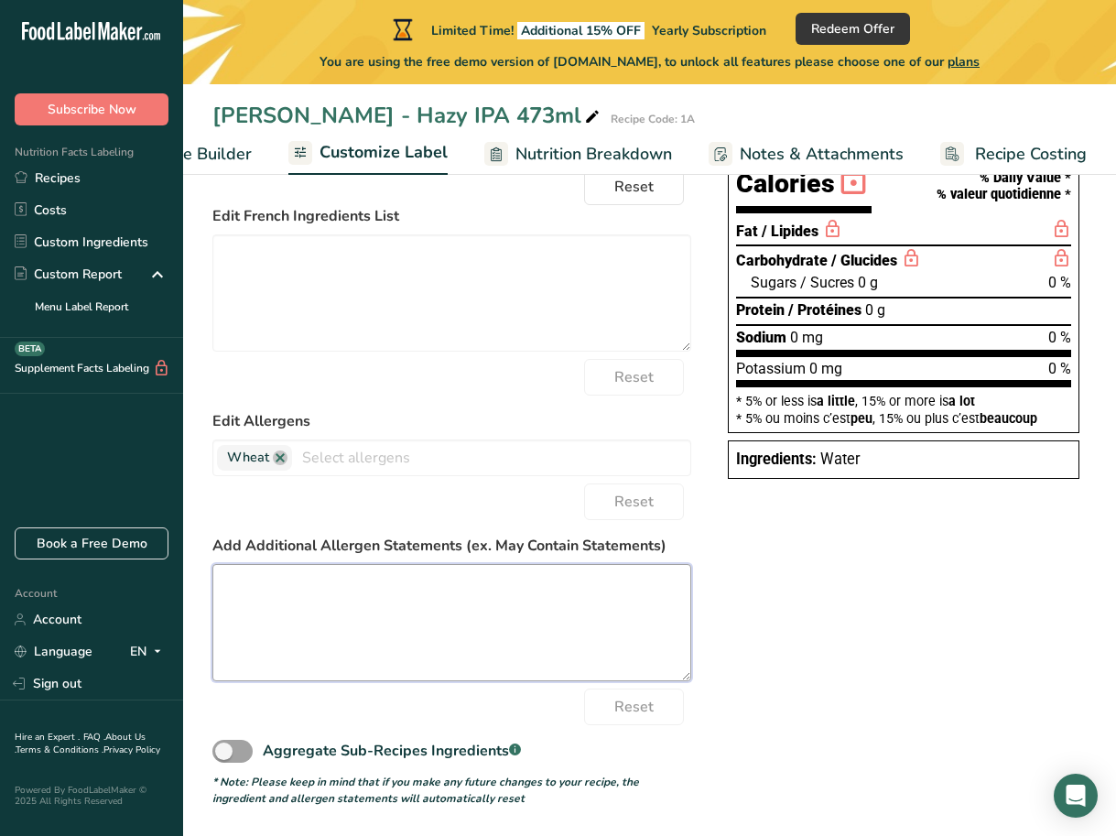
click at [545, 592] on textarea at bounding box center [451, 622] width 479 height 117
click at [276, 456] on link at bounding box center [280, 457] width 15 height 15
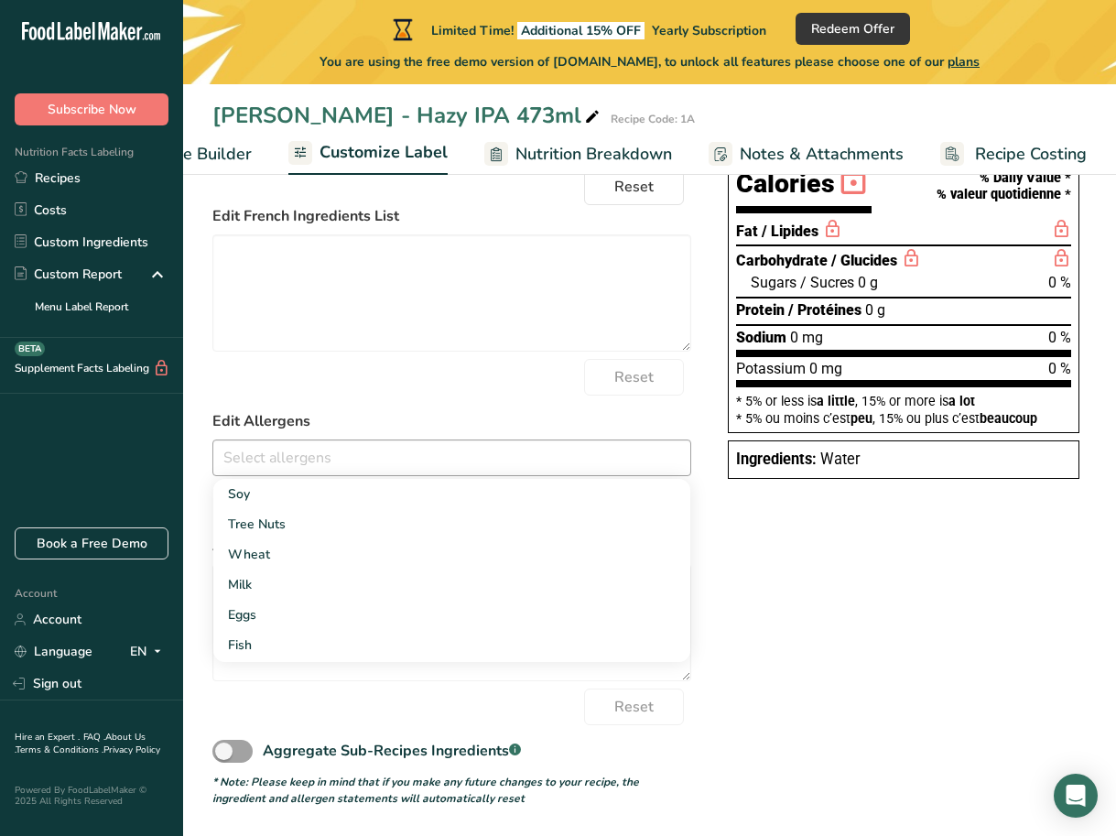
click at [745, 559] on div "Choose your label style Canadian Standard label USA (FDA) Standard FDA label Ta…" at bounding box center [649, 406] width 874 height 799
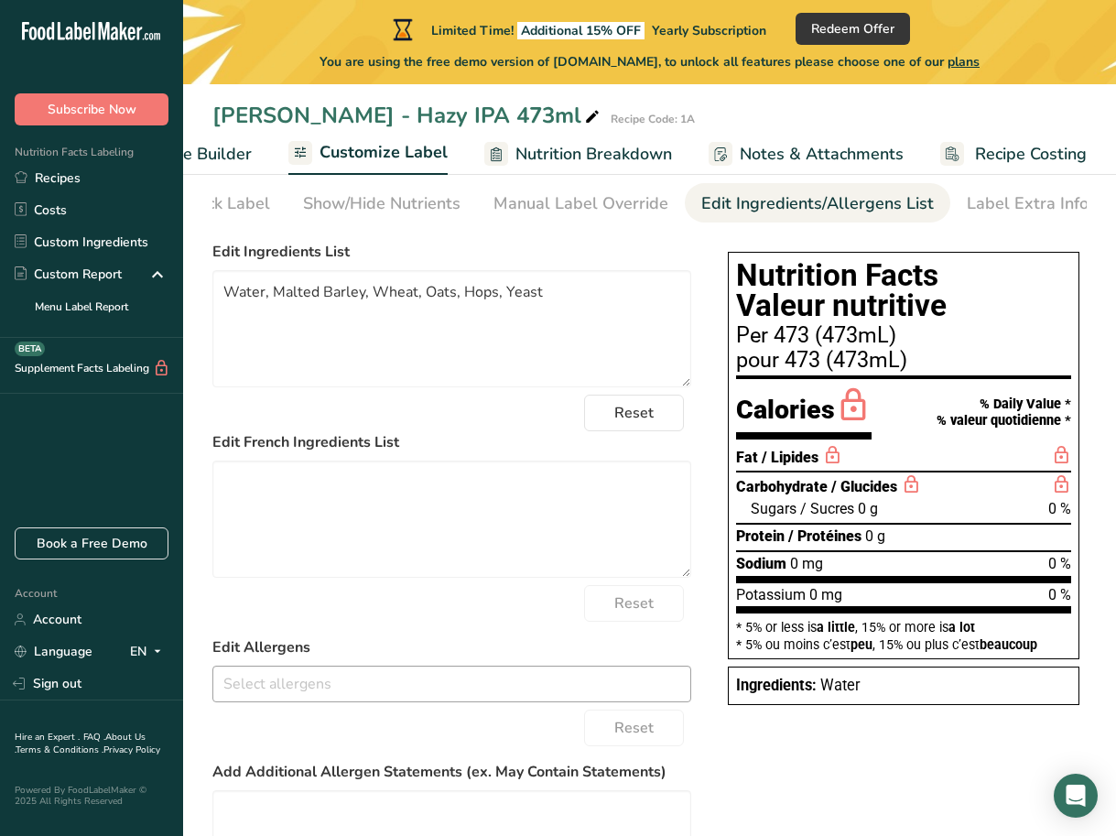
scroll to position [35, 0]
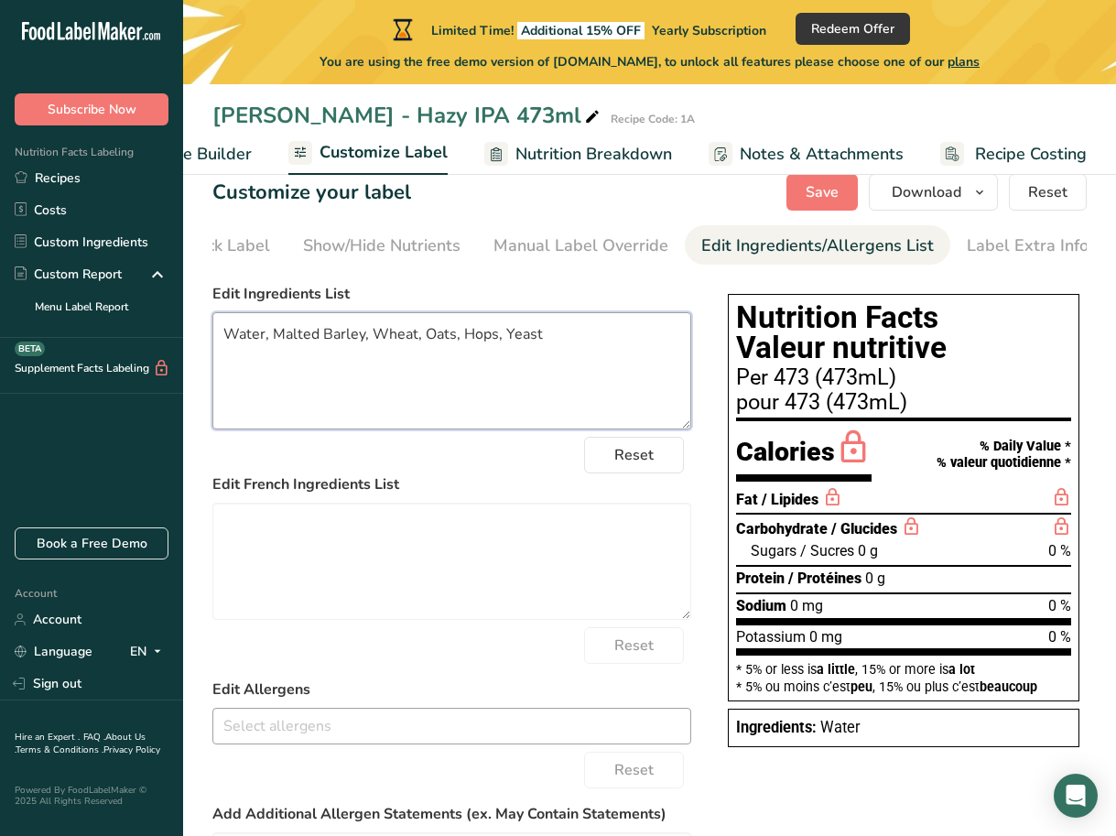
click at [556, 400] on textarea "Water, Malted Barley, Wheat, Oats, Hops, Yeast" at bounding box center [451, 370] width 479 height 117
click at [836, 197] on span "Save" at bounding box center [821, 192] width 33 height 22
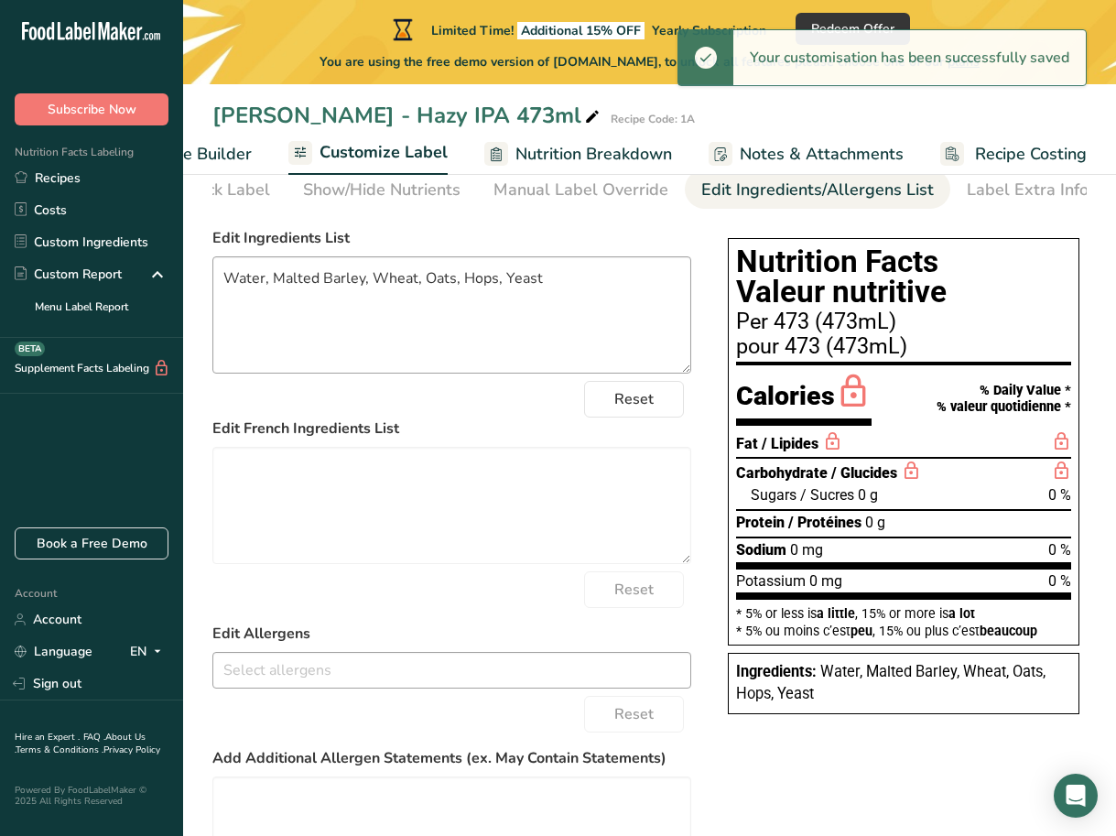
scroll to position [90, 0]
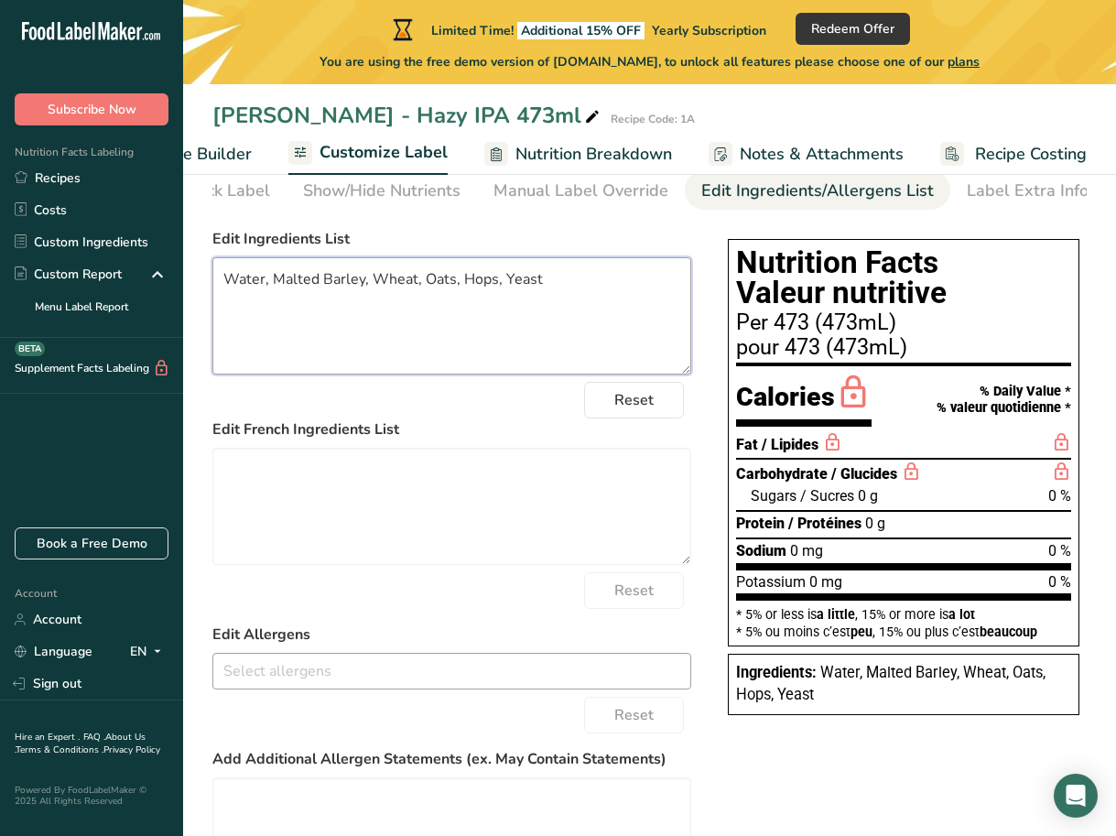
drag, startPoint x: 321, startPoint y: 286, endPoint x: 275, endPoint y: 282, distance: 46.0
click at [275, 282] on textarea "Water, Malted Barley, Wheat, Oats, Hops, Yeast" at bounding box center [451, 315] width 479 height 117
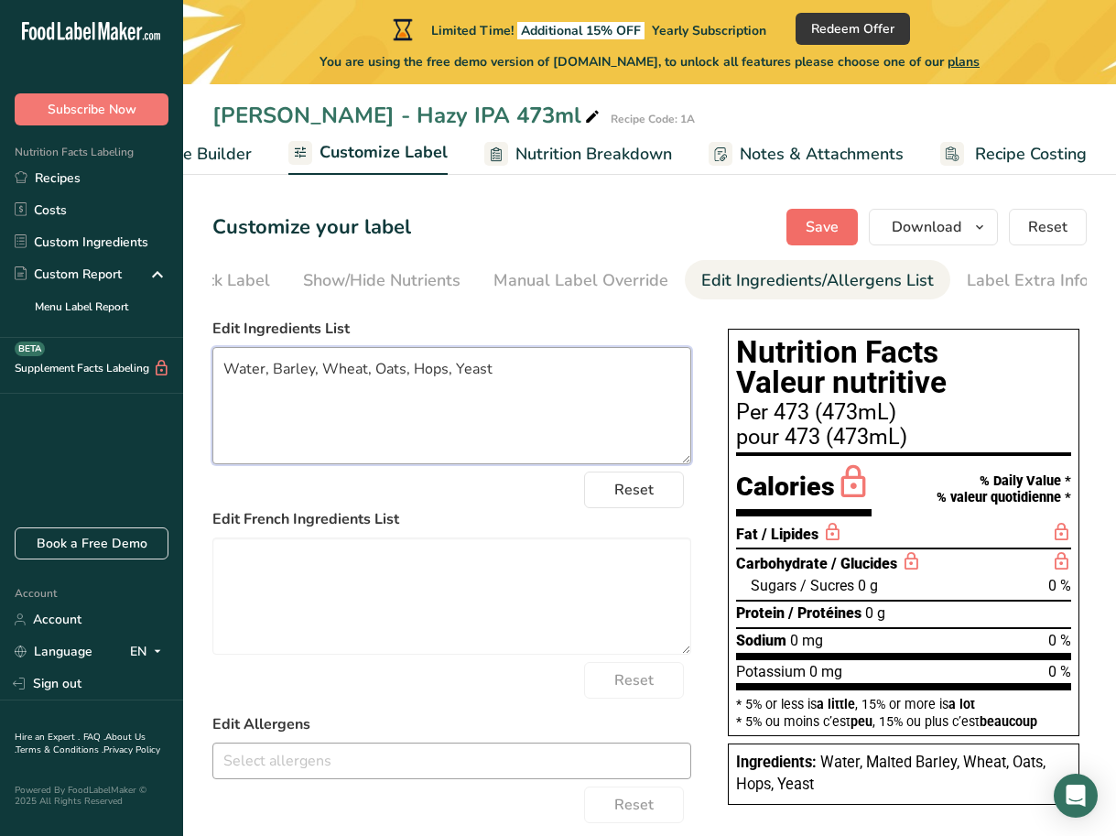
type textarea "Water, Barley, Wheat, Oats, Hops, Yeast"
click at [819, 234] on span "Save" at bounding box center [821, 227] width 33 height 22
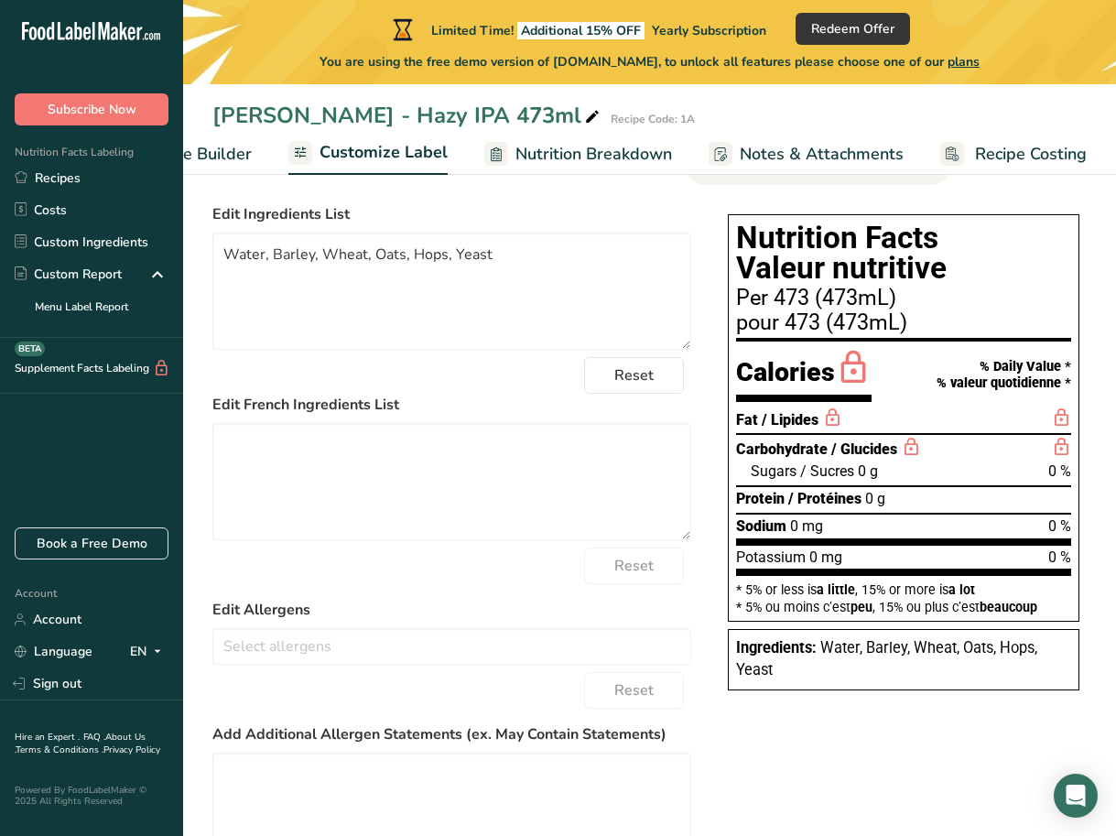
scroll to position [116, 0]
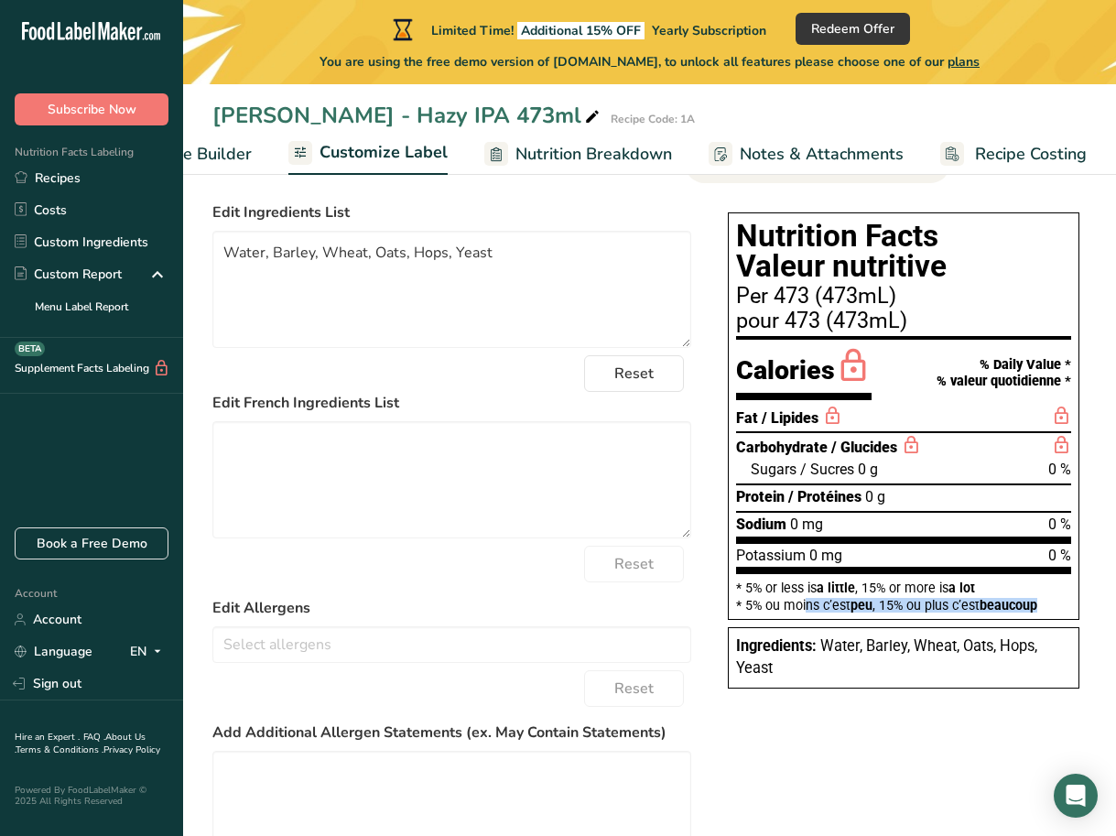
drag, startPoint x: 1045, startPoint y: 610, endPoint x: 747, endPoint y: 615, distance: 298.4
click at [747, 611] on div "* 5% ou moins c’est peu , 15% ou plus c’est beaucoup" at bounding box center [903, 605] width 335 height 13
copy div "5% ou moins c’est peu , 15% ou plus c’est beaucoup"
click at [593, 508] on textarea at bounding box center [451, 479] width 479 height 117
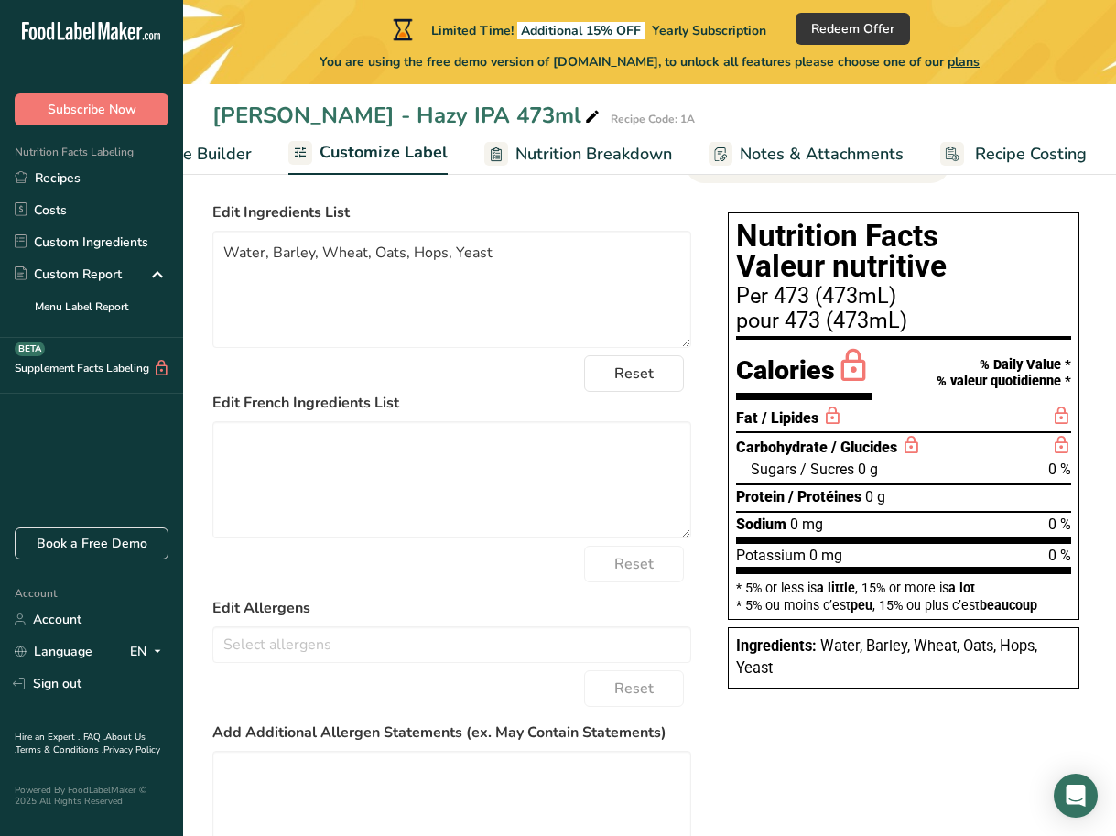
click at [588, 589] on form "Edit Ingredients List Water, Barley, Wheat, Oats, Hops, Yeast Reset Edit French…" at bounding box center [451, 597] width 479 height 792
